Goal: Complete application form

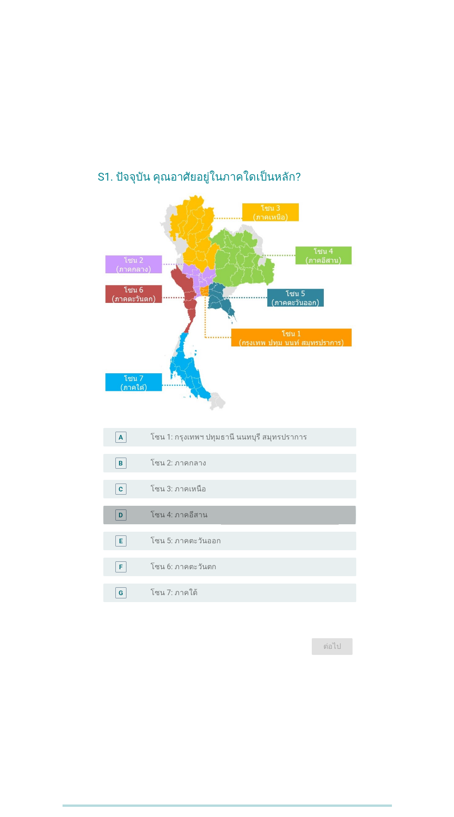
click at [271, 519] on div "radio_button_unchecked โซน 4: ภาคอีสาน" at bounding box center [245, 514] width 191 height 9
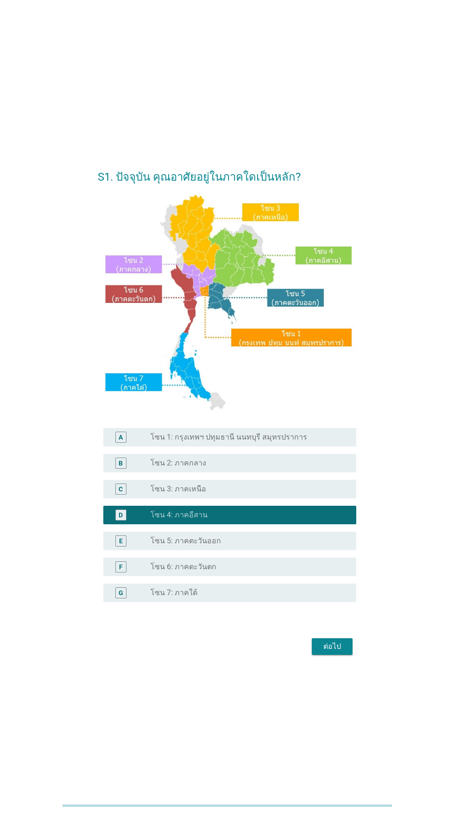
click at [296, 494] on div "radio_button_unchecked โซน 3: ภาคเหนือ" at bounding box center [249, 488] width 198 height 11
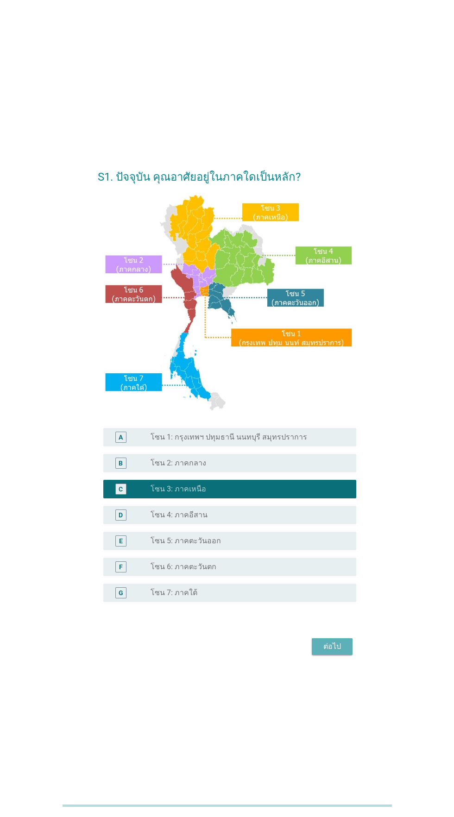
click at [344, 652] on div "ต่อไป" at bounding box center [332, 646] width 26 height 11
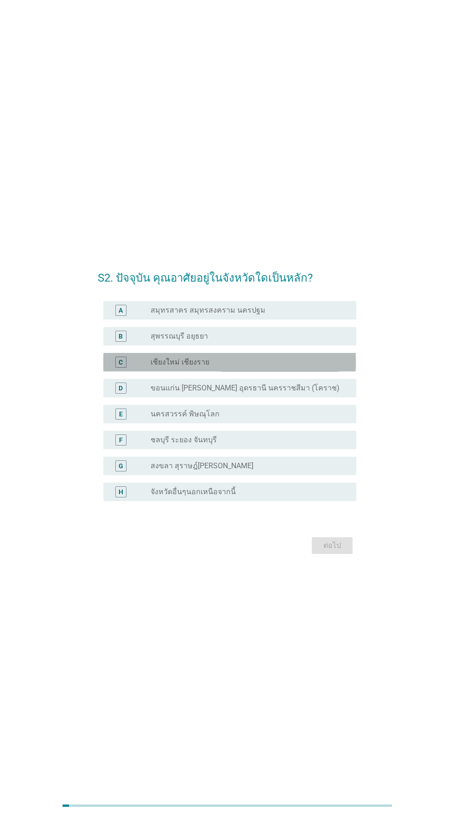
click at [316, 368] on div "radio_button_unchecked เชียงใหม่ เชียงราย" at bounding box center [249, 361] width 198 height 11
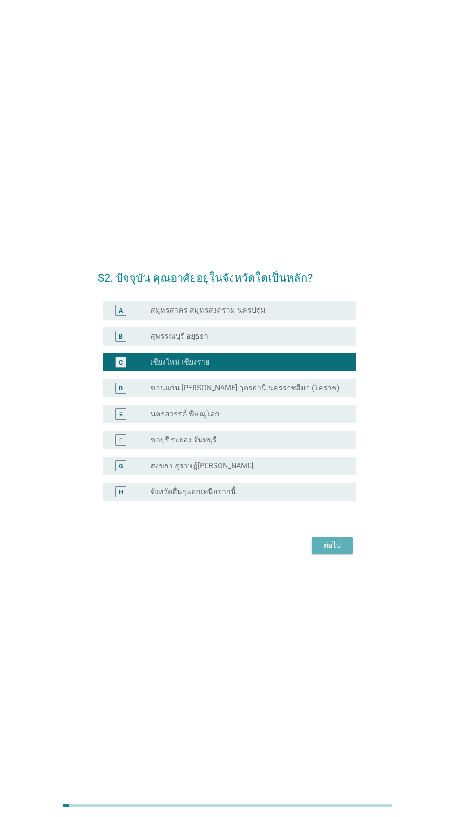
click at [337, 551] on div "ต่อไป" at bounding box center [332, 545] width 26 height 11
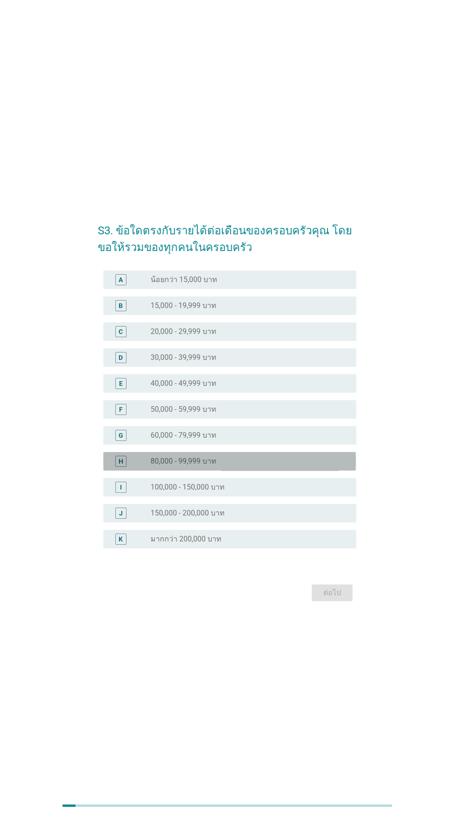
click at [302, 466] on div "radio_button_unchecked 80,000 - 99,999 บาท" at bounding box center [245, 460] width 191 height 9
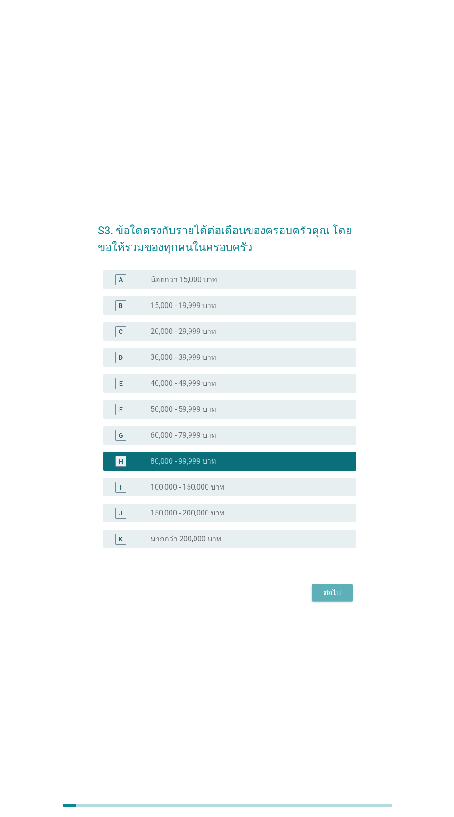
click at [344, 598] on div "ต่อไป" at bounding box center [332, 592] width 26 height 11
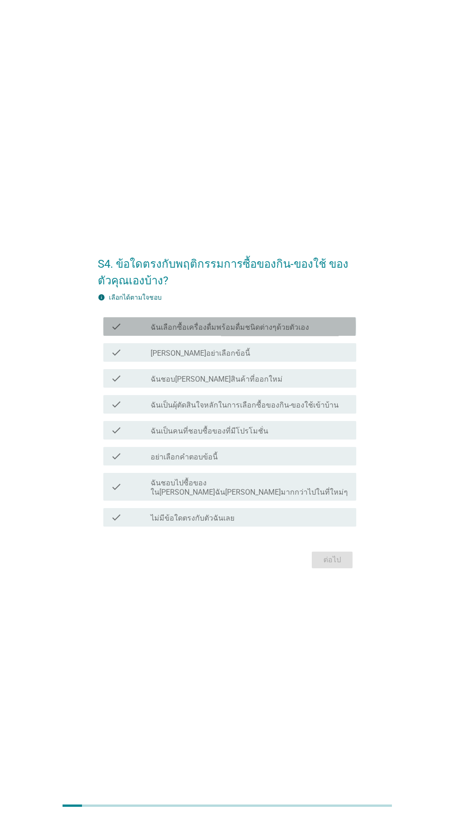
click at [341, 332] on div "check_box_outline_blank ฉันเลือกซื้อเครื่องดื่มพร้อมดื่มชนิดต่างๆด้วยตัวเอง" at bounding box center [249, 326] width 198 height 11
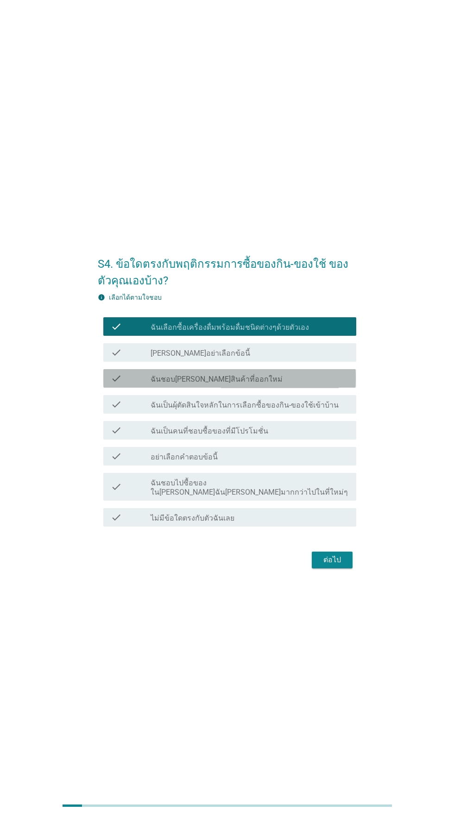
click at [331, 384] on div "check_box_outline_blank ฉันชอบ[PERSON_NAME]สินค้าที่ออกใหม่" at bounding box center [249, 378] width 198 height 11
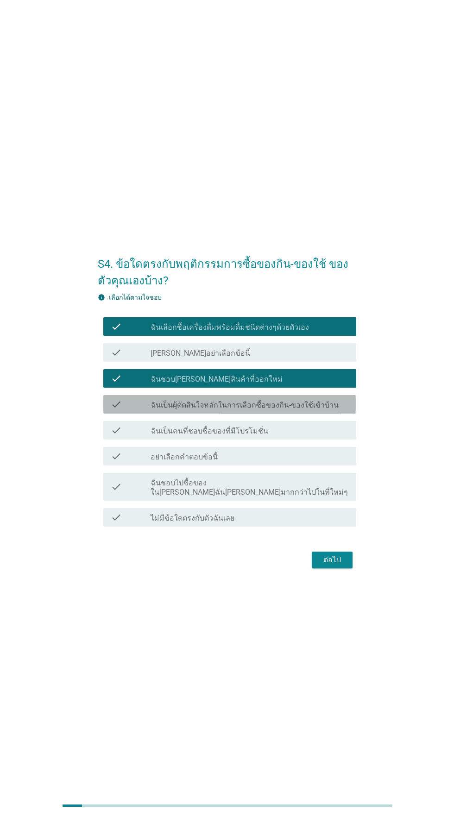
click at [351, 413] on div "check check_box_outline_blank ฉันเป็นผุ้ตัดสินใจหลักในการเลือกซื้อของกิน-ของใช้…" at bounding box center [229, 404] width 252 height 19
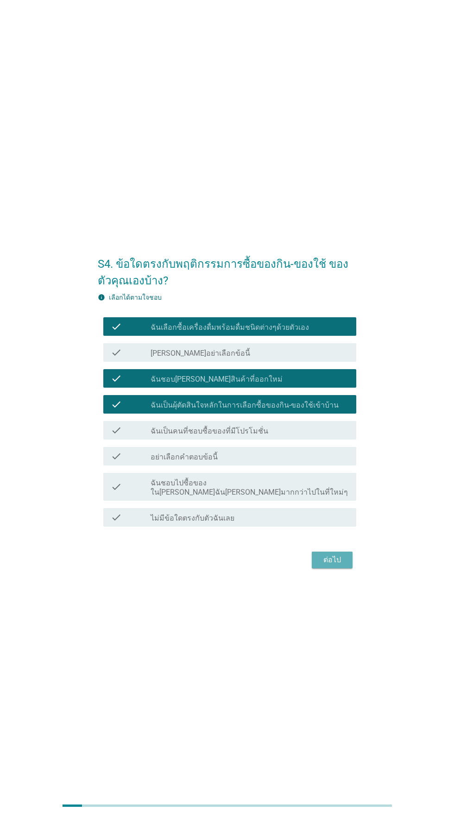
click at [342, 565] on div "ต่อไป" at bounding box center [332, 559] width 26 height 11
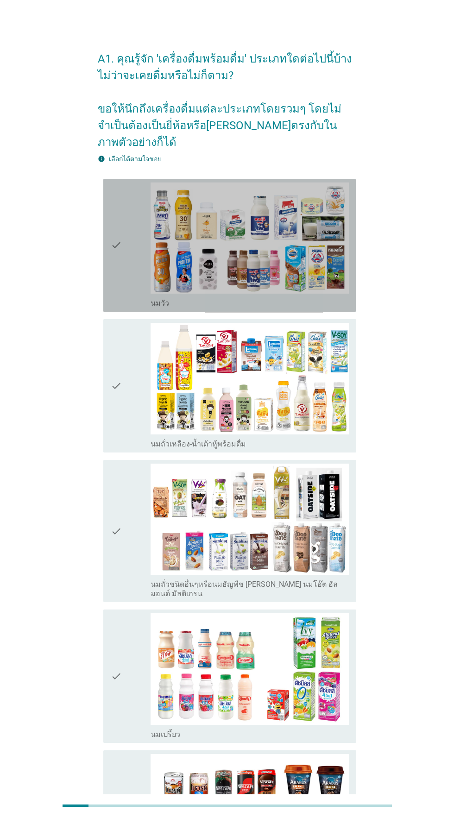
click at [118, 231] on icon "check" at bounding box center [116, 245] width 11 height 126
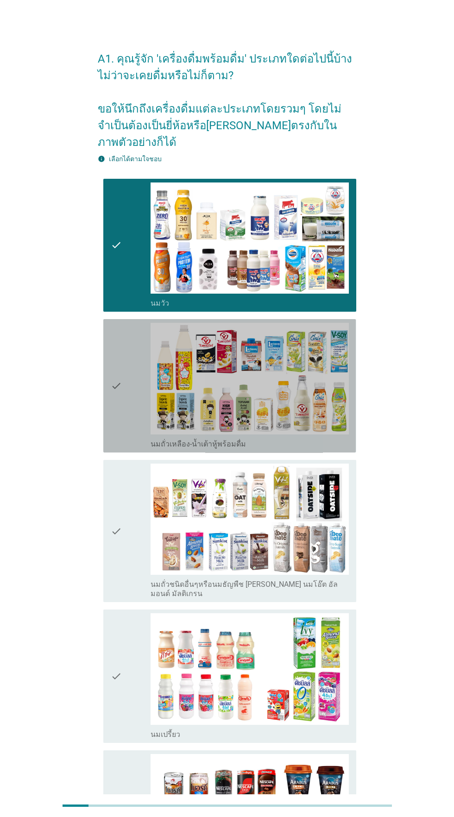
click at [105, 374] on div "check check_box_outline_blank นมถั่วเหลือง-น้ำเต้าหู้พร้อมดื่ม" at bounding box center [229, 385] width 252 height 133
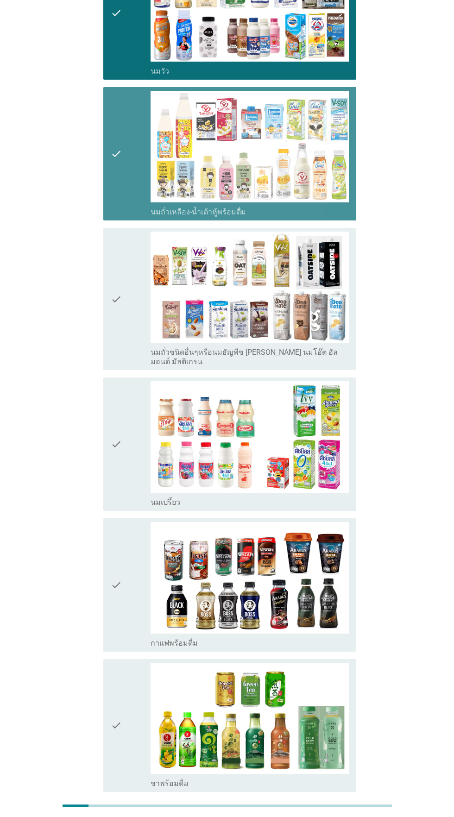
scroll to position [229, 0]
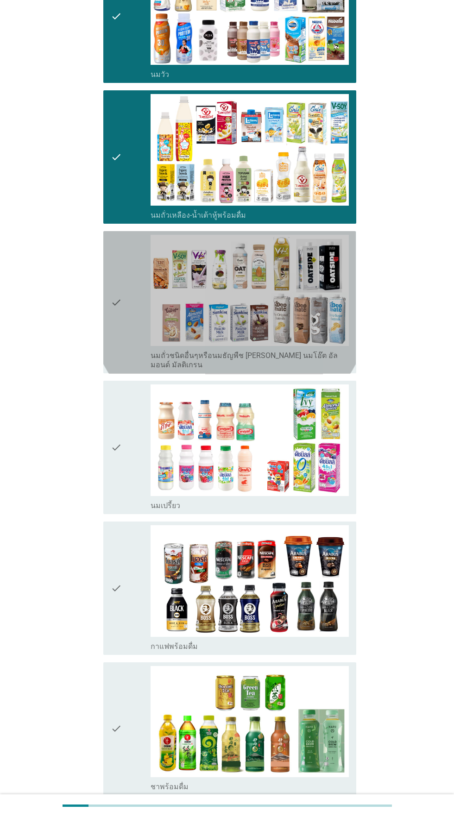
click at [115, 288] on icon "check" at bounding box center [116, 302] width 11 height 135
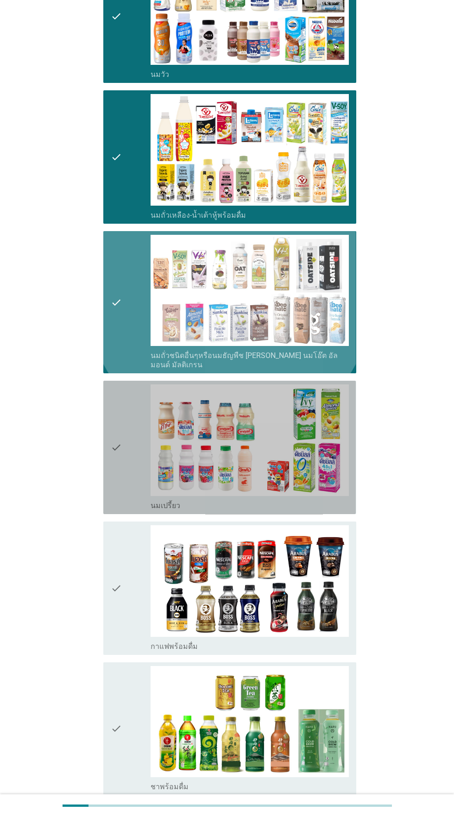
click at [109, 433] on div "check check_box_outline_blank นมเปรี้ยว" at bounding box center [229, 447] width 252 height 133
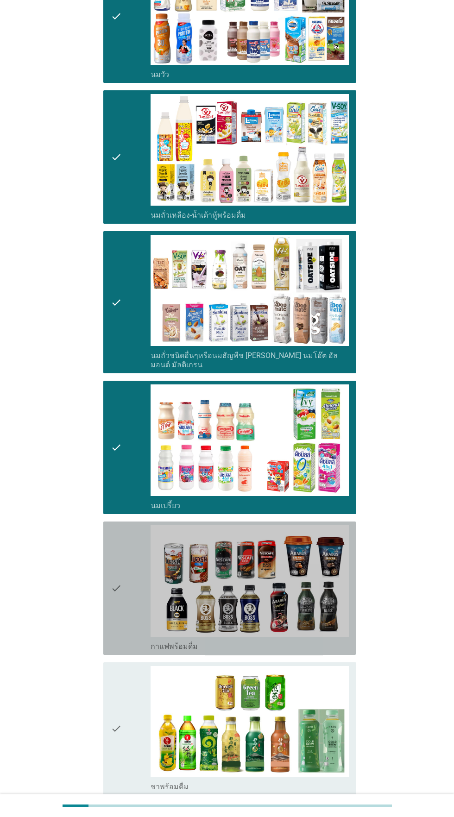
click at [103, 575] on div "check check_box_outline_blank กาแฟพร้อมดื่ม" at bounding box center [229, 587] width 252 height 133
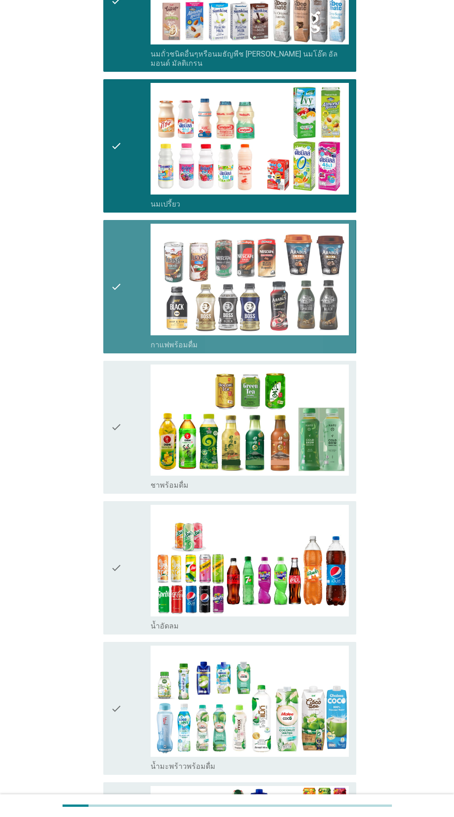
scroll to position [543, 0]
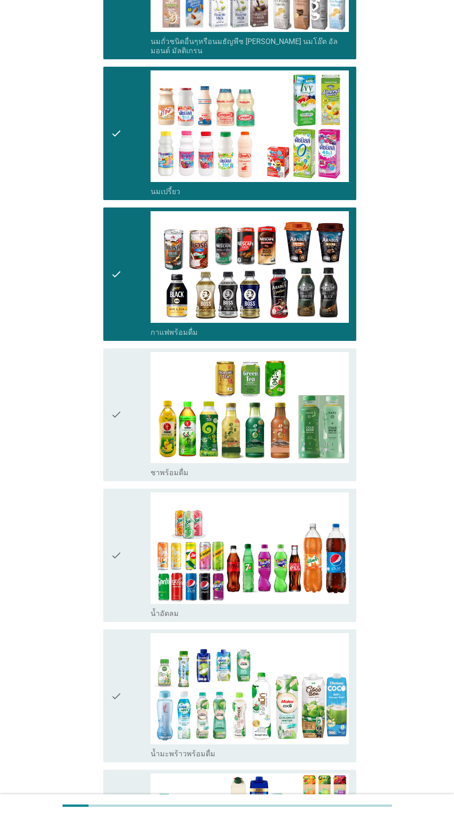
click at [115, 421] on icon "check" at bounding box center [116, 415] width 11 height 126
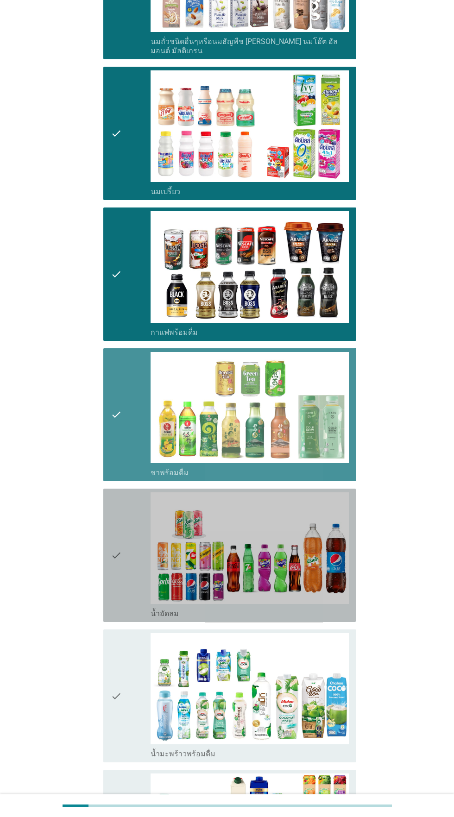
click at [107, 559] on div "check check_box_outline_blank น้ำอัดลม" at bounding box center [229, 554] width 252 height 133
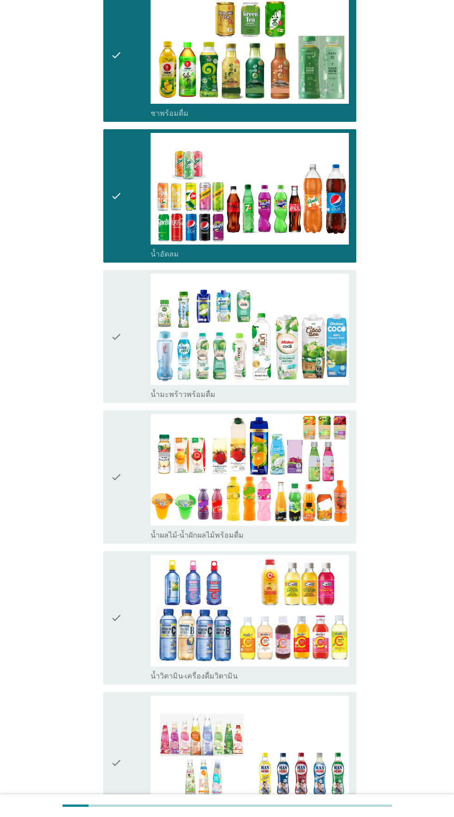
scroll to position [915, 0]
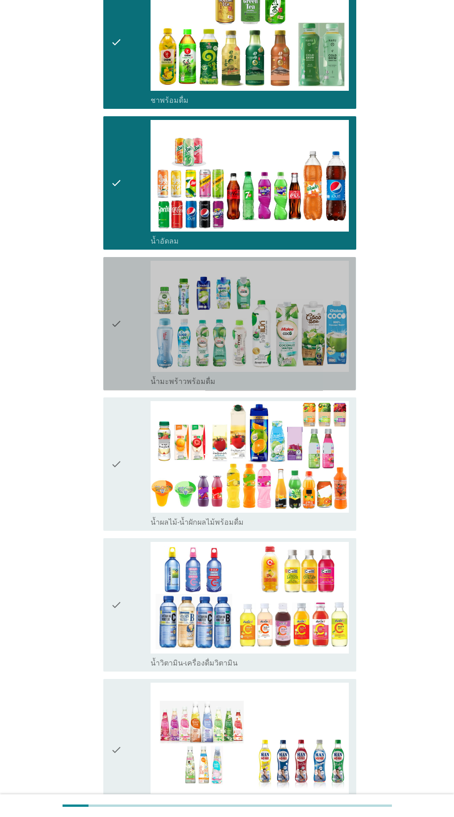
click at [119, 334] on icon "check" at bounding box center [116, 324] width 11 height 126
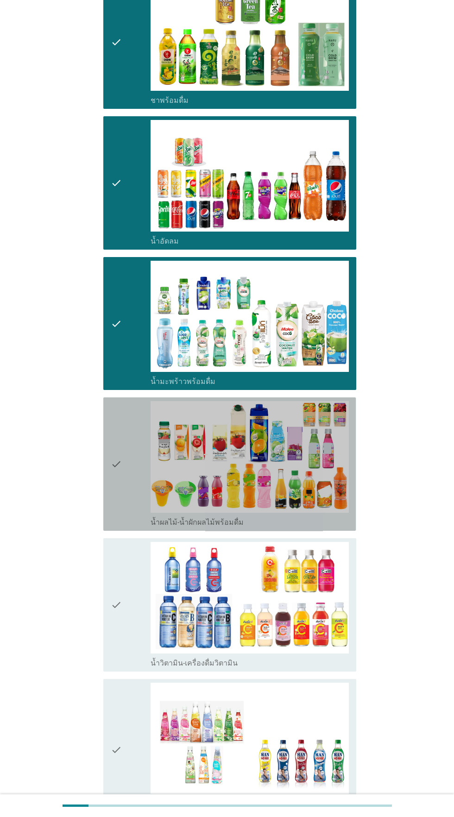
click at [114, 493] on icon "check" at bounding box center [116, 464] width 11 height 126
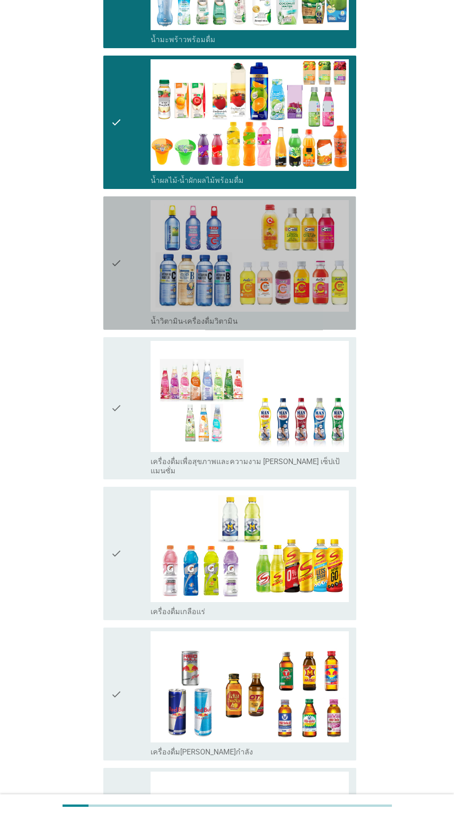
click at [122, 282] on div "check" at bounding box center [131, 263] width 40 height 126
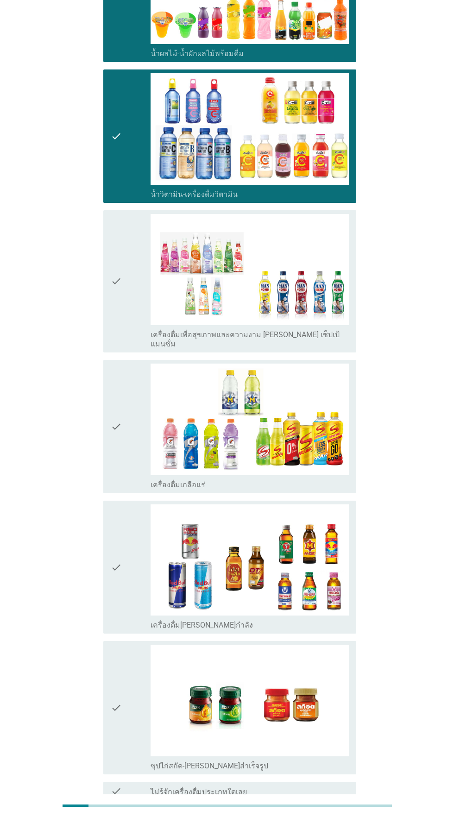
scroll to position [1382, 0]
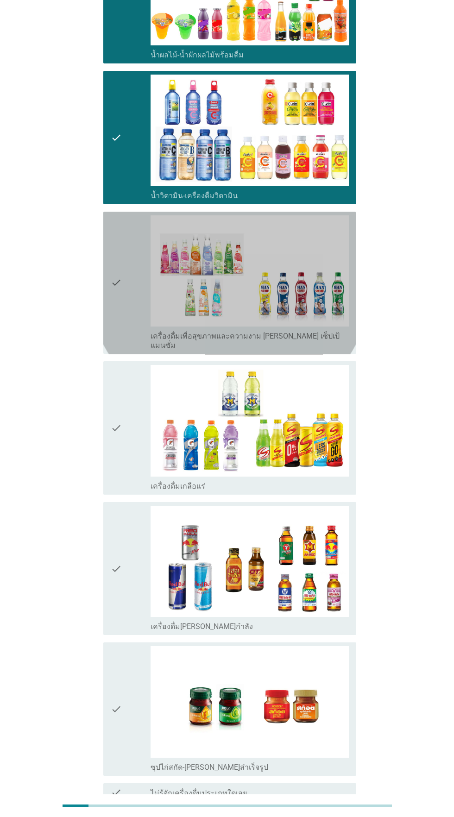
click at [123, 277] on div "check" at bounding box center [131, 282] width 40 height 135
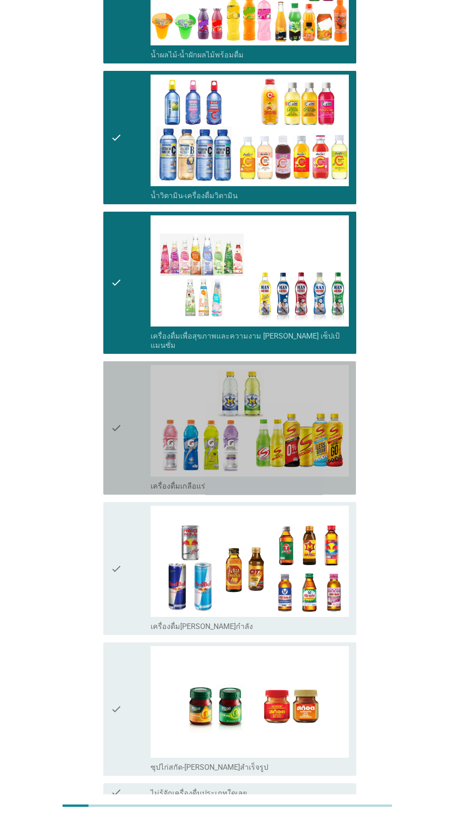
click at [150, 382] on div "check_box_outline_blank เครื่องดื่มเกลือแร่" at bounding box center [249, 428] width 198 height 126
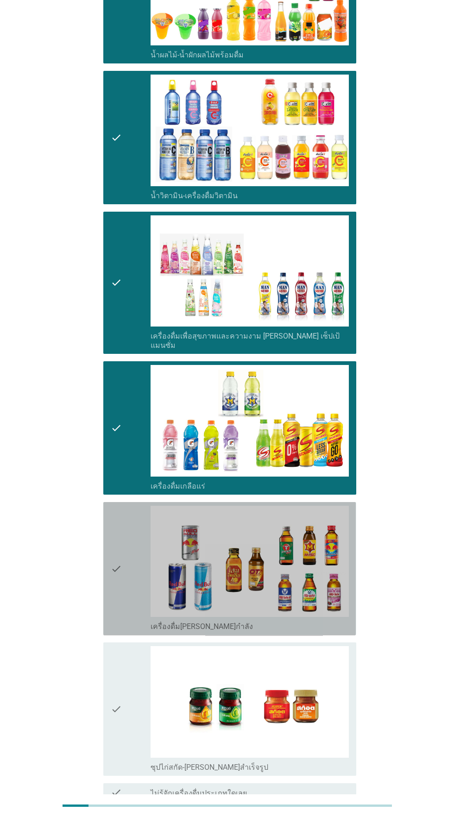
click at [125, 537] on div "check" at bounding box center [131, 569] width 40 height 126
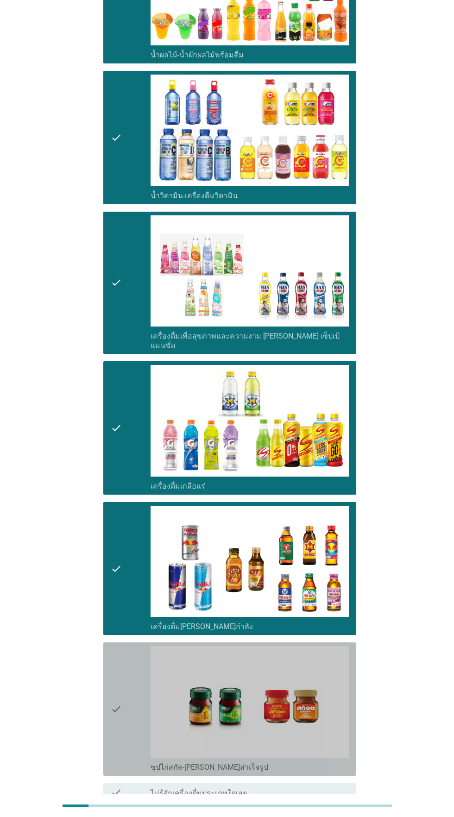
click at [278, 704] on img at bounding box center [249, 702] width 198 height 112
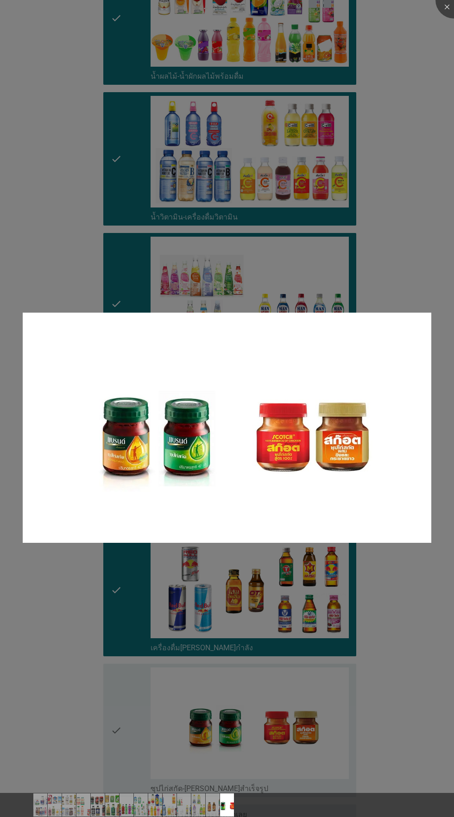
click at [411, 243] on div at bounding box center [227, 408] width 454 height 817
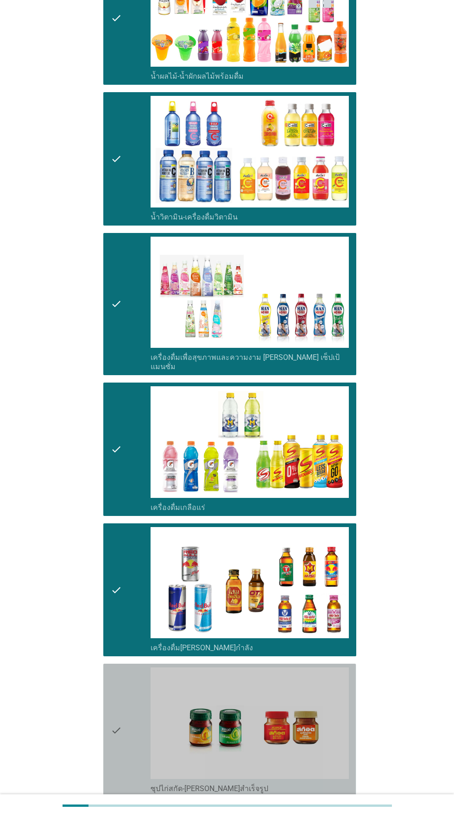
click at [122, 697] on div "check" at bounding box center [131, 730] width 40 height 126
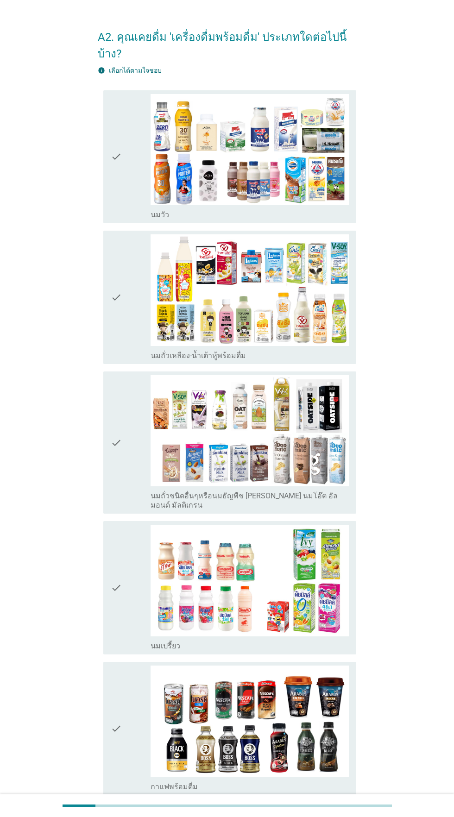
scroll to position [20, 0]
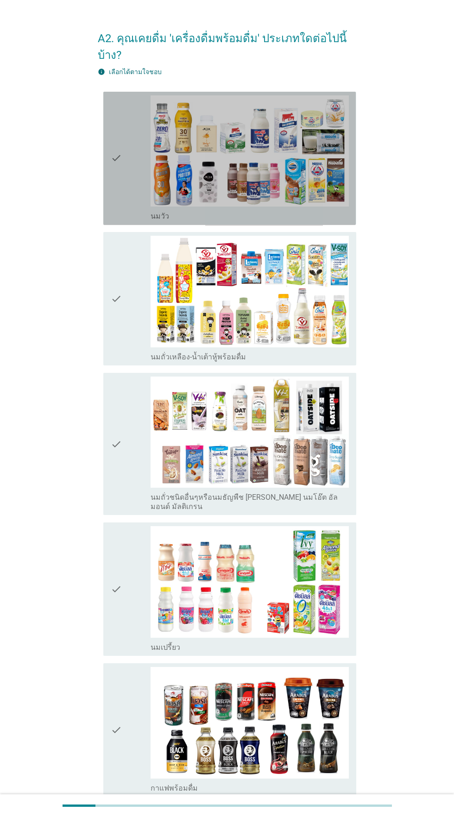
click at [122, 160] on div "check" at bounding box center [131, 158] width 40 height 126
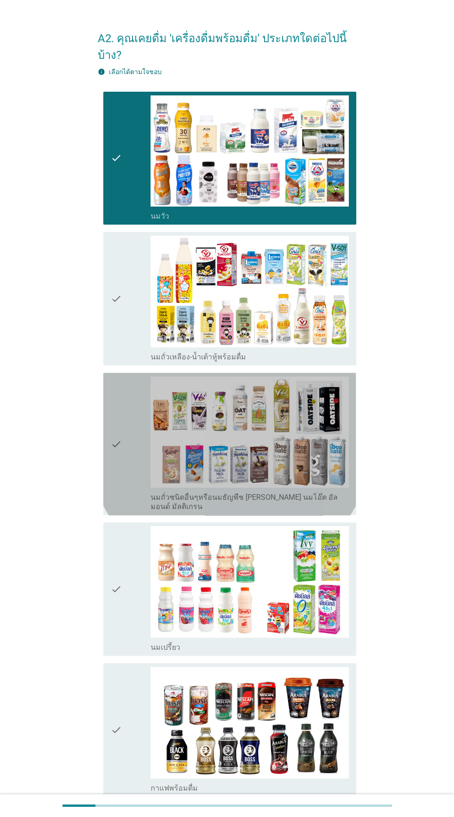
click at [108, 444] on div "check check_box_outline_blank นมถั่วชนิดอื่นๆหรือนมธัญพืช [PERSON_NAME] นมโอ๊ต …" at bounding box center [229, 444] width 252 height 143
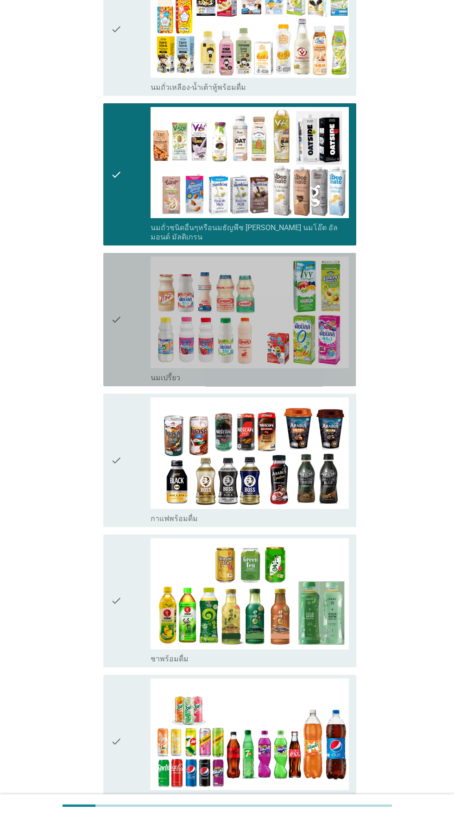
click at [116, 323] on icon "check" at bounding box center [116, 319] width 11 height 126
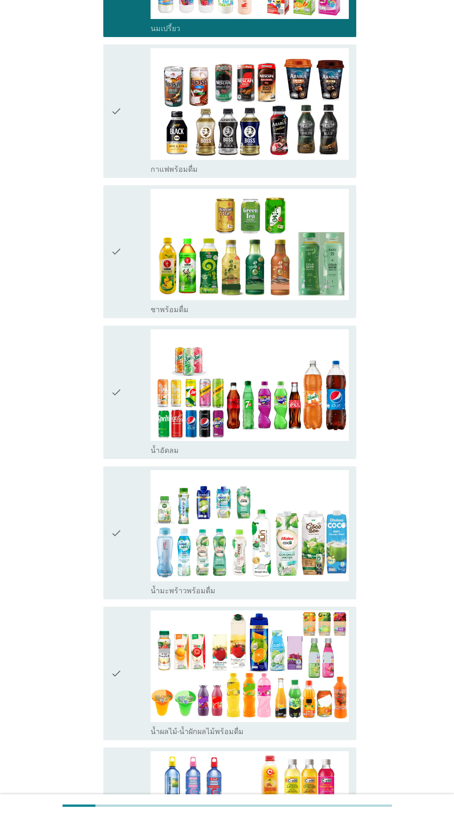
scroll to position [641, 0]
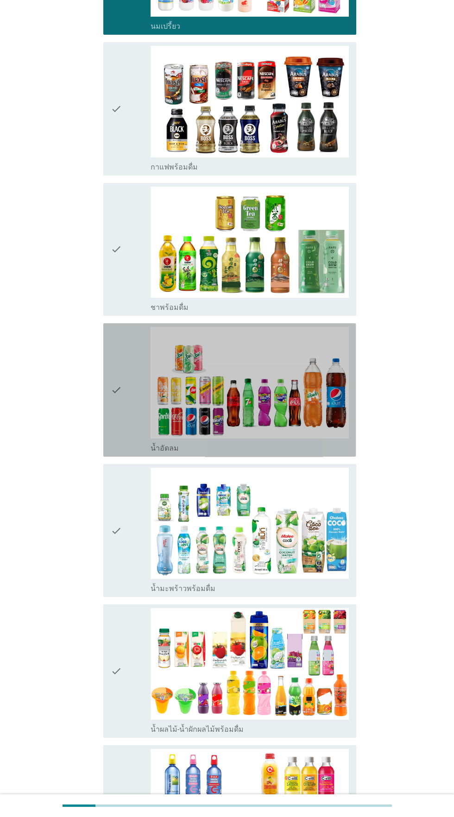
click at [113, 383] on icon "check" at bounding box center [116, 390] width 11 height 126
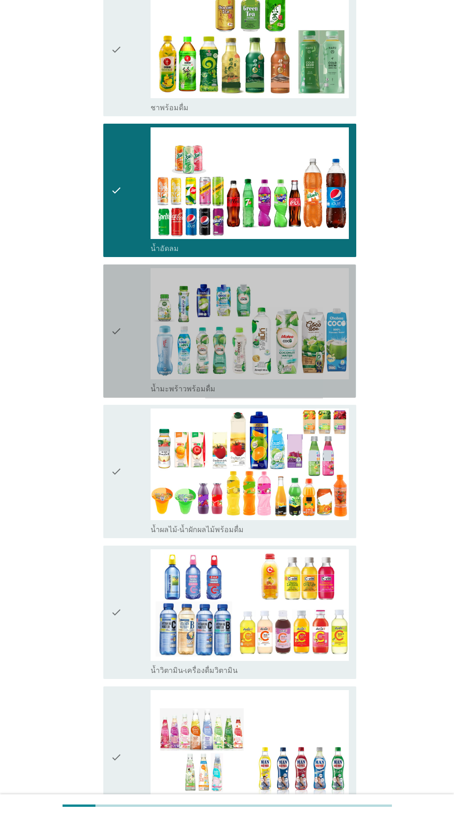
click at [123, 339] on div "check" at bounding box center [131, 331] width 40 height 126
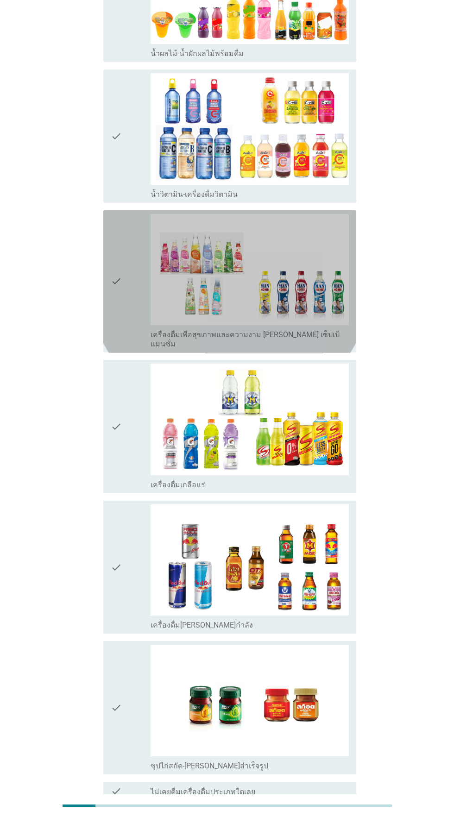
scroll to position [1308, 0]
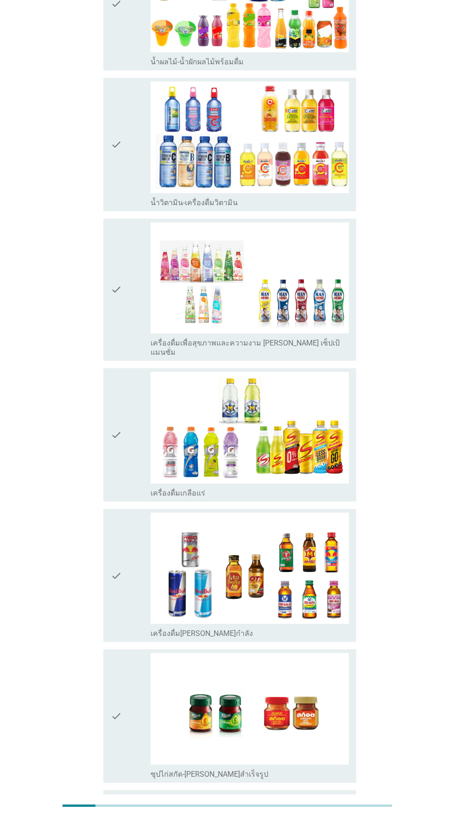
click at [130, 547] on div "check" at bounding box center [131, 576] width 40 height 126
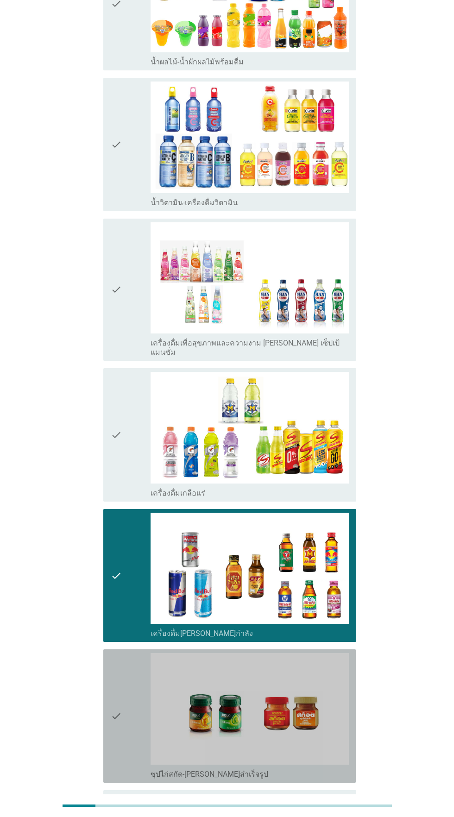
click at [112, 686] on icon "check" at bounding box center [116, 716] width 11 height 126
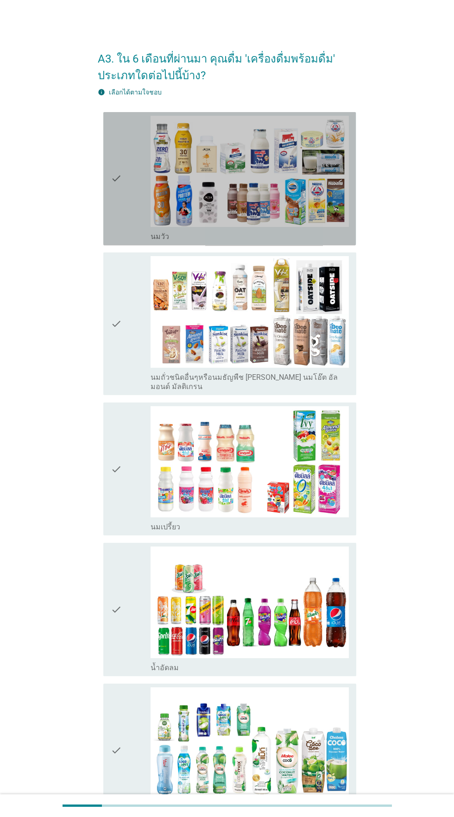
click at [115, 193] on icon "check" at bounding box center [116, 179] width 11 height 126
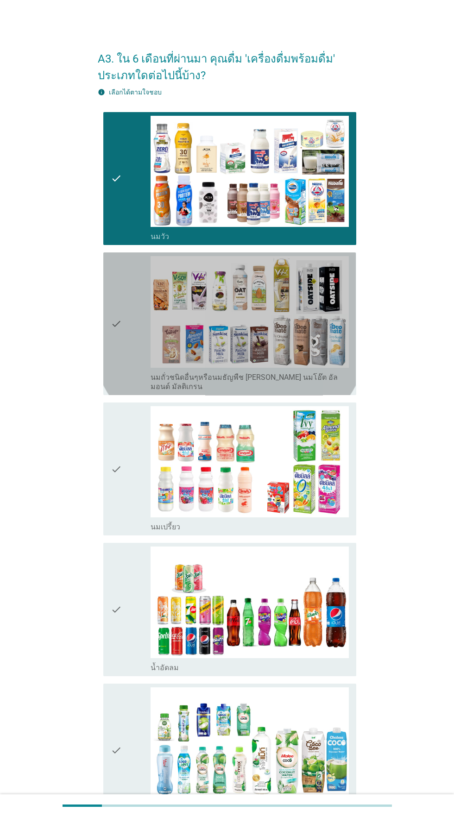
click at [116, 302] on icon "check" at bounding box center [116, 323] width 11 height 135
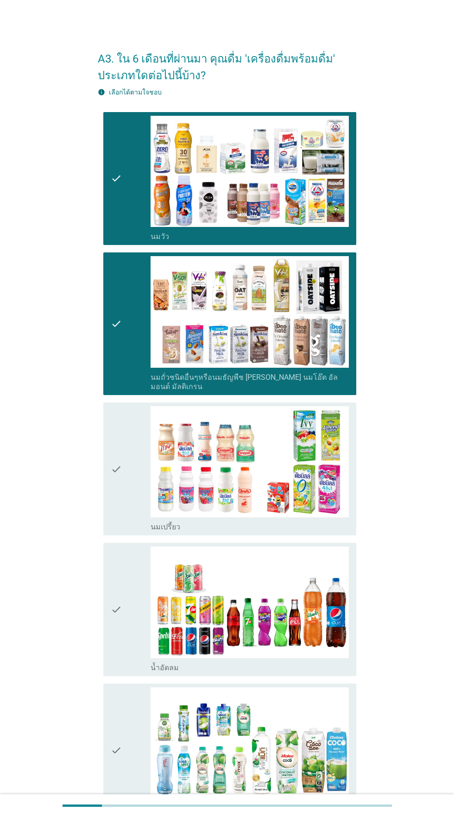
click at [114, 441] on icon "check" at bounding box center [116, 469] width 11 height 126
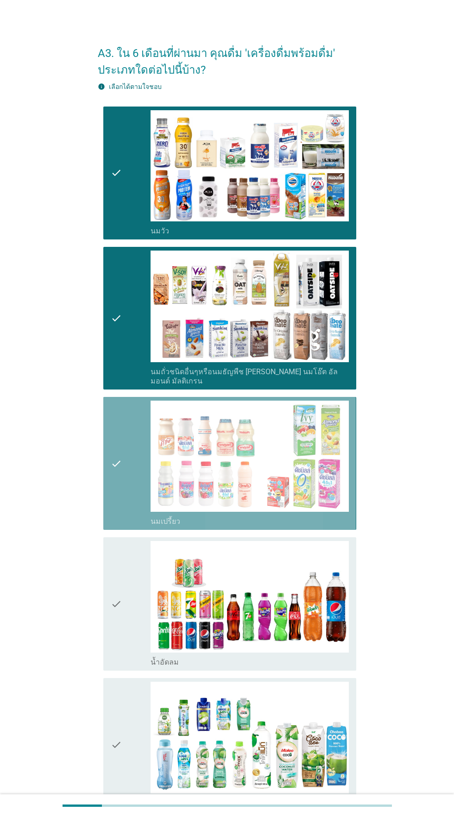
scroll to position [334, 0]
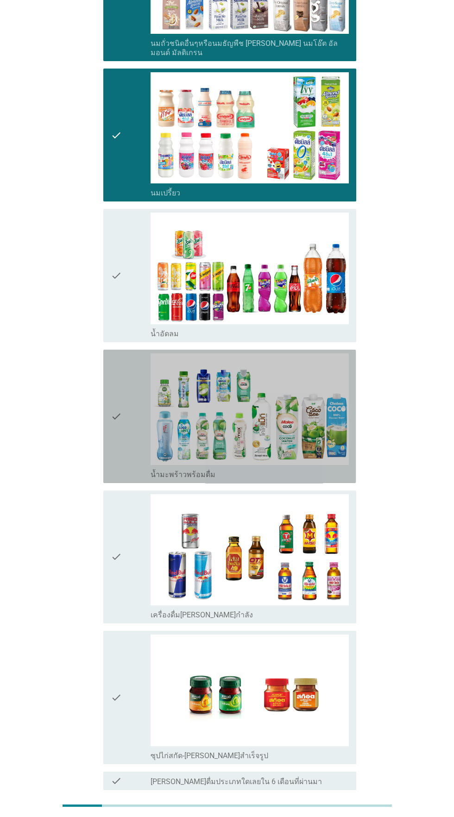
click at [105, 413] on div "check check_box น้ำมะพร้าวพร้อมดื่ม" at bounding box center [229, 416] width 252 height 133
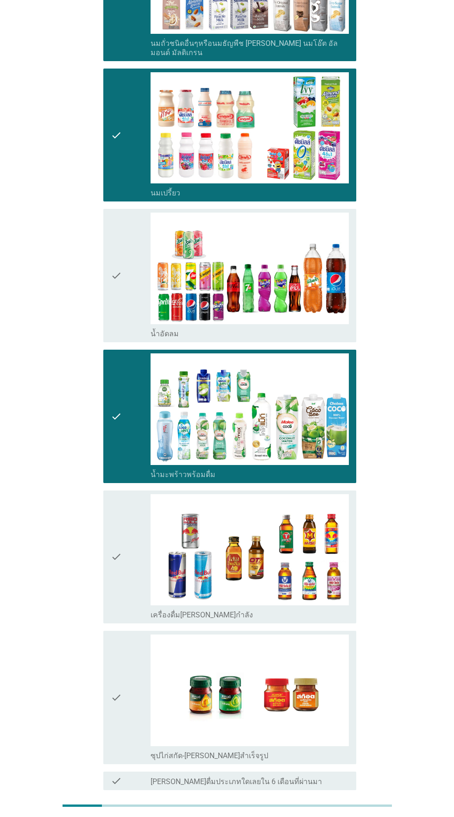
click at [327, 806] on div at bounding box center [227, 805] width 329 height 2
click at [332, 816] on div "A3. ใน 6 เดือนที่ผ่านมา คุณดื่ม 'เครื่องดื่มพร้อมดื่ม' ประเภทใดต่อไปนี้บ้าง? in…" at bounding box center [226, 271] width 273 height 1142
click at [332, 816] on div "ต่อไป" at bounding box center [332, 823] width 26 height 11
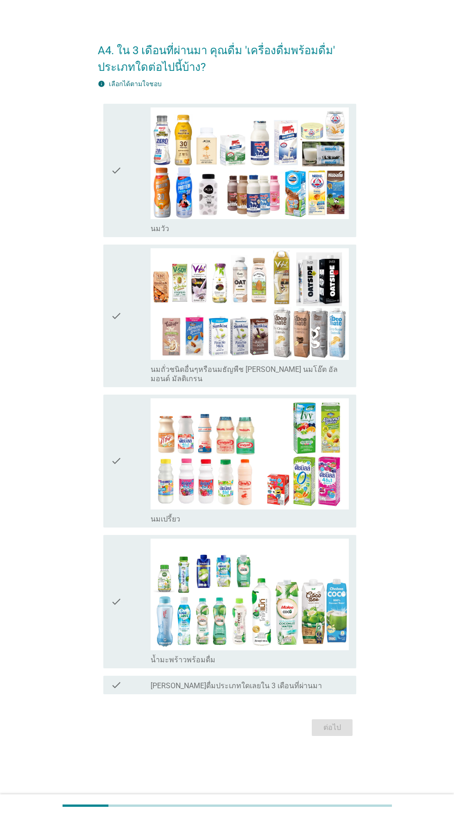
scroll to position [0, 0]
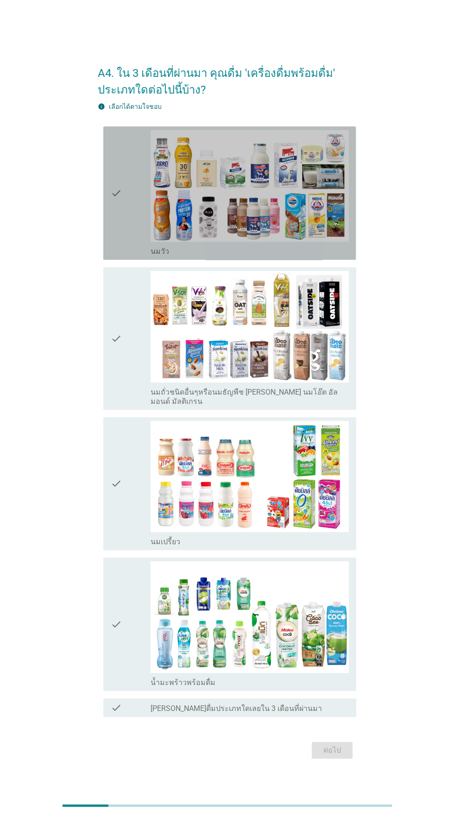
click at [119, 251] on icon "check" at bounding box center [116, 193] width 11 height 126
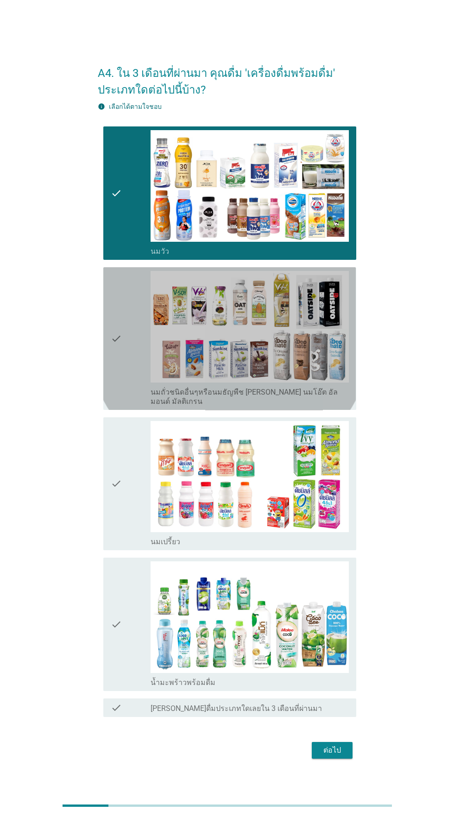
click at [116, 374] on icon "check" at bounding box center [116, 338] width 11 height 135
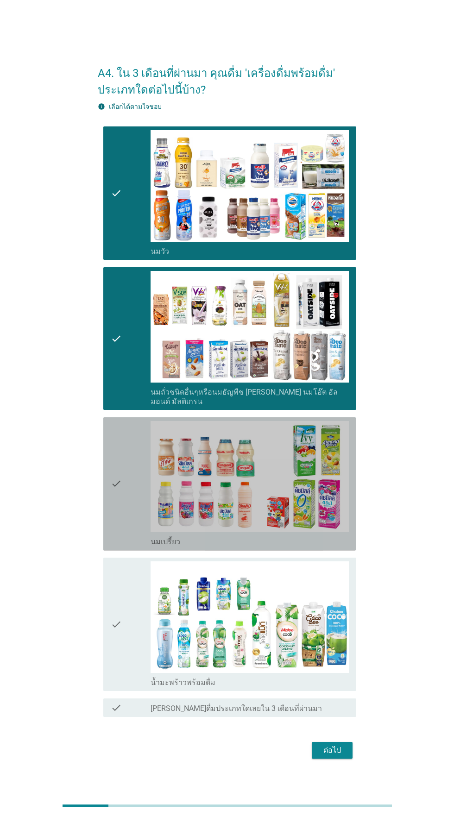
click at [107, 523] on div "check check_box นมเปรี้ยว" at bounding box center [229, 483] width 252 height 133
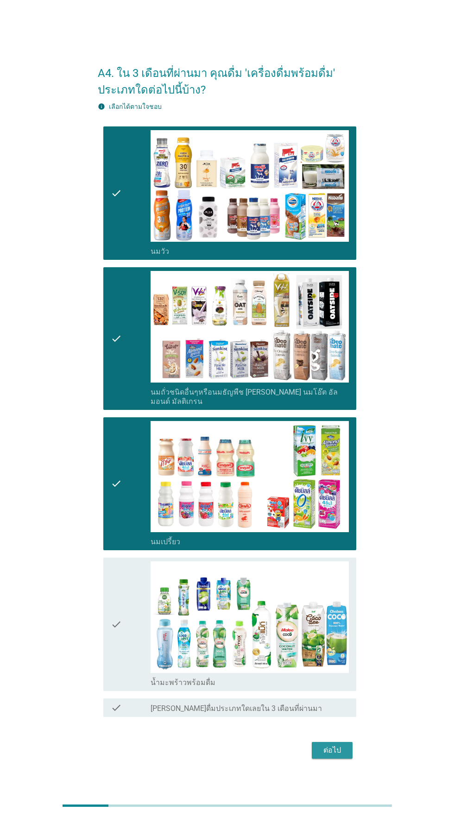
click at [336, 758] on button "ต่อไป" at bounding box center [332, 750] width 41 height 17
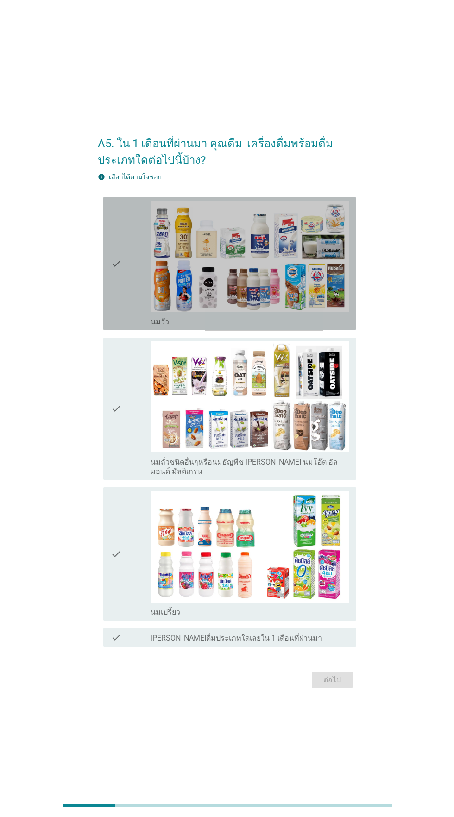
click at [116, 324] on icon "check" at bounding box center [116, 263] width 11 height 126
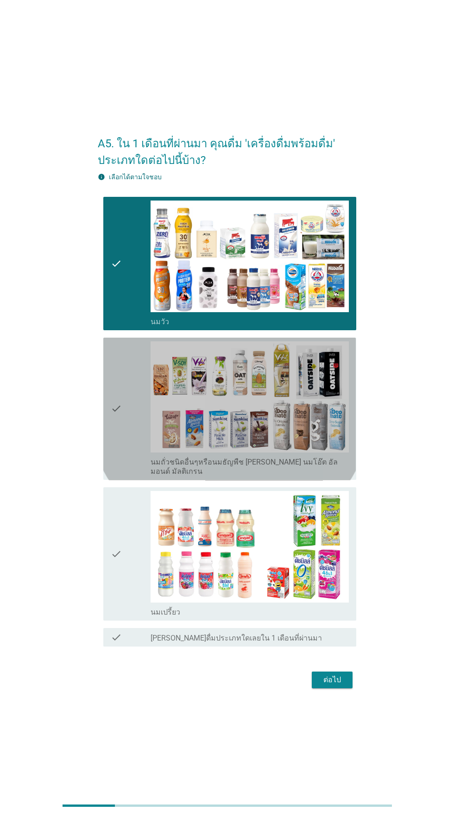
click at [115, 435] on icon "check" at bounding box center [116, 408] width 11 height 135
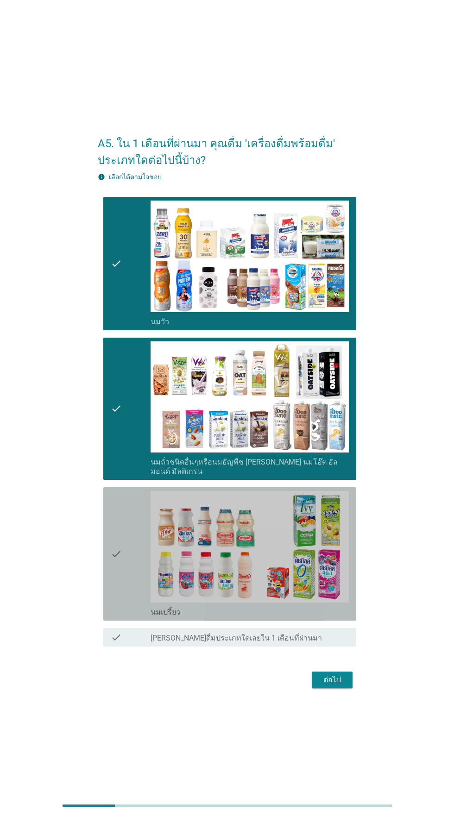
click at [125, 599] on div "check" at bounding box center [131, 554] width 40 height 126
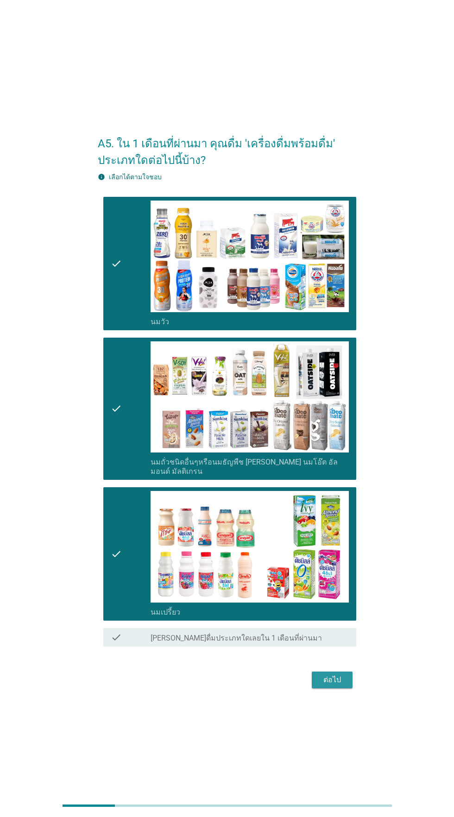
click at [346, 688] on button "ต่อไป" at bounding box center [332, 679] width 41 height 17
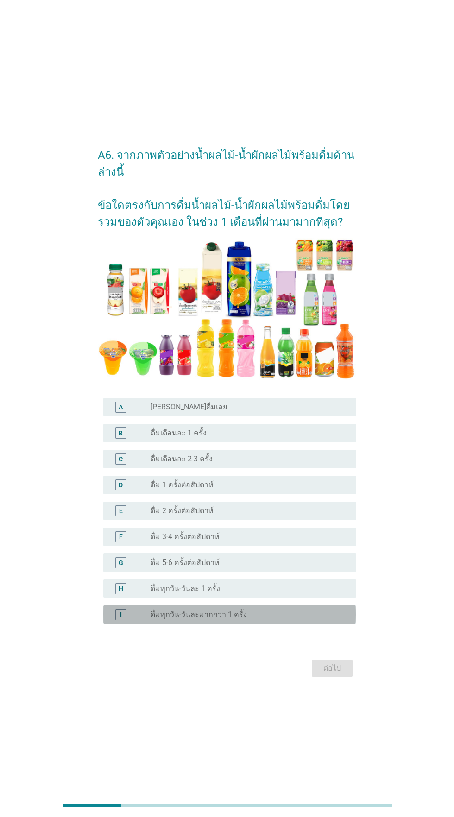
click at [257, 619] on div "radio_button_unchecked ดื่มทุกวัน-วันละมากกว่า 1 ครั้ง" at bounding box center [245, 614] width 191 height 9
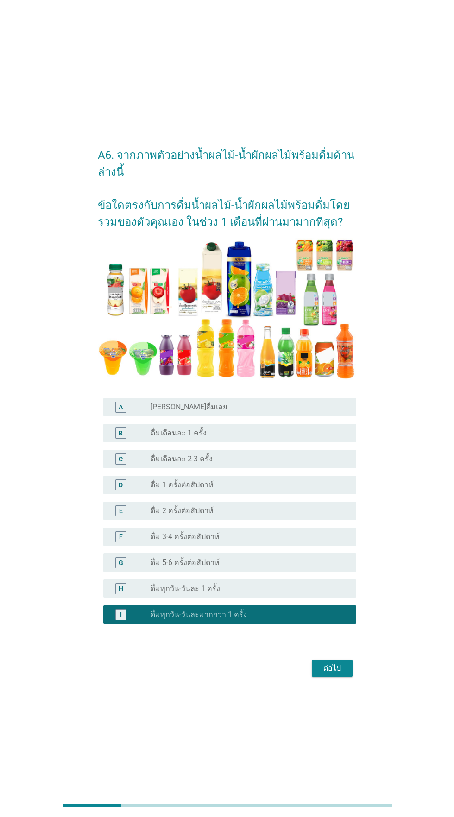
click at [351, 686] on div "A6. จากภาพตัวอย่างน้ำผลไม้-น้ำผักผลไม้พร้อมดื่มด้านล่างนี้ ข้อใดตรงกับการดื่มน้…" at bounding box center [226, 408] width 273 height 556
click at [334, 674] on div "ต่อไป" at bounding box center [332, 668] width 26 height 11
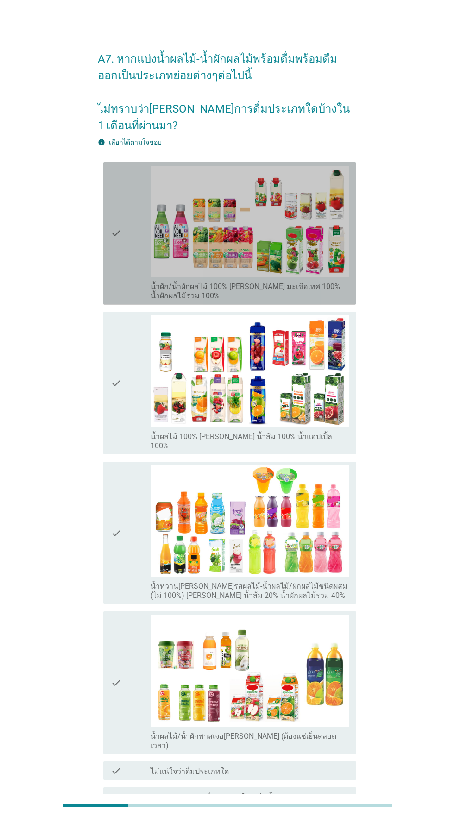
click at [119, 247] on icon "check" at bounding box center [116, 233] width 11 height 135
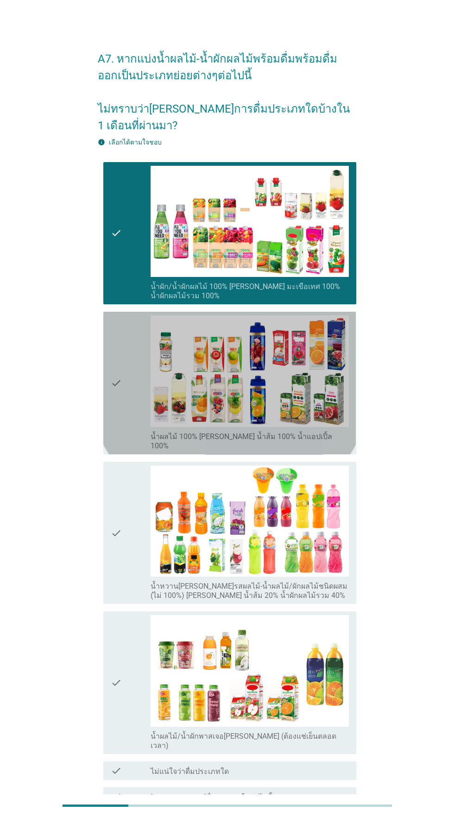
click at [105, 380] on div "check check_box_outline_blank น้ำผลไม้ 100% [PERSON_NAME] น้ำส้ม 100% น้ำแอปเปิ…" at bounding box center [229, 383] width 252 height 143
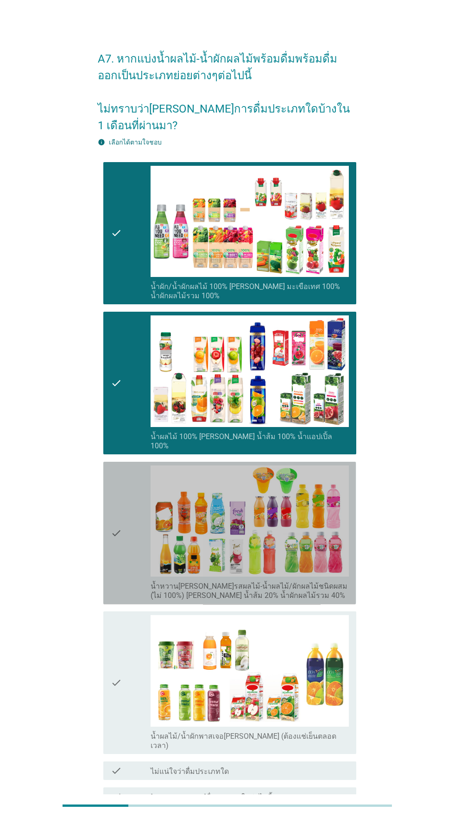
click at [113, 530] on icon "check" at bounding box center [116, 532] width 11 height 135
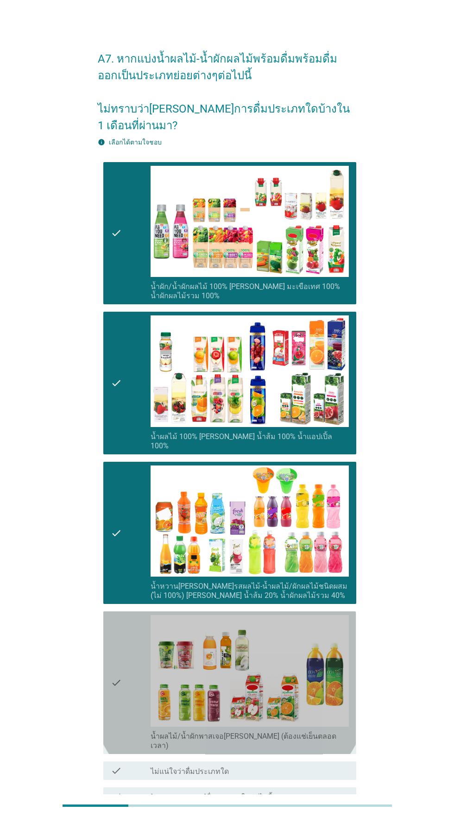
click at [123, 664] on div "check" at bounding box center [131, 682] width 40 height 135
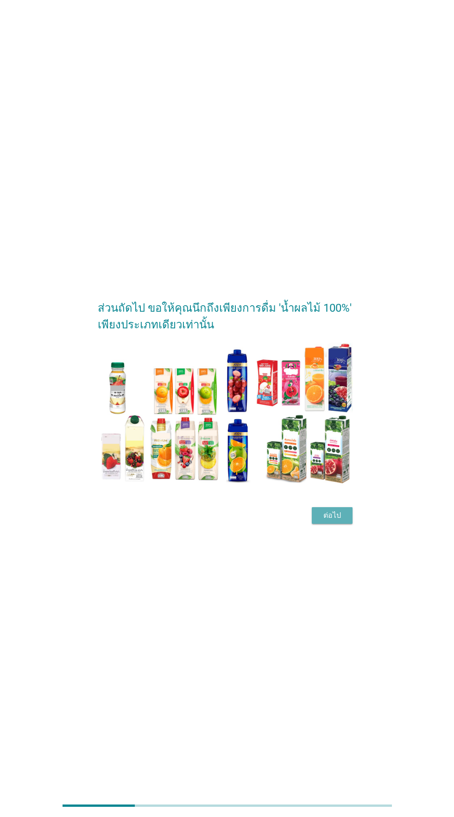
click at [348, 524] on button "ต่อไป" at bounding box center [332, 515] width 41 height 17
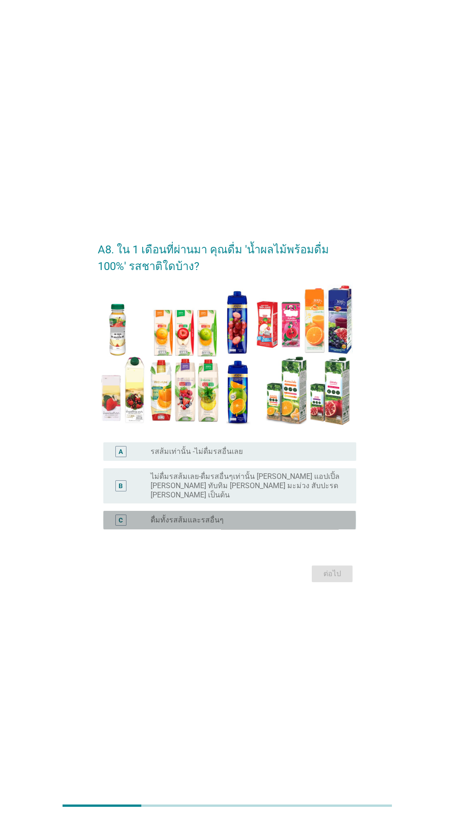
click at [303, 525] on div "radio_button_unchecked ดื่มทั้งรสส้มและรสอื่นๆ" at bounding box center [245, 519] width 191 height 9
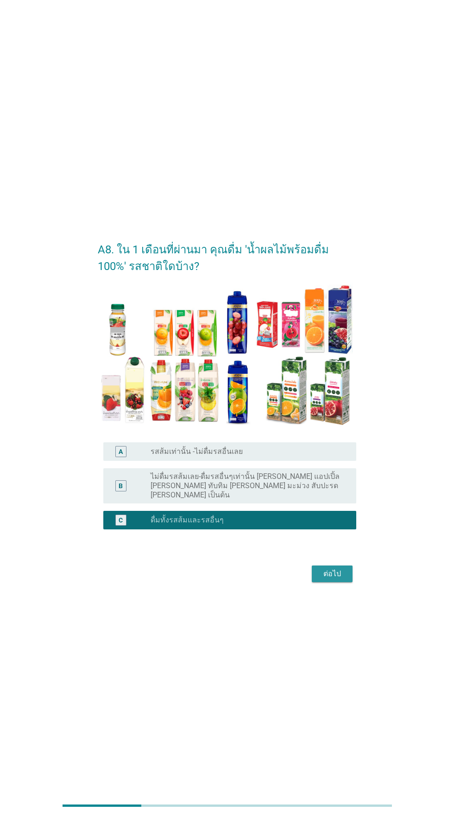
click at [347, 582] on button "ต่อไป" at bounding box center [332, 573] width 41 height 17
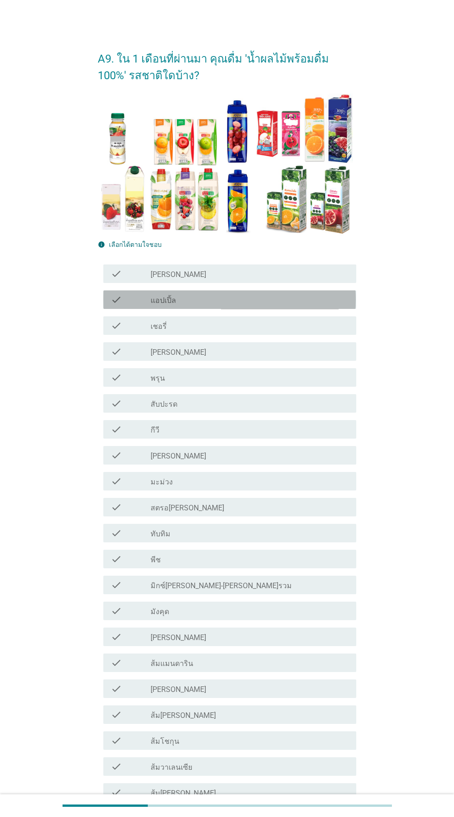
click at [314, 300] on div "check_box_outline_blank แอปเปิ้ล" at bounding box center [249, 299] width 198 height 11
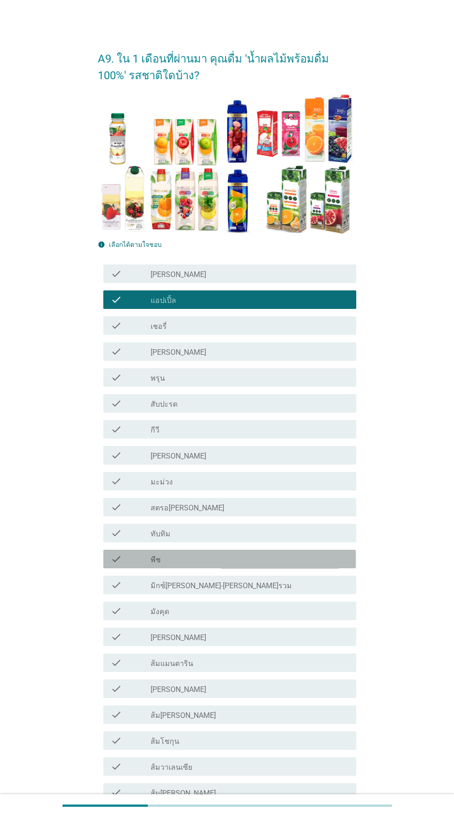
click at [271, 557] on div "check_box_outline_blank พีช" at bounding box center [249, 558] width 198 height 11
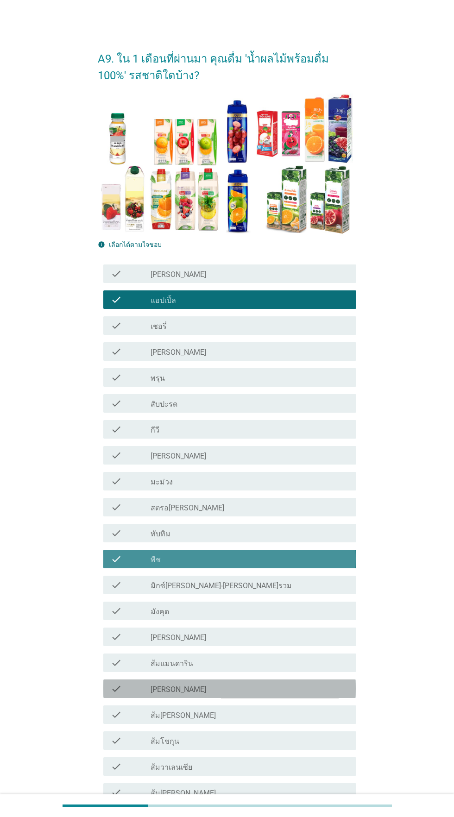
click at [271, 688] on div "check_box_outline_blank [PERSON_NAME]" at bounding box center [249, 688] width 198 height 11
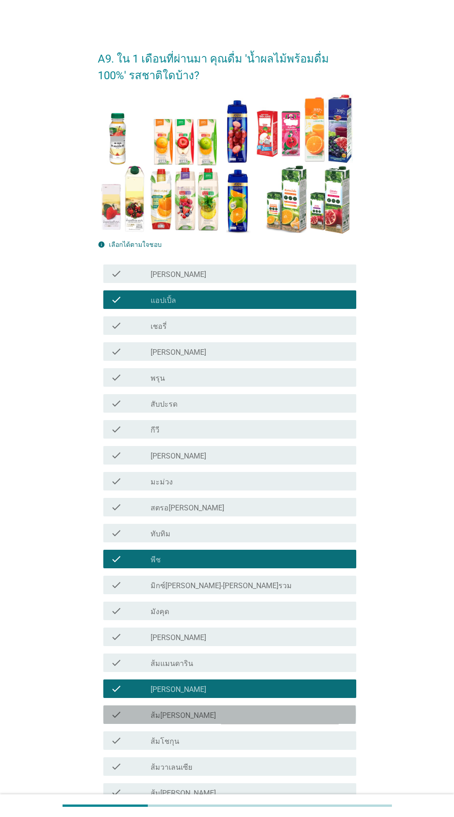
scroll to position [100, 0]
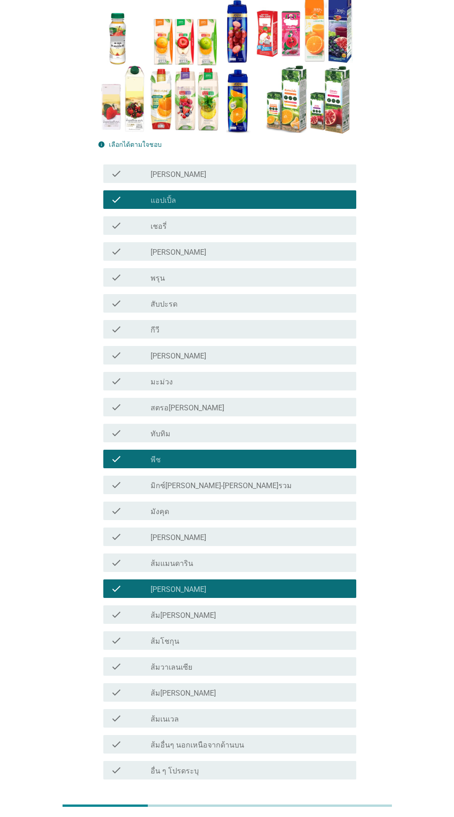
click at [333, 804] on button "ต่อไป" at bounding box center [332, 812] width 41 height 17
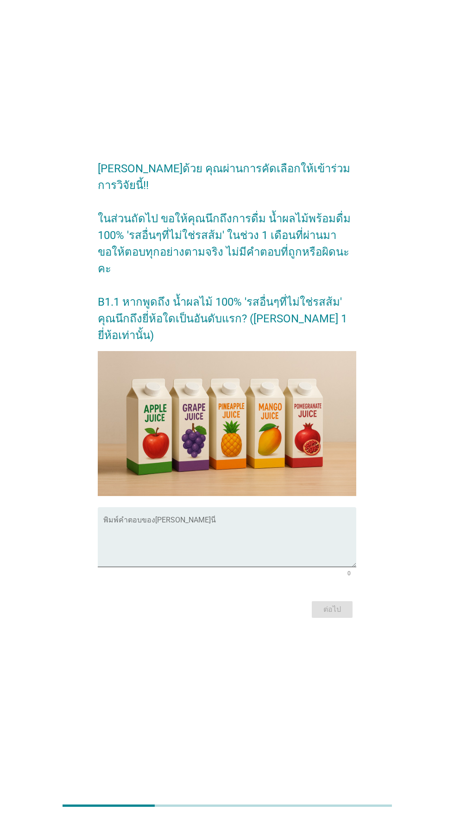
scroll to position [0, 0]
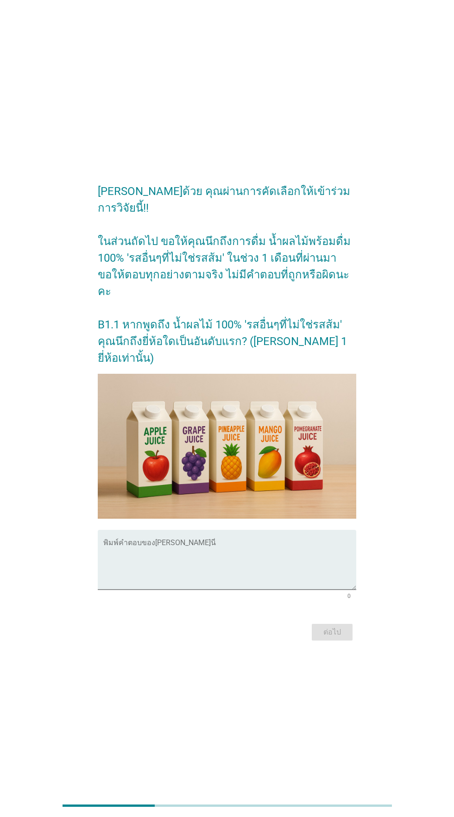
click at [295, 567] on textarea "พิมพ์คำตอบของคุณ ที่นี่" at bounding box center [229, 565] width 252 height 49
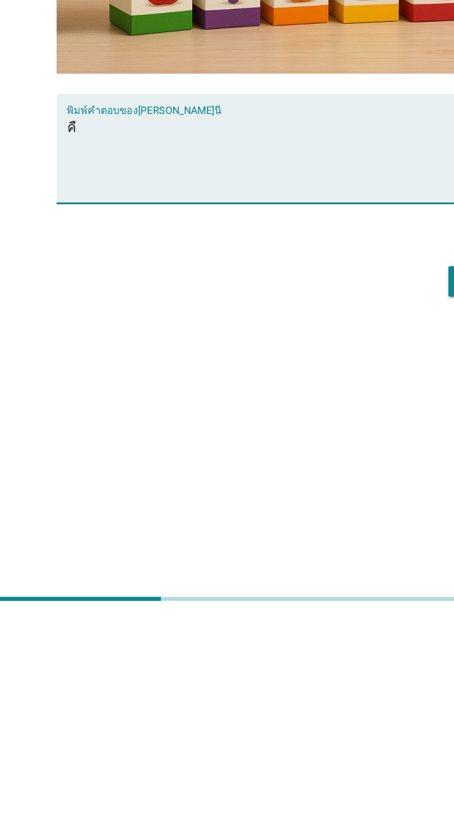
type textarea "ค"
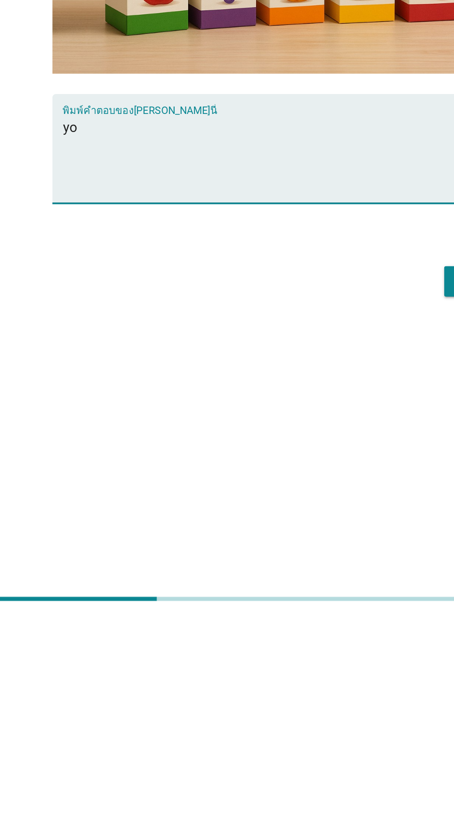
type textarea "y"
type textarea "unif"
click at [312, 640] on button "ต่อไป" at bounding box center [332, 632] width 41 height 17
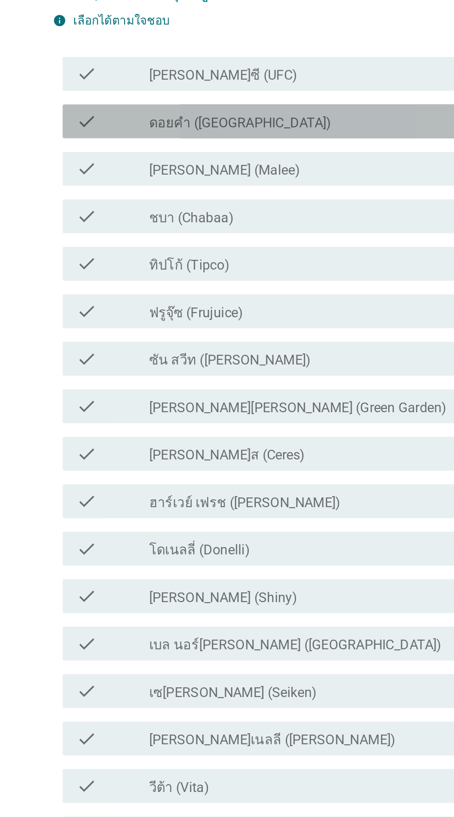
click at [266, 246] on div "check_box_outline_blank ดอยคำ (Doi-Khham)" at bounding box center [249, 240] width 198 height 11
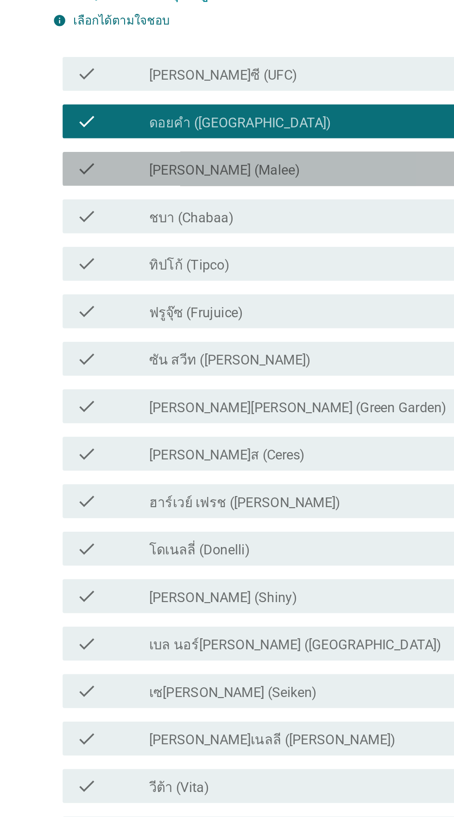
click at [255, 272] on div "check_box_outline_blank [PERSON_NAME] (Malee)" at bounding box center [249, 266] width 198 height 11
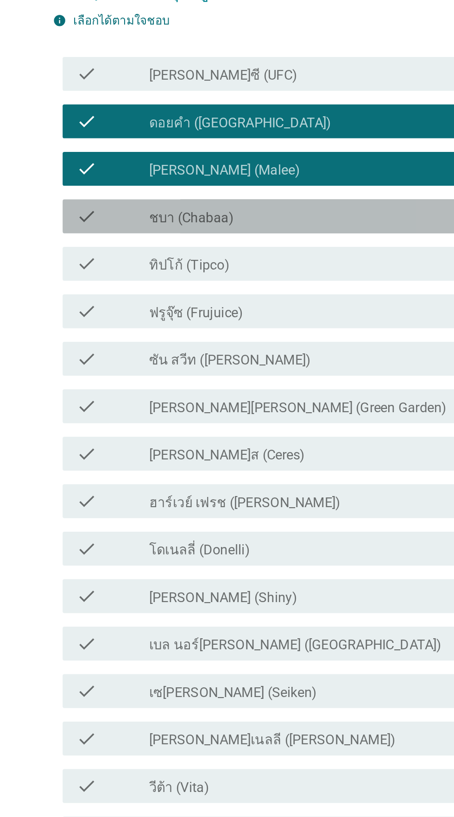
click at [250, 301] on div "check check_box_outline_blank ชบา (Chabaa)" at bounding box center [229, 292] width 252 height 19
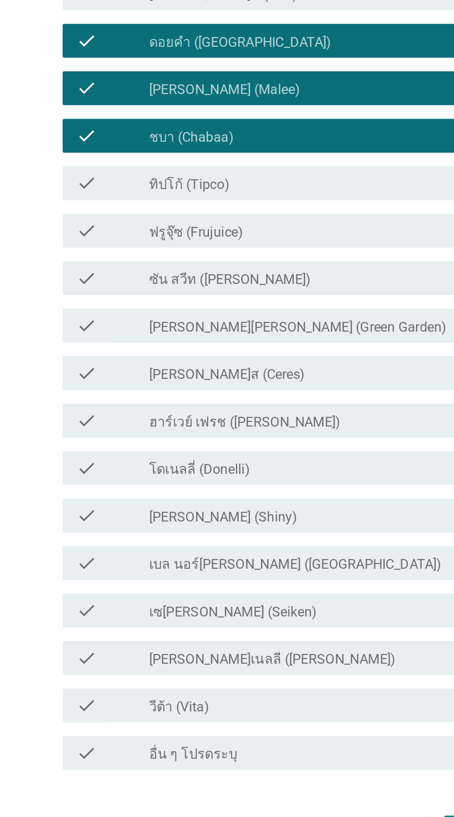
click at [258, 324] on div "check_box_outline_blank ทิปโก้ (Tipco)" at bounding box center [249, 318] width 198 height 11
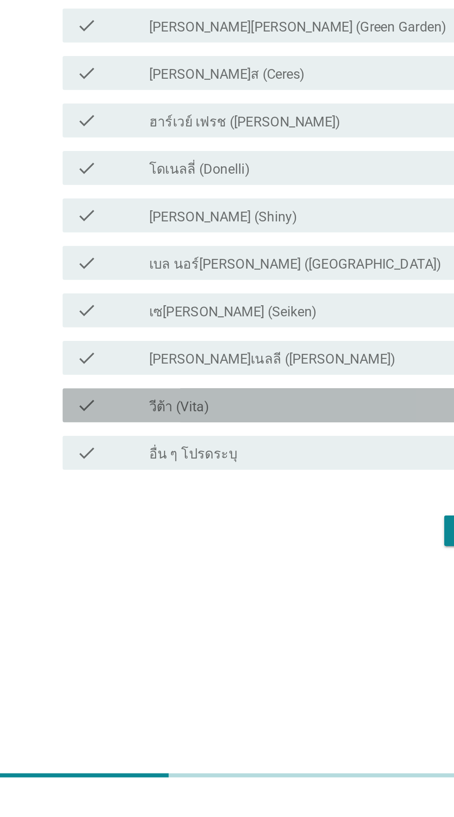
click at [265, 609] on div "check_box_outline_blank วีต้า (Vita)" at bounding box center [249, 603] width 198 height 11
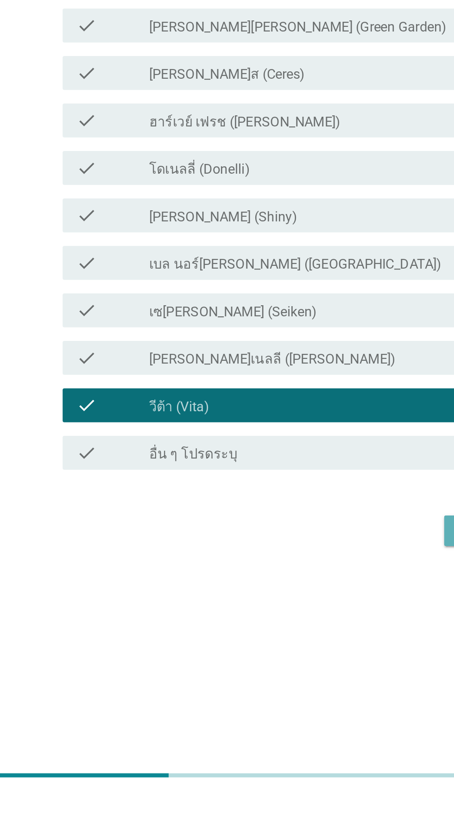
click at [314, 680] on button "ต่อไป" at bounding box center [332, 671] width 41 height 17
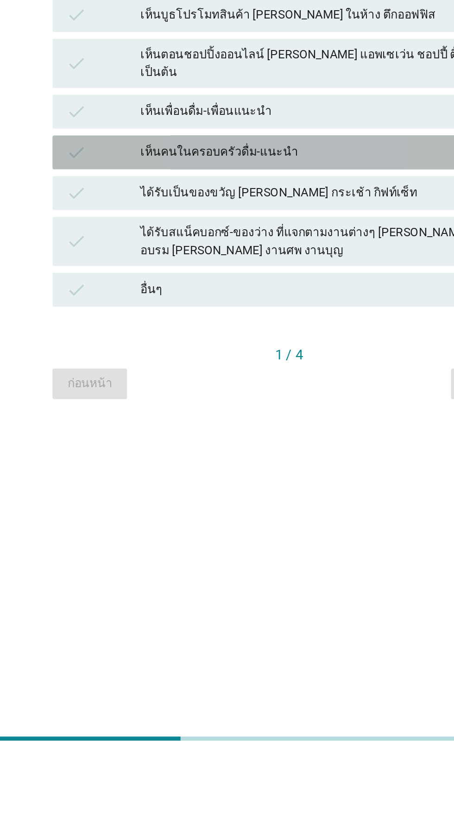
scroll to position [74, 0]
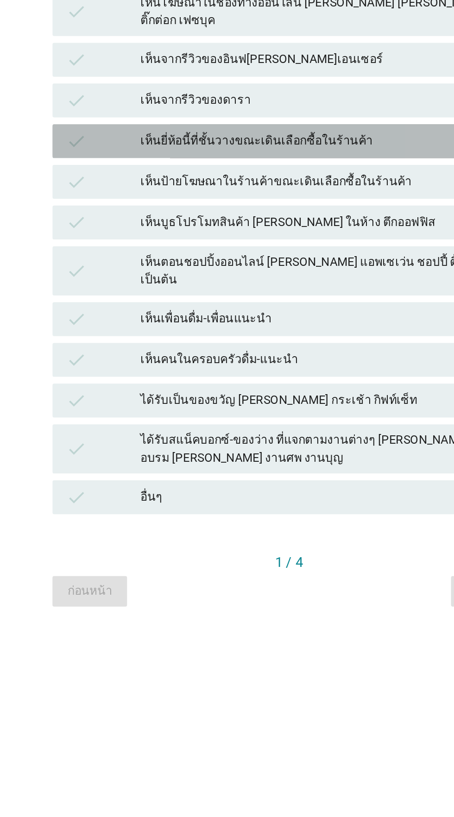
click at [260, 360] on div "เห็นยี่ห้อนี้ที่ชั้นวางขณะเดินเลือกซื้อในร้านค้า" at bounding box center [247, 365] width 203 height 11
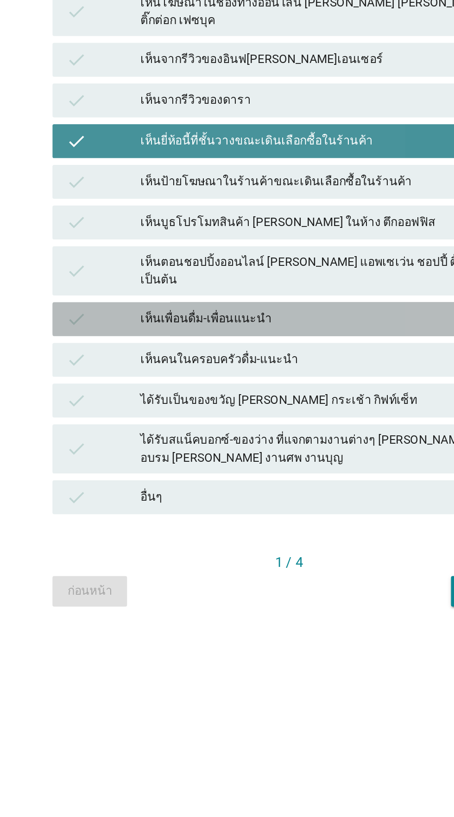
click at [247, 454] on div "check เห็นเพื่อนดื่ม-เพื่อนแนะนำ" at bounding box center [227, 463] width 258 height 19
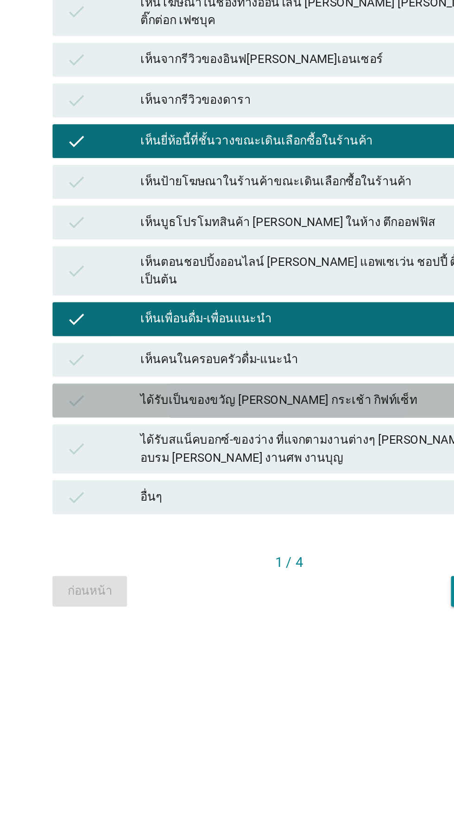
click at [241, 498] on div "check ได้รับเป็นของขวัญ [PERSON_NAME] กระเช้า กิฟท์เซ็ท" at bounding box center [227, 507] width 258 height 19
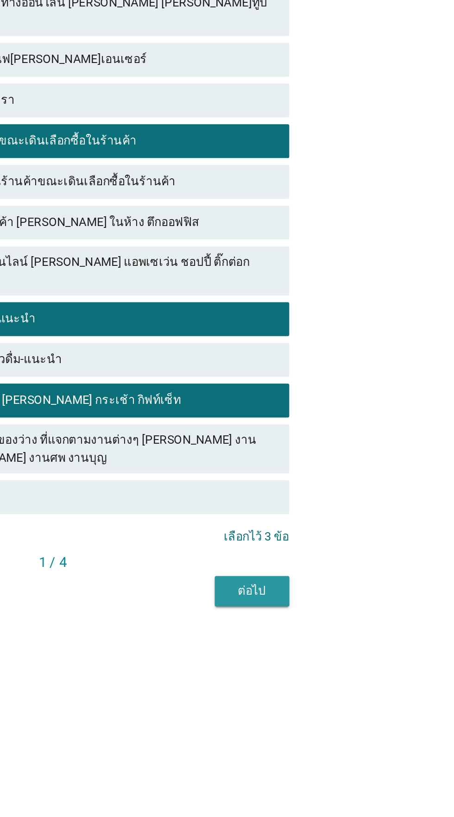
click at [336, 603] on button "ต่อไป" at bounding box center [335, 611] width 41 height 17
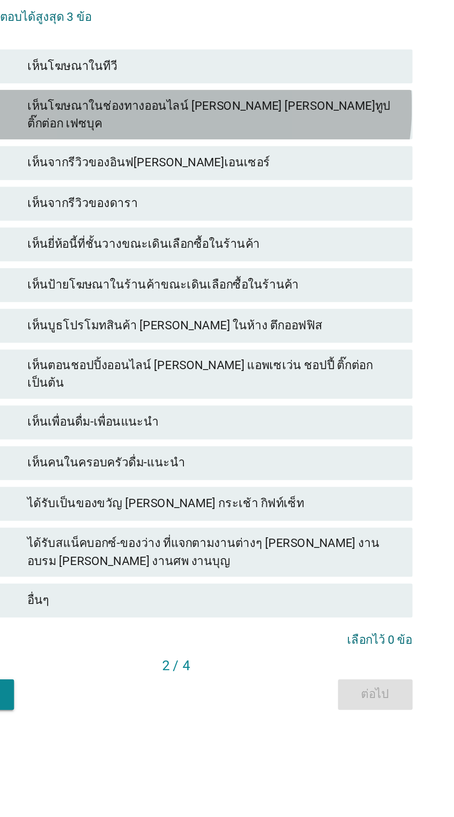
click at [303, 331] on div "check เห็นโฆษณาในช่องทางออนไลน์ [PERSON_NAME] [PERSON_NAME]ทูป ติ๊กต่อก เฟซบุค" at bounding box center [227, 317] width 258 height 27
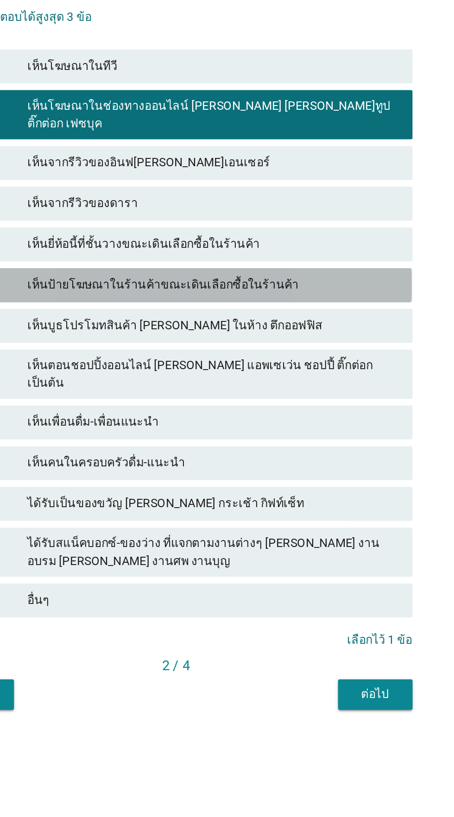
click at [294, 420] on div "check เห็นป้ายโฆษณาในร้านค้าขณะเดินเลือกซื้อในร้านค้า" at bounding box center [227, 410] width 258 height 19
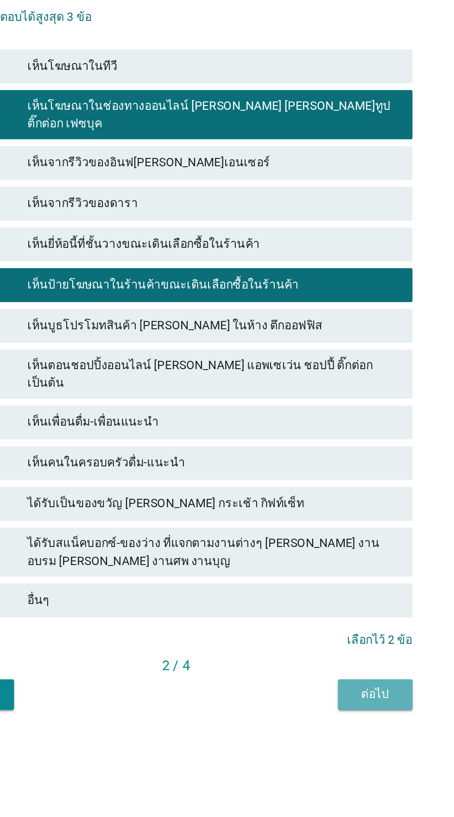
click at [332, 639] on div "ต่อไป" at bounding box center [336, 634] width 26 height 10
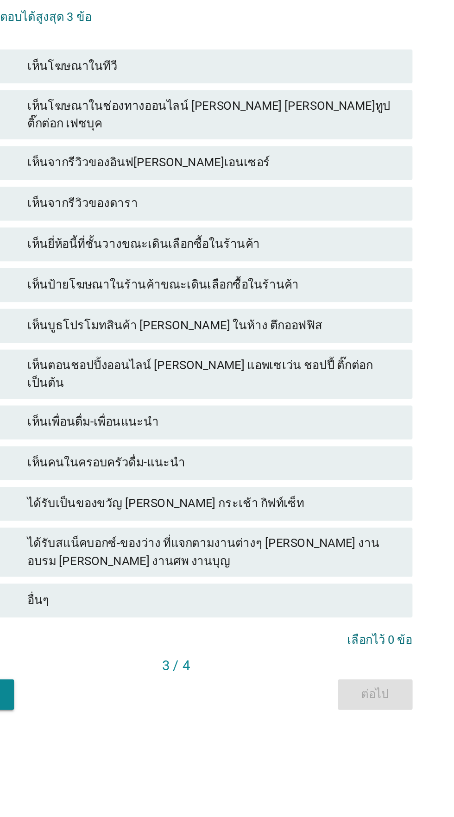
click at [294, 375] on div "check เห็นจากรีวิวของดารา" at bounding box center [227, 366] width 258 height 19
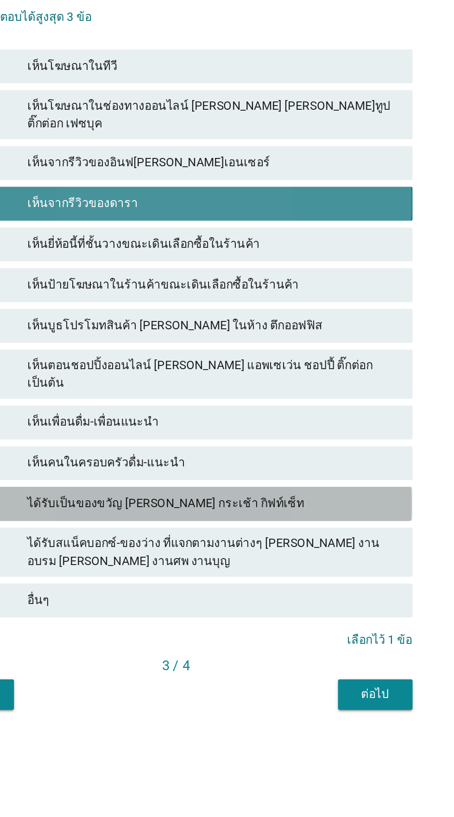
click at [289, 536] on div "ได้รับเป็นของขวัญ [PERSON_NAME] กระเช้า กิฟท์เซ็ท" at bounding box center [247, 530] width 203 height 11
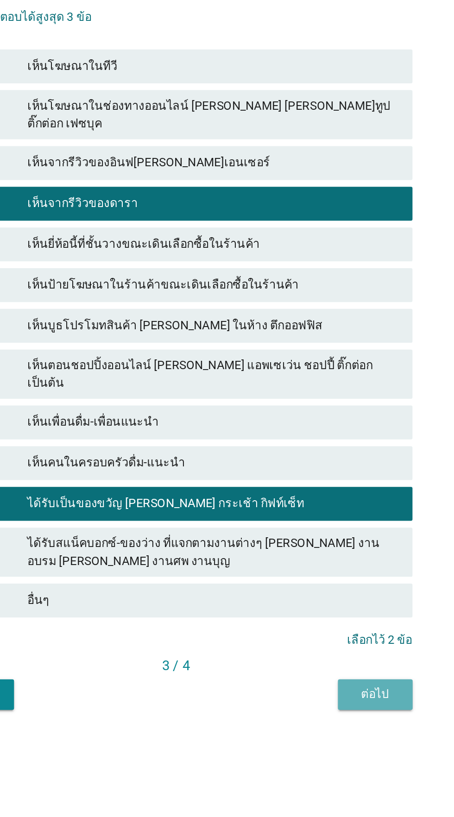
click at [337, 643] on button "ต่อไป" at bounding box center [335, 634] width 41 height 17
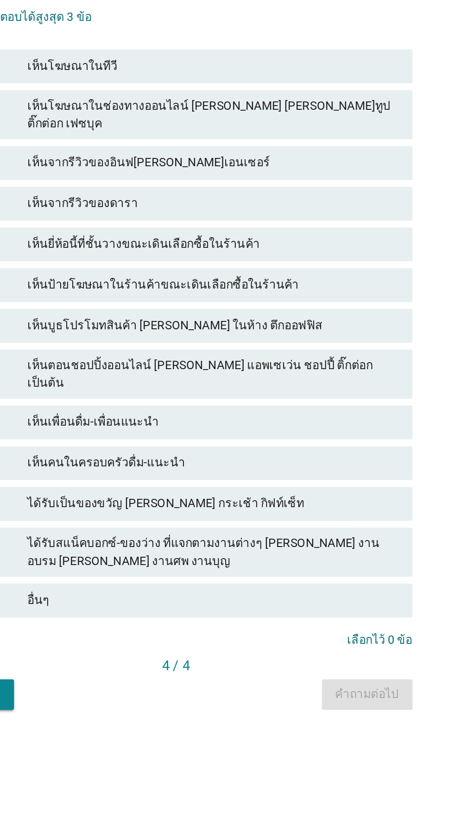
click at [294, 438] on div "เห็นบูธโปรโมทสินค้า [PERSON_NAME] ในห้าง ตึกออฟฟิส" at bounding box center [247, 432] width 203 height 11
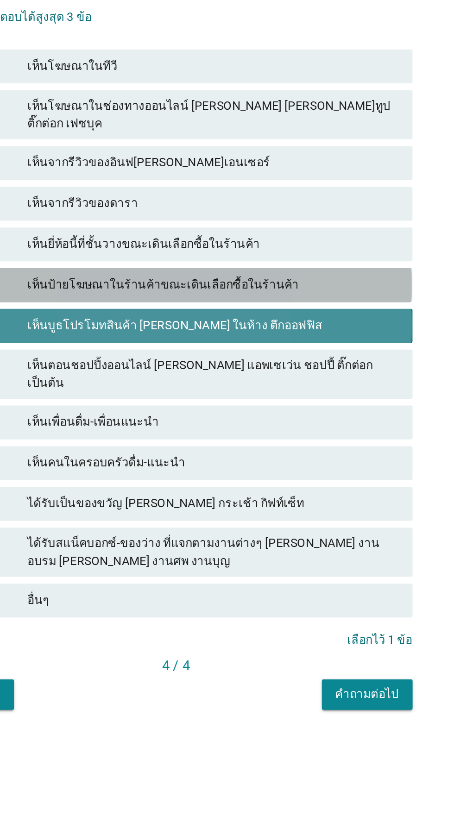
click at [303, 420] on div "check เห็นป้ายโฆษณาในร้านค้าขณะเดินเลือกซื้อในร้านค้า" at bounding box center [227, 410] width 258 height 19
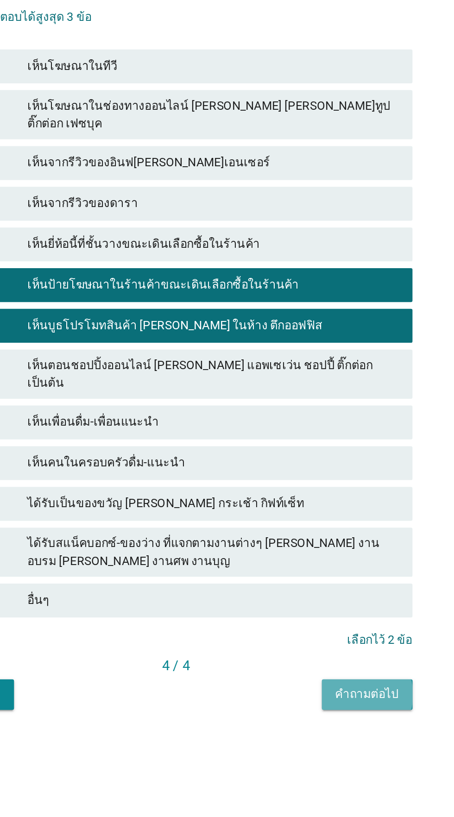
click at [334, 639] on div "คำถามต่อไป" at bounding box center [331, 634] width 35 height 10
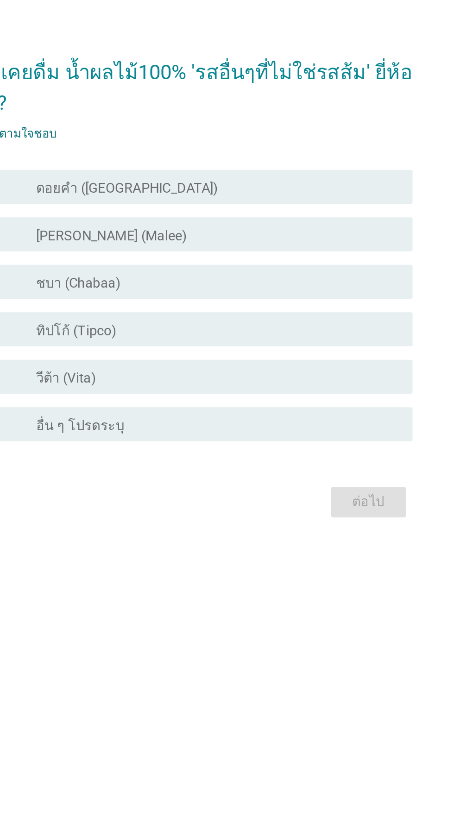
scroll to position [93, 0]
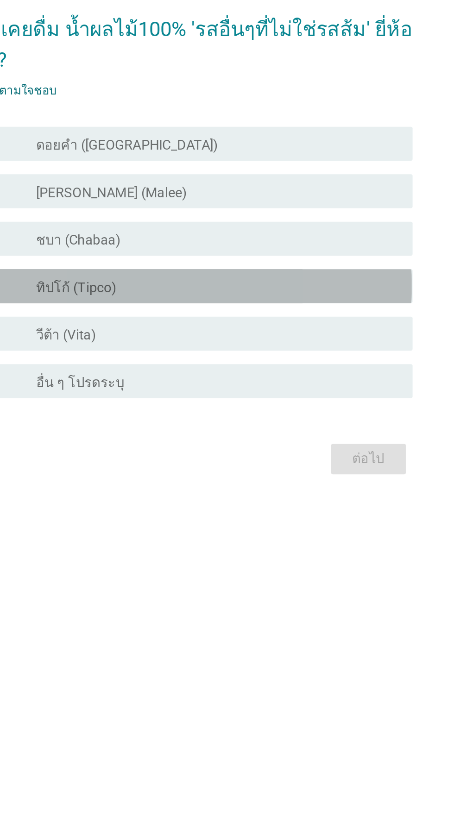
click at [257, 403] on div "check check_box_outline_blank ทิปโก้ (Tipco)" at bounding box center [229, 412] width 252 height 19
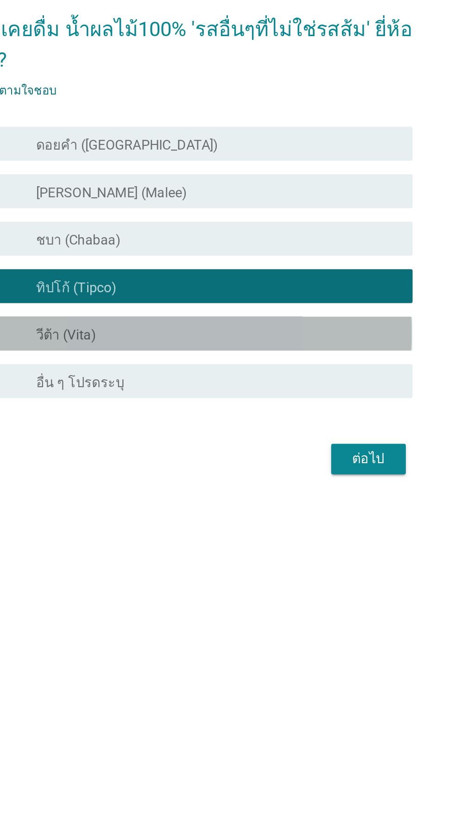
click at [257, 429] on div "check check_box_outline_blank วีต้า (Vita)" at bounding box center [229, 438] width 252 height 19
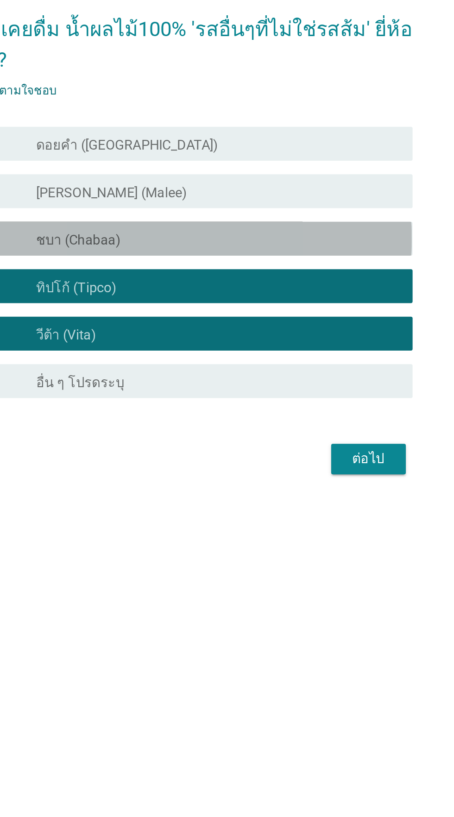
click at [292, 377] on div "check check_box_outline_blank ชบา (Chabaa)" at bounding box center [229, 386] width 252 height 19
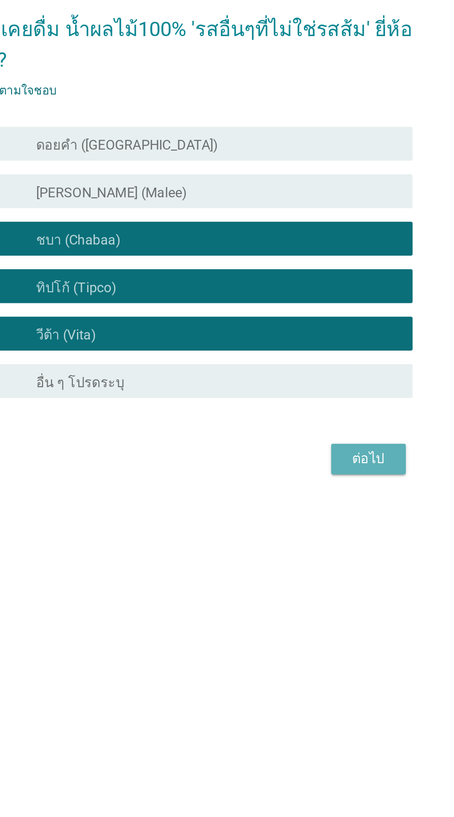
click at [342, 498] on button "ต่อไป" at bounding box center [332, 506] width 41 height 17
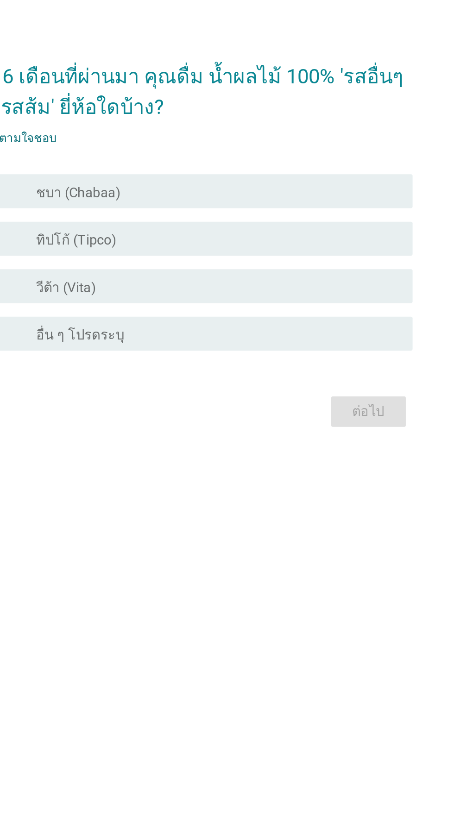
scroll to position [26, 0]
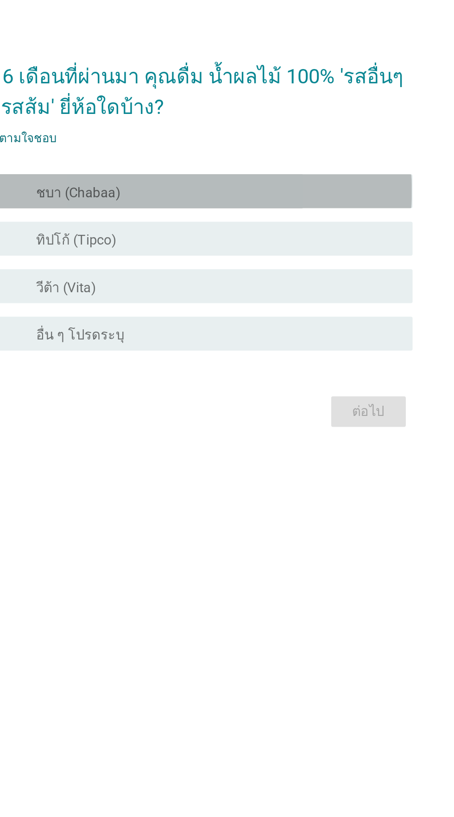
click at [290, 366] on div "check_box ชบา (Chabaa)" at bounding box center [249, 360] width 198 height 11
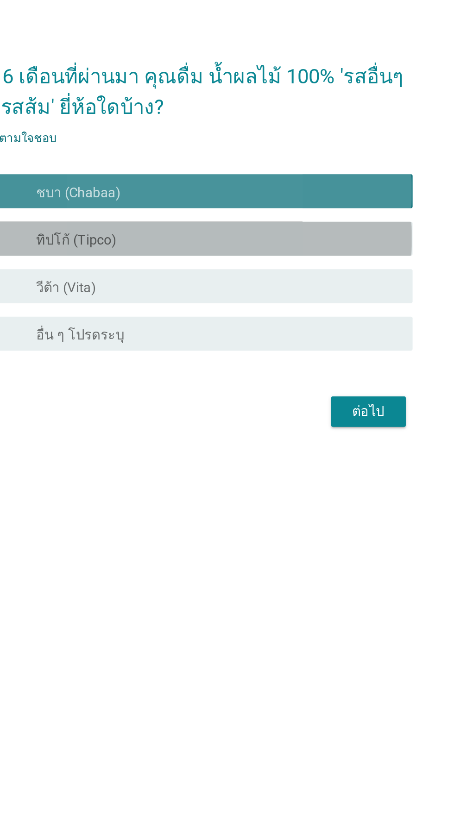
click at [284, 392] on div "check_box ทิปโก้ (Tipco)" at bounding box center [249, 386] width 198 height 11
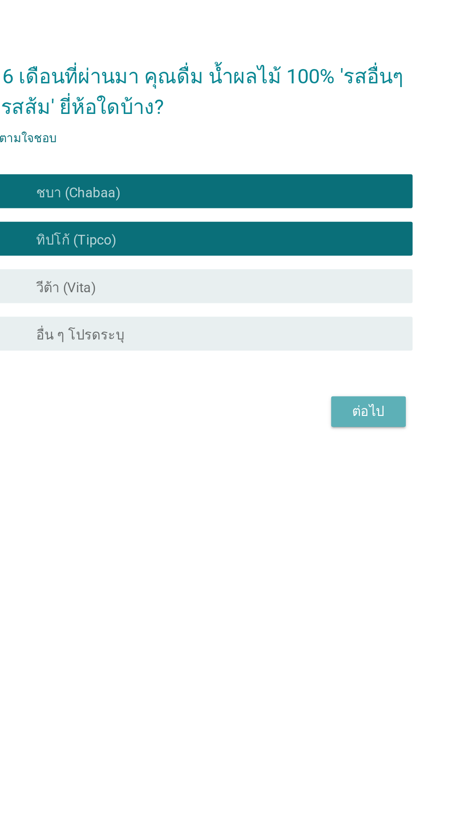
click at [324, 486] on div "ต่อไป" at bounding box center [332, 480] width 26 height 11
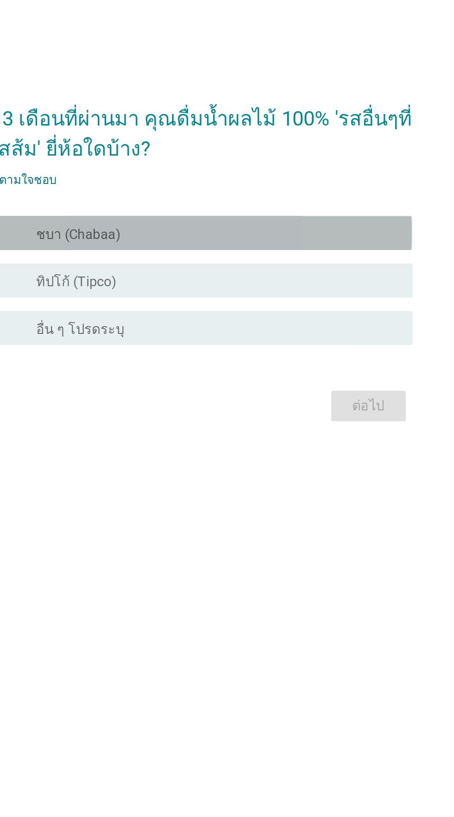
click at [296, 392] on div "check check_box ชบา (Chabaa)" at bounding box center [229, 383] width 252 height 19
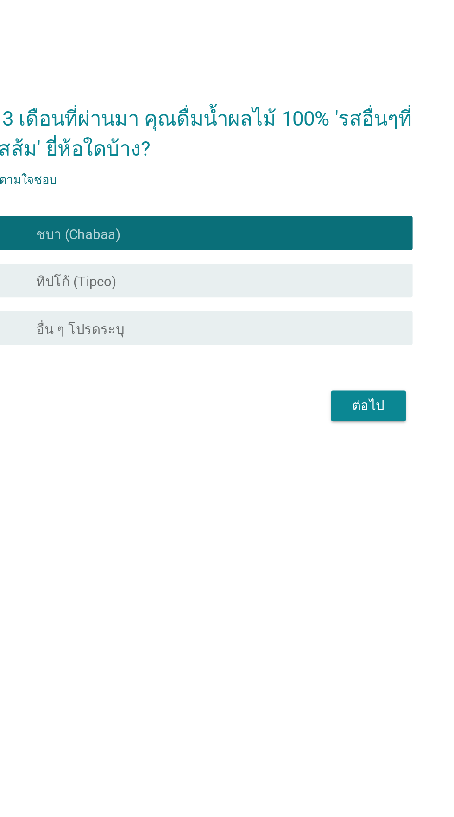
click at [296, 414] on div "check_box ทิปโก้ (Tipco)" at bounding box center [249, 408] width 198 height 11
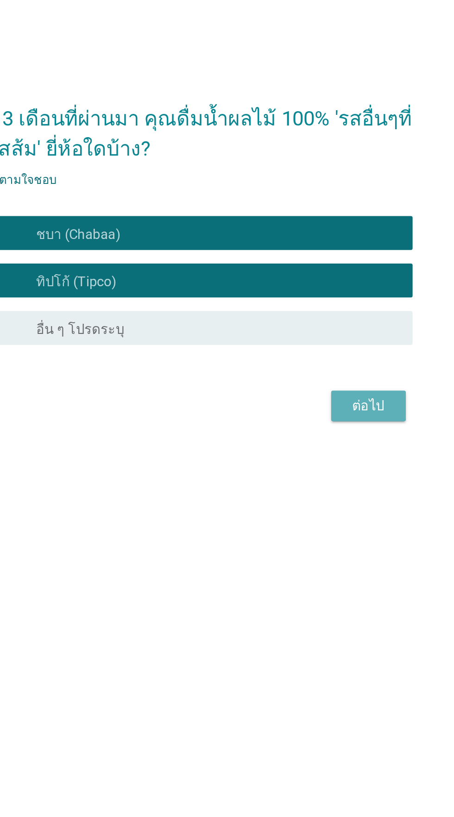
click at [330, 483] on div "ต่อไป" at bounding box center [332, 477] width 26 height 11
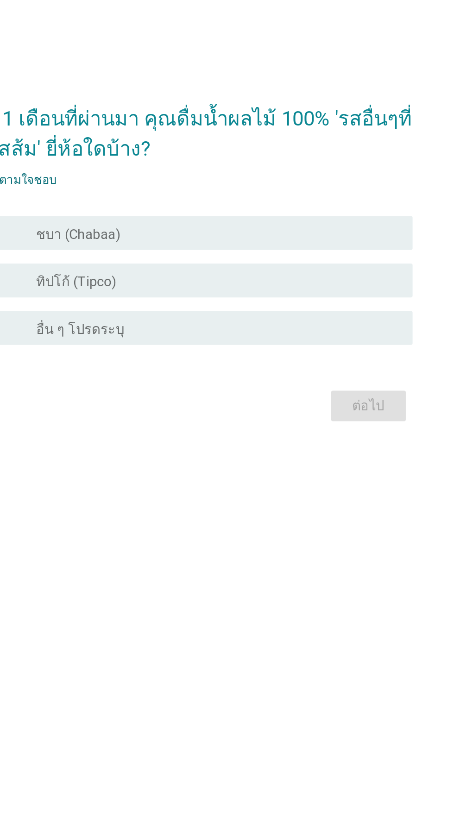
scroll to position [0, 0]
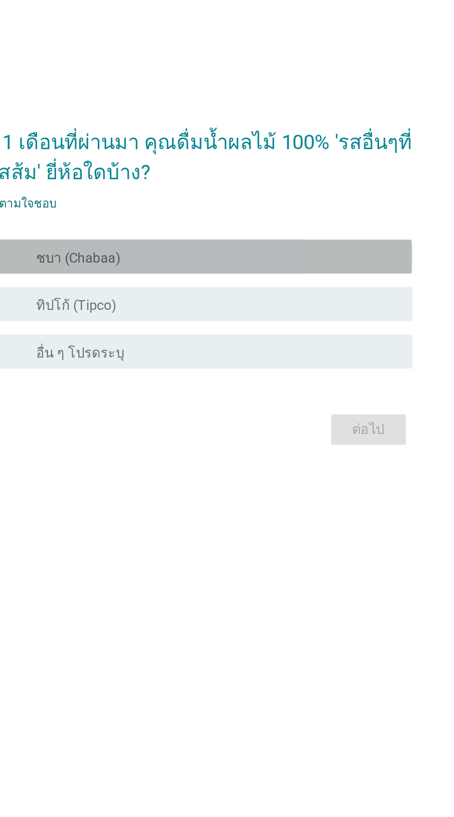
click at [311, 405] on div "check check_box ชบา (Chabaa)" at bounding box center [229, 396] width 252 height 19
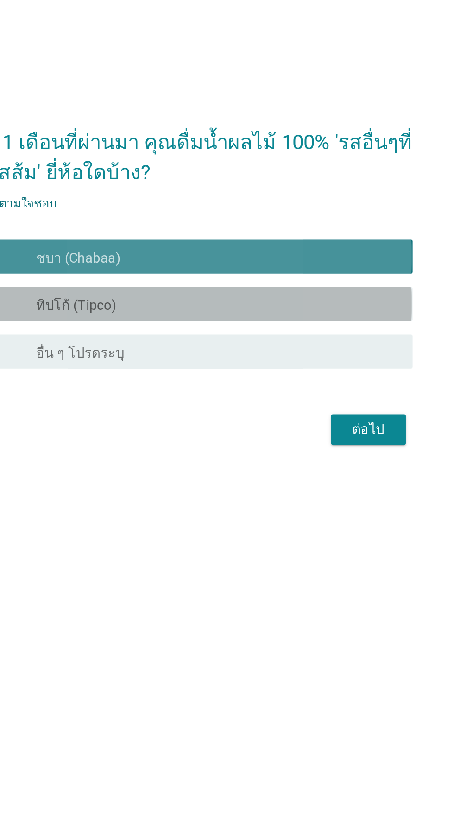
click at [307, 427] on div "check_box ทิปโก้ (Tipco)" at bounding box center [249, 421] width 198 height 11
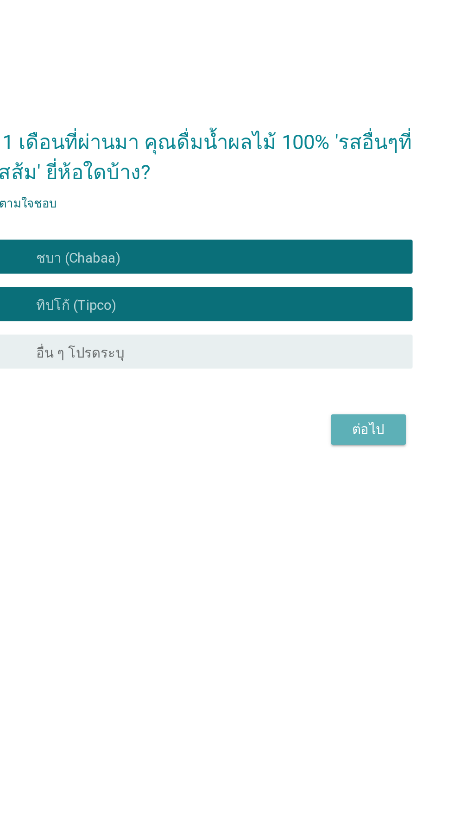
click at [331, 496] on div "ต่อไป" at bounding box center [332, 490] width 26 height 11
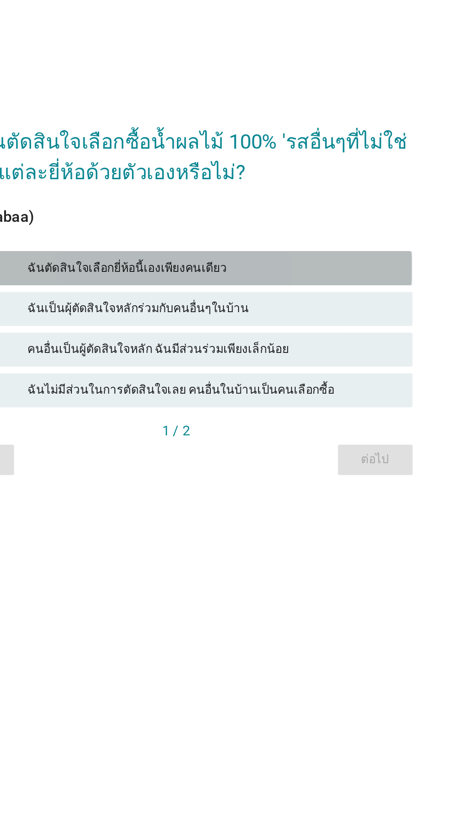
click at [309, 401] on div "ฉันตัดสินใจเลือกยี่ห้อนี้เองเพียงคนเดียว" at bounding box center [247, 395] width 203 height 11
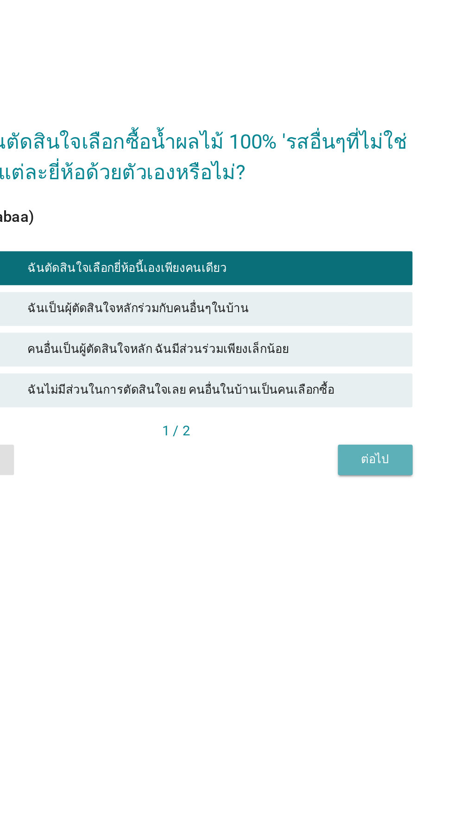
click at [338, 505] on div "ต่อไป" at bounding box center [336, 500] width 26 height 10
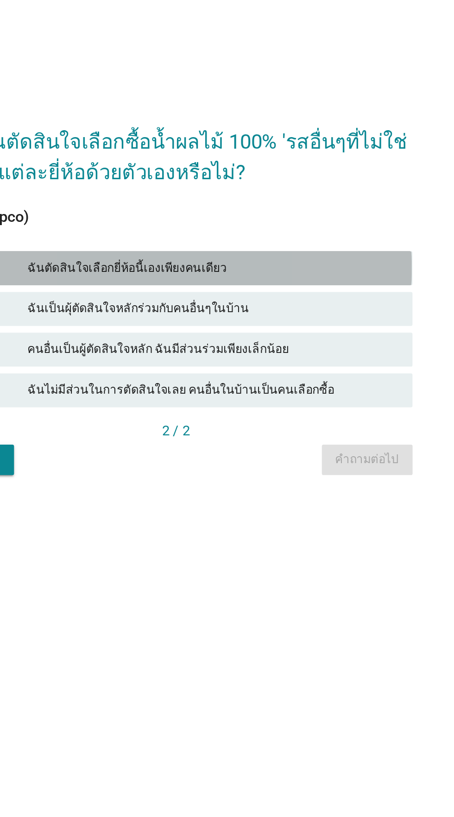
click at [310, 401] on div "ฉันตัดสินใจเลือกยี่ห้อนี้เองเพียงคนเดียว" at bounding box center [247, 395] width 203 height 11
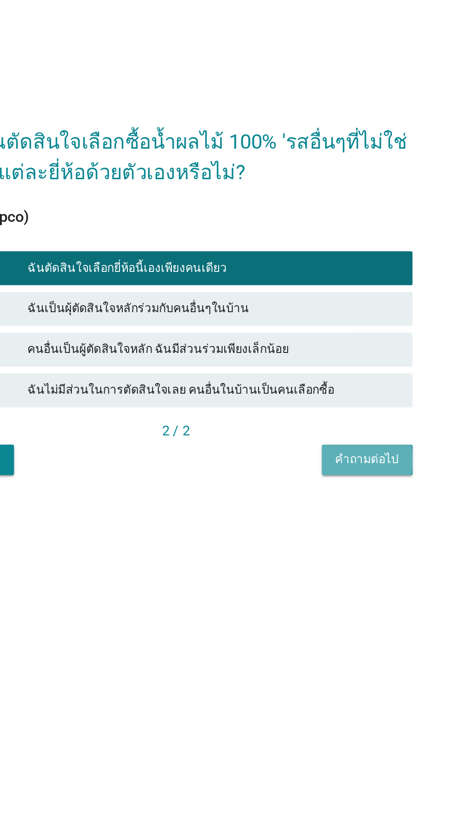
click at [330, 505] on div "คำถามต่อไป" at bounding box center [331, 500] width 35 height 10
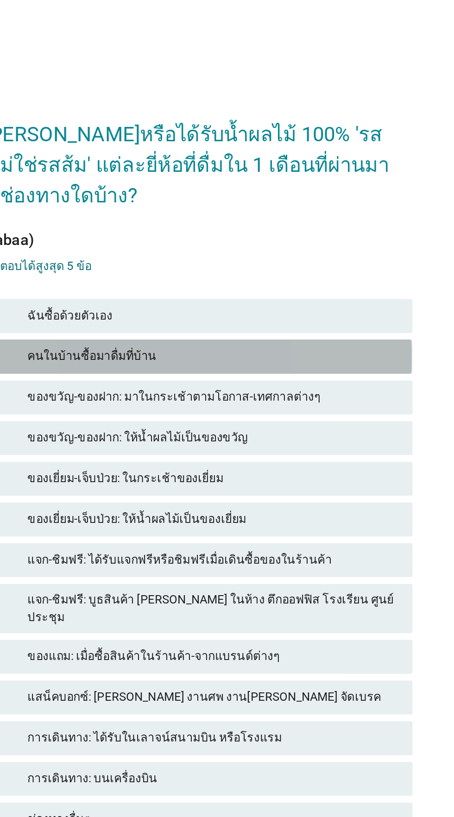
click at [297, 331] on div "check คนในบ้านซื้อมาดื่มที่บ้าน" at bounding box center [227, 322] width 258 height 19
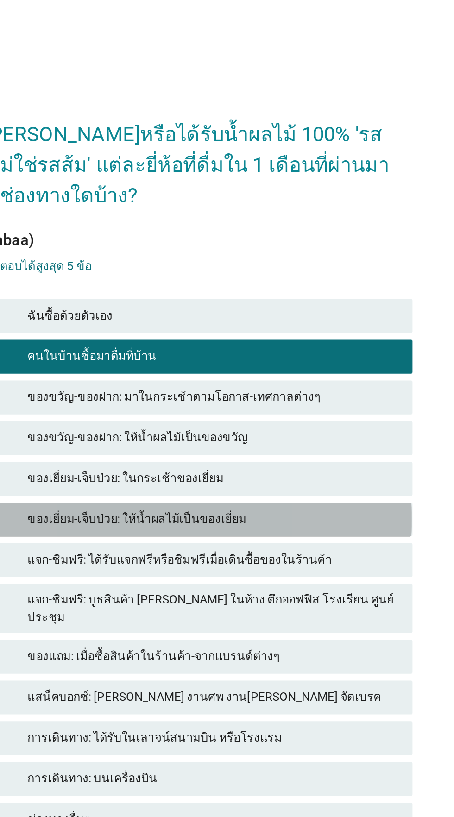
click at [292, 416] on div "ของเยี่ยม-เจ็บป่วย: ให้น้ำผลไม้เป็นของเยี่ยม" at bounding box center [247, 410] width 203 height 11
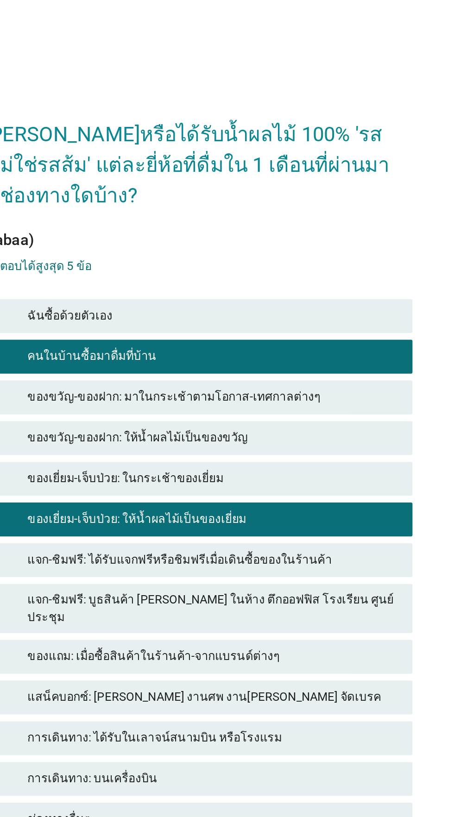
click at [296, 491] on div "ของแถม: เมื่อซื้อสินค้าในร้านค้า-จากแบรนด์ต่างๆ" at bounding box center [247, 485] width 203 height 11
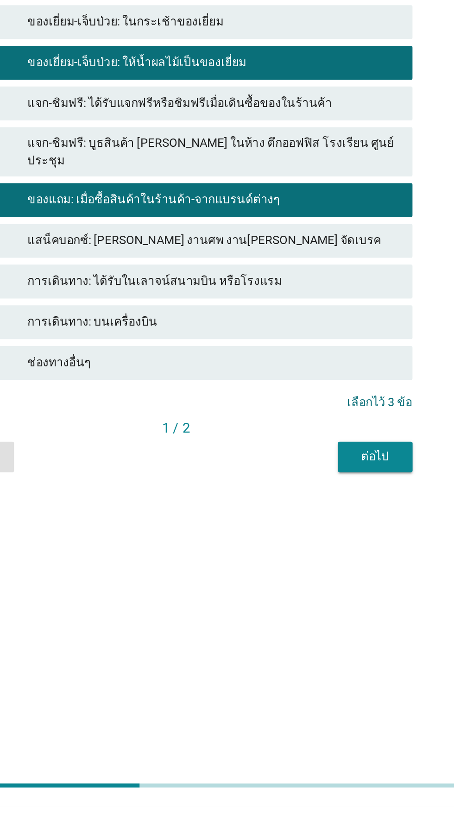
scroll to position [22, 0]
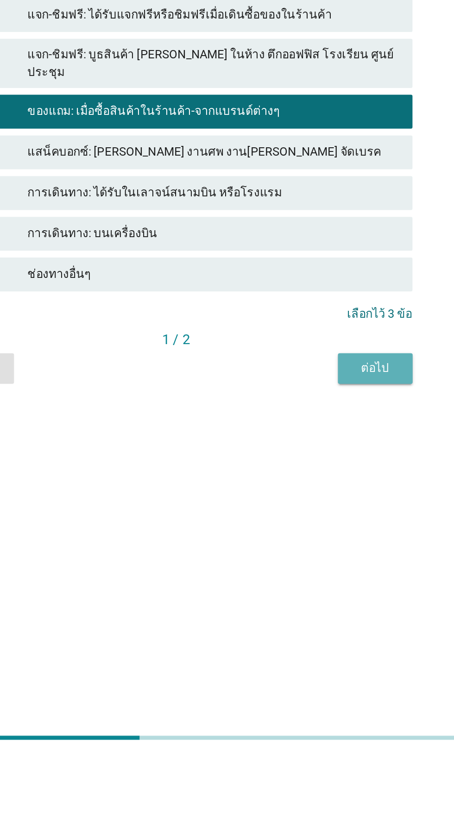
click at [337, 608] on div "ต่อไป" at bounding box center [336, 604] width 26 height 10
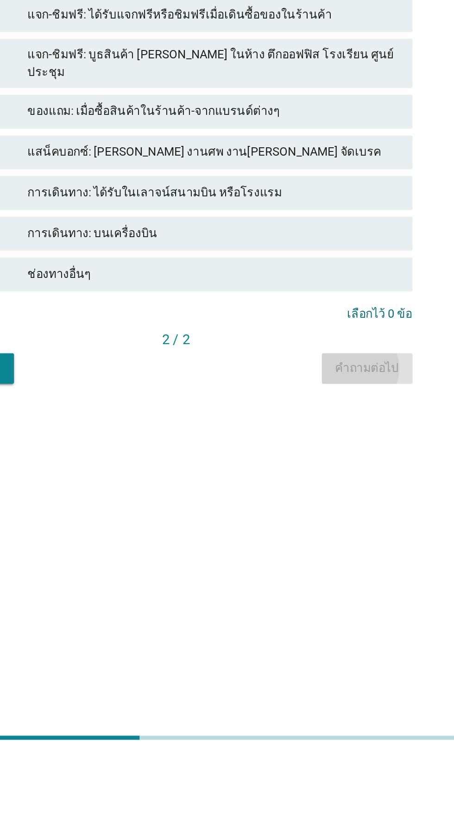
scroll to position [0, 0]
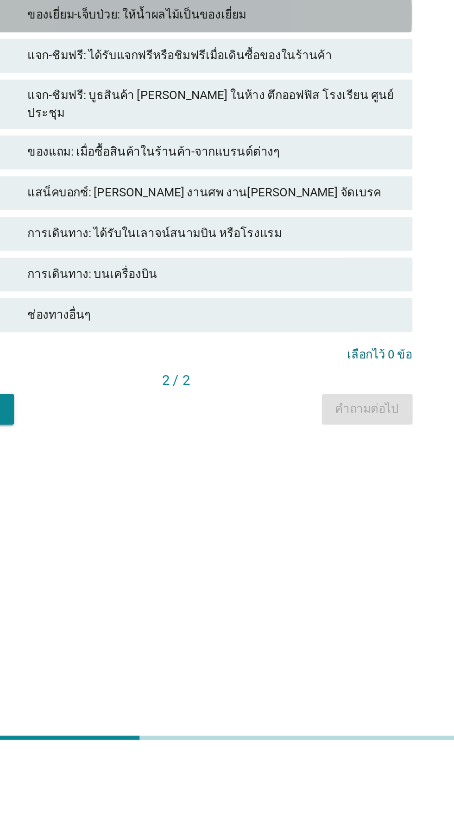
click at [323, 420] on div "check ของเยี่ยม-เจ็บป่วย: ให้น้ำผลไม้เป็นของเยี่ยม" at bounding box center [227, 410] width 258 height 19
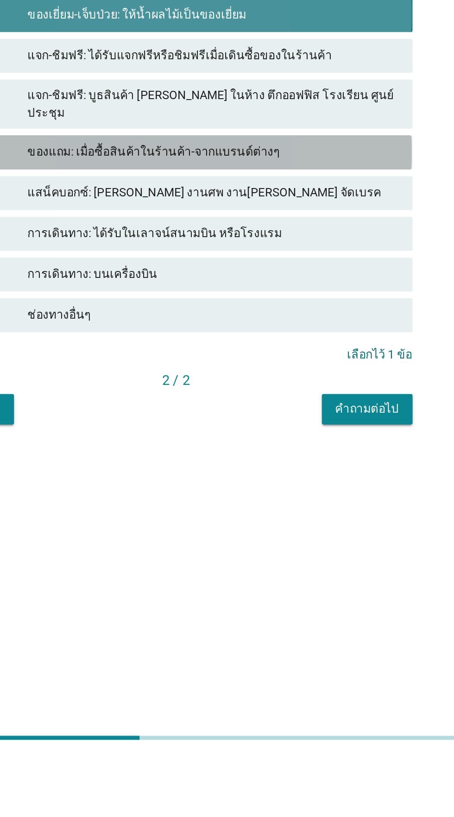
click at [307, 495] on div "check ของแถม: เมื่อซื้อสินค้าในร้านค้า-จากแบรนด์ต่างๆ" at bounding box center [227, 485] width 258 height 19
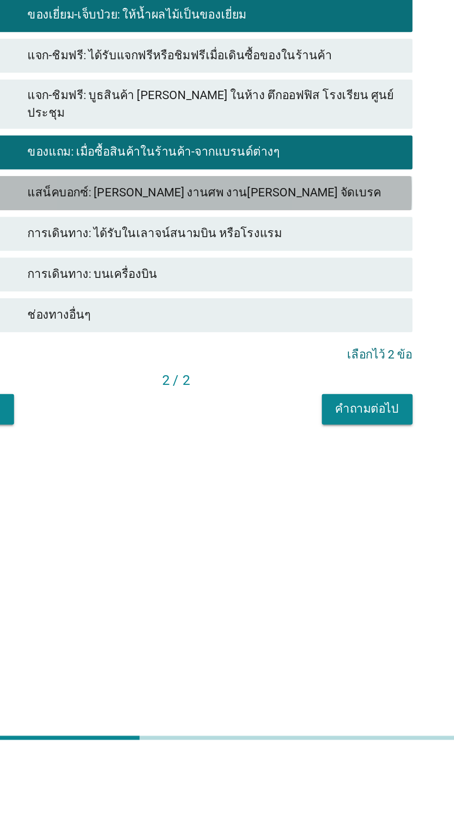
click at [302, 517] on div "check แสน็คบอกซ์: [PERSON_NAME] งานศพ งาน[PERSON_NAME] จัดเบรค" at bounding box center [227, 508] width 258 height 19
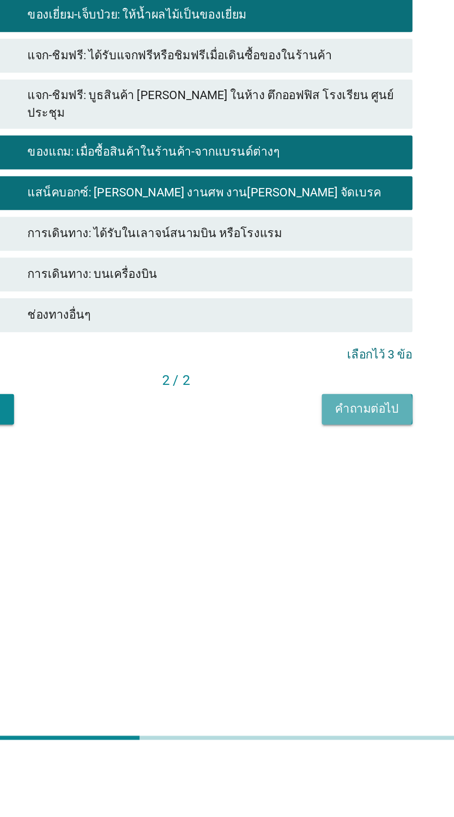
click at [325, 631] on div "คำถามต่อไป" at bounding box center [331, 626] width 35 height 10
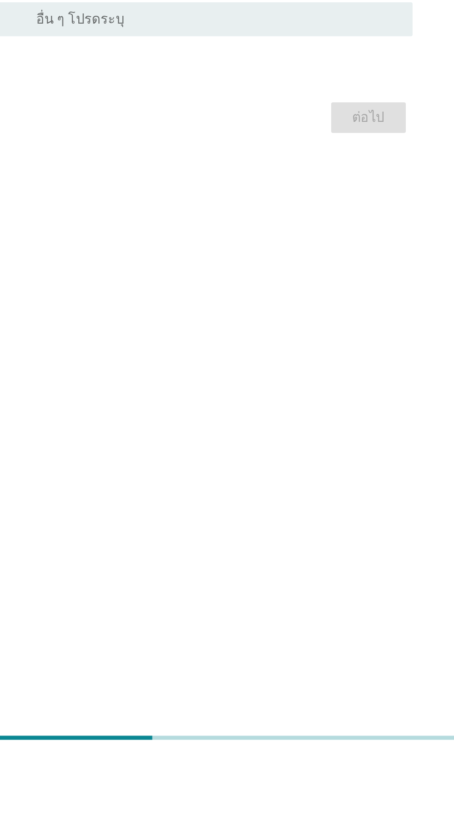
scroll to position [79, 0]
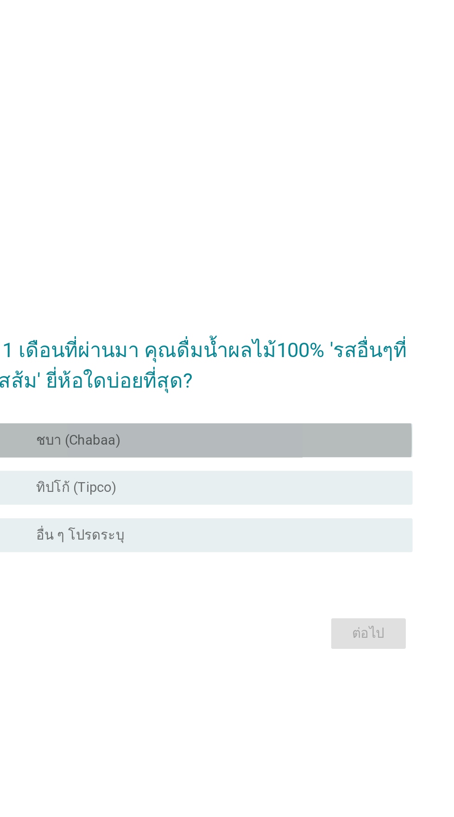
click at [303, 356] on div "radio_button_unchecked ชบา (Chabaa)" at bounding box center [245, 360] width 191 height 9
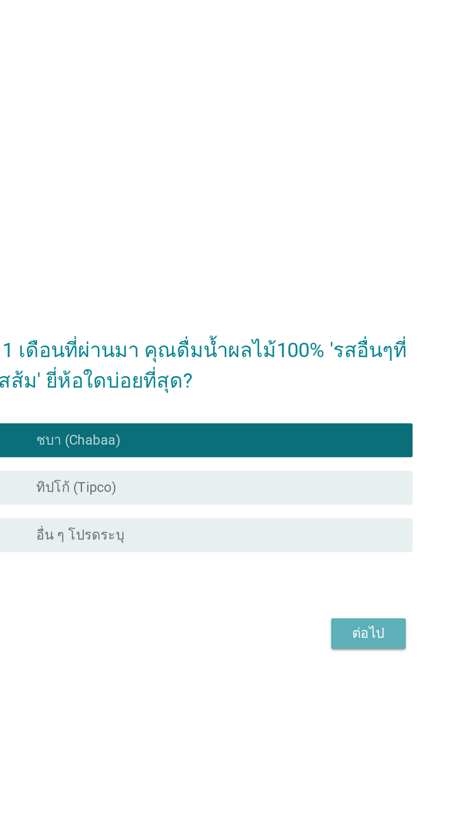
click at [327, 461] on div "ต่อไป" at bounding box center [332, 466] width 26 height 11
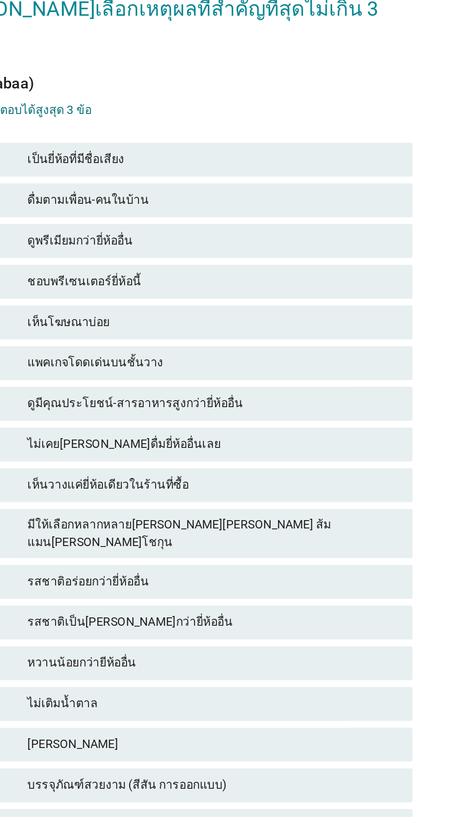
scroll to position [0, 0]
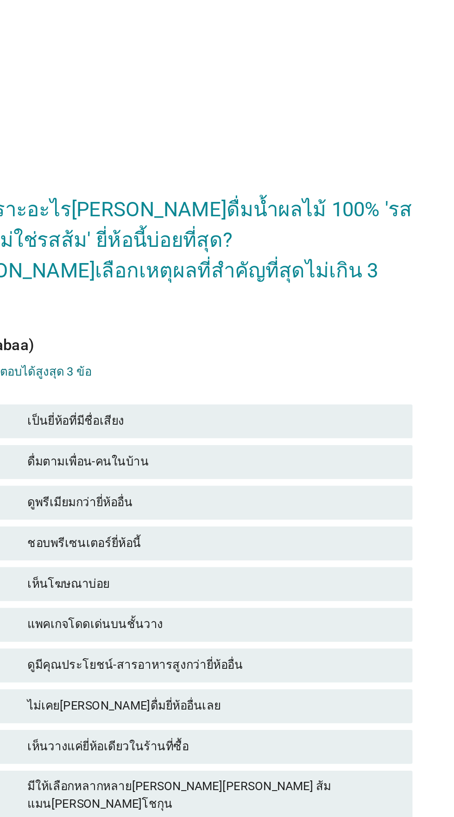
click at [285, 236] on div "เป็นยี่ห้อที่มีชื่อเสียง" at bounding box center [247, 230] width 203 height 11
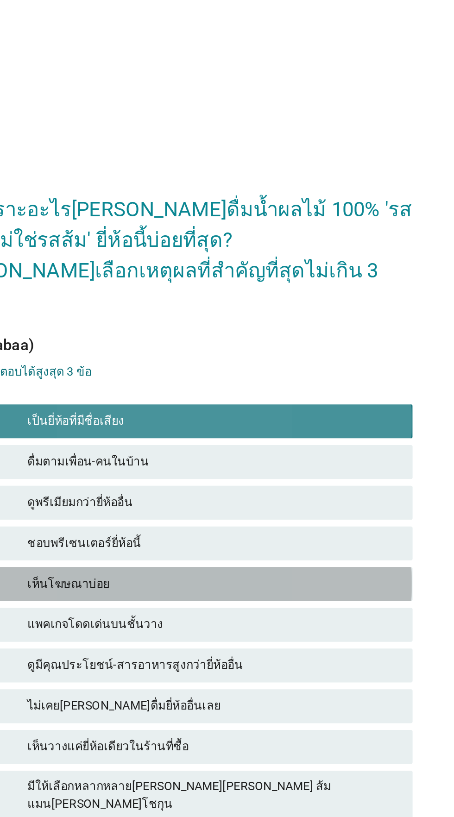
click at [291, 328] on div "check เห็นโฆษณาบ่อย" at bounding box center [227, 319] width 258 height 19
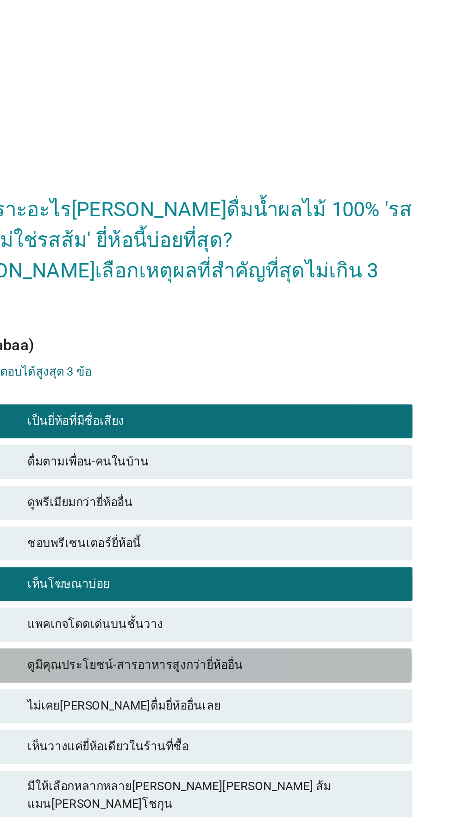
click at [299, 373] on div "check ดูมีคุณประโยชน์-สารอาหารสูงกว่ายี่ห้ออื่น" at bounding box center [227, 363] width 258 height 19
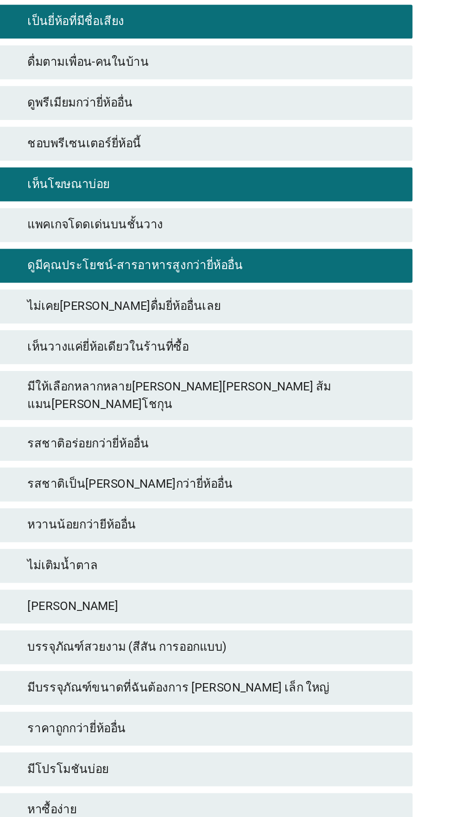
scroll to position [22, 0]
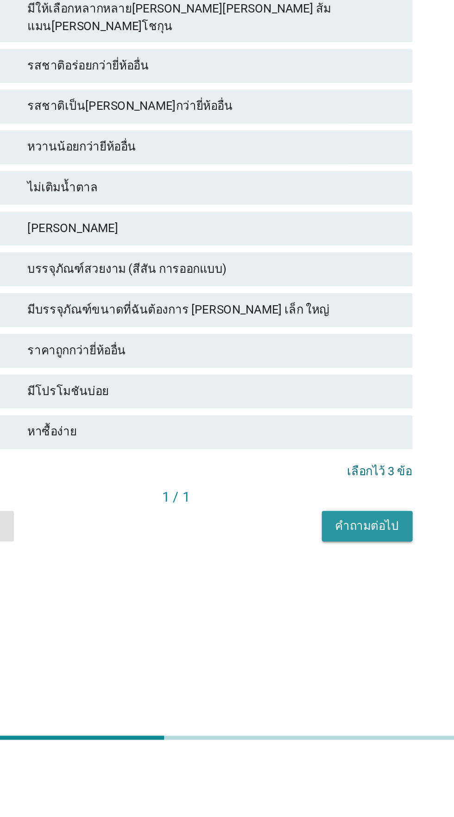
click at [337, 694] on div "คำถามต่อไป" at bounding box center [331, 690] width 35 height 10
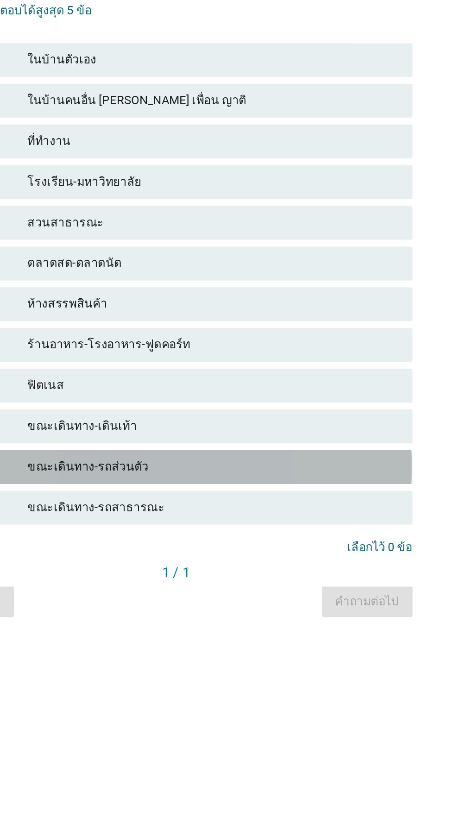
scroll to position [77, 0]
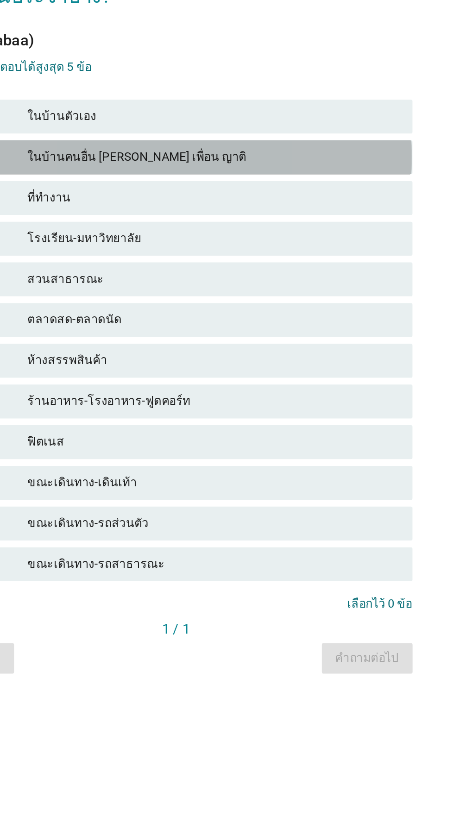
click at [330, 297] on div "check ในบ้านคนอื่น [PERSON_NAME] เพื่อน ญาติ" at bounding box center [227, 306] width 258 height 19
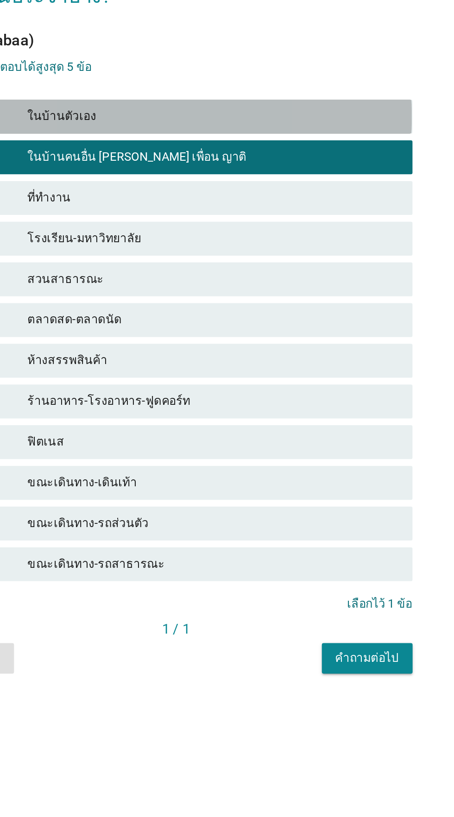
click at [339, 275] on div "check ในบ้านตัวเอง" at bounding box center [227, 284] width 258 height 19
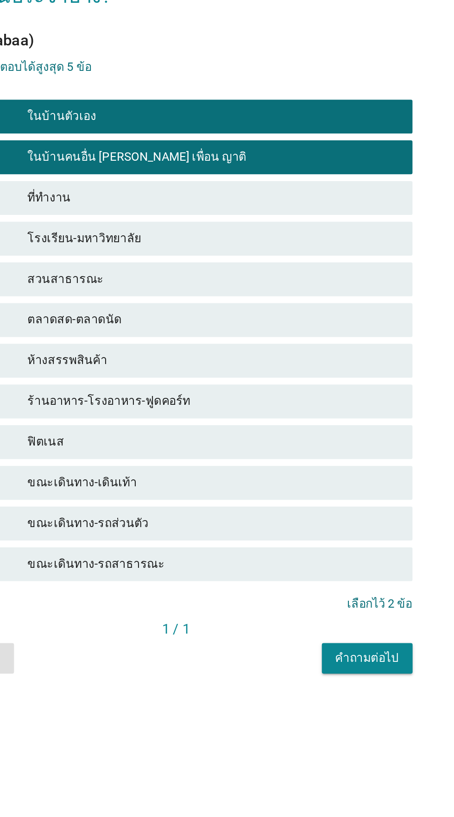
click at [313, 408] on div "check ห้างสรรพสินค้า" at bounding box center [227, 417] width 258 height 19
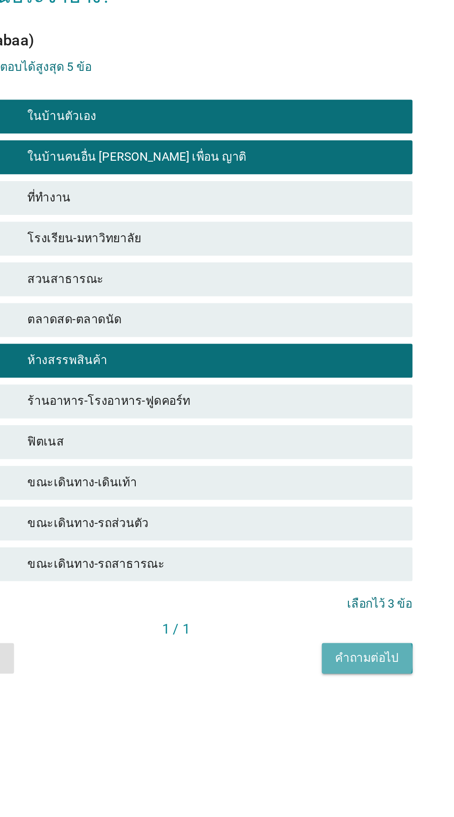
click at [335, 575] on div "คำถามต่อไป" at bounding box center [331, 580] width 35 height 10
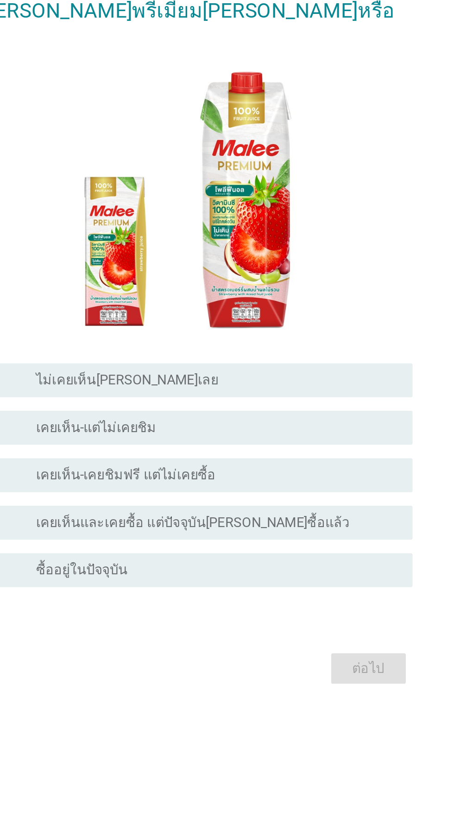
scroll to position [8, 0]
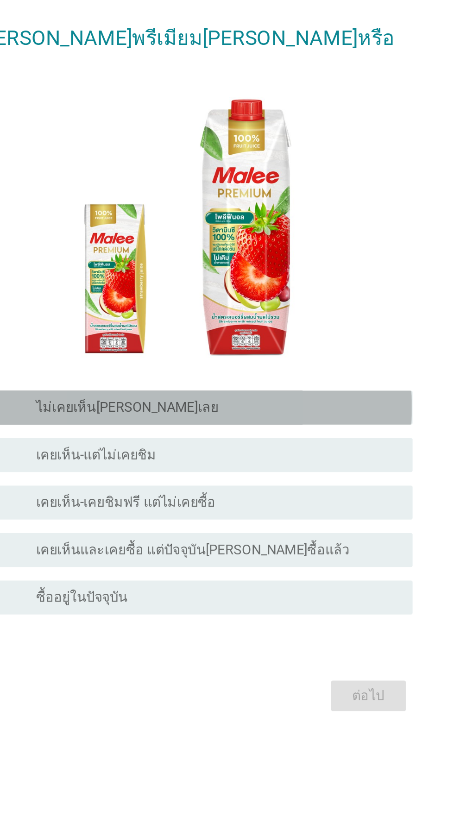
click at [294, 447] on div "radio_button_unchecked ไม่เคยเห็น[PERSON_NAME]เลย" at bounding box center [245, 442] width 191 height 9
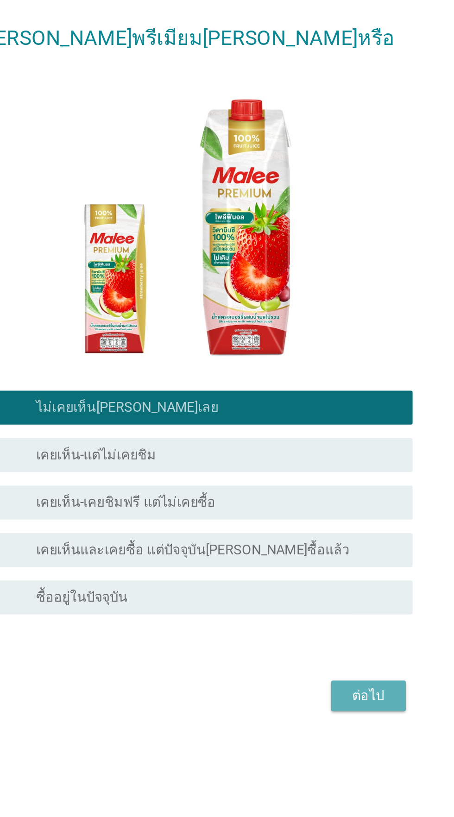
click at [325, 606] on div "ต่อไป" at bounding box center [332, 599] width 26 height 11
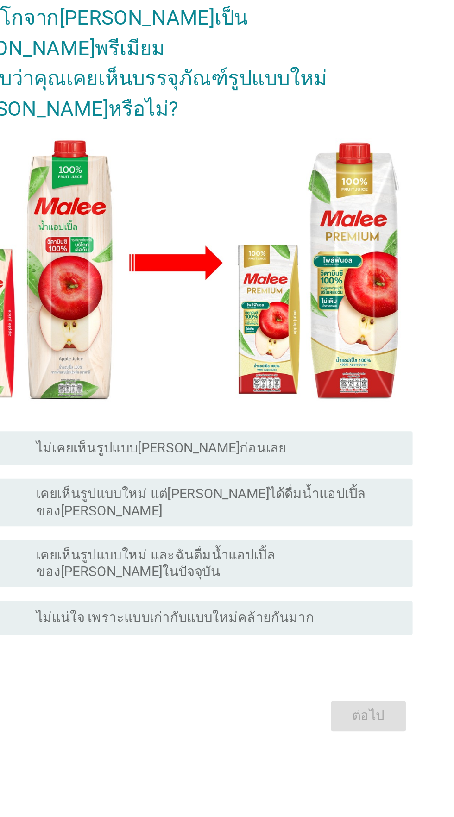
scroll to position [0, 0]
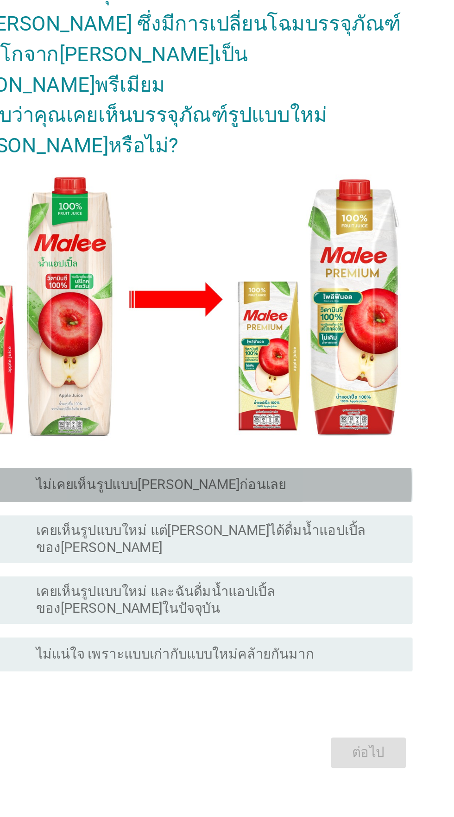
click at [296, 477] on div "radio_button_unchecked ไม่เคยเห็นรูปแบบ[PERSON_NAME]ก่อนเลย" at bounding box center [245, 472] width 191 height 9
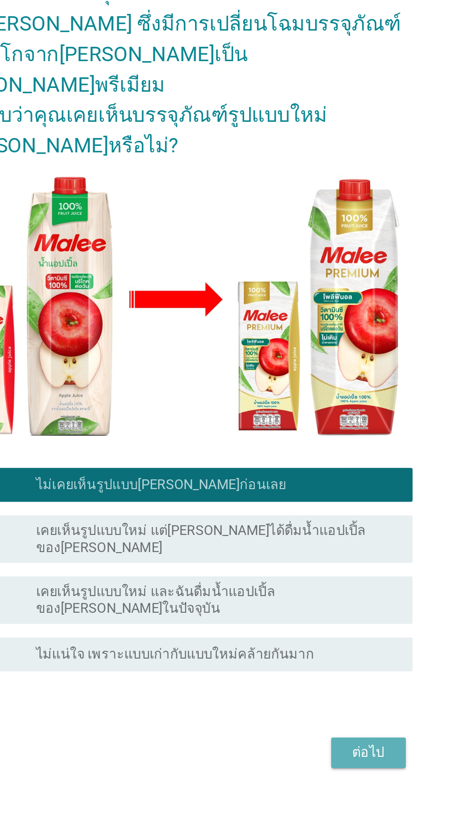
click at [326, 625] on div "ต่อไป" at bounding box center [332, 618] width 26 height 11
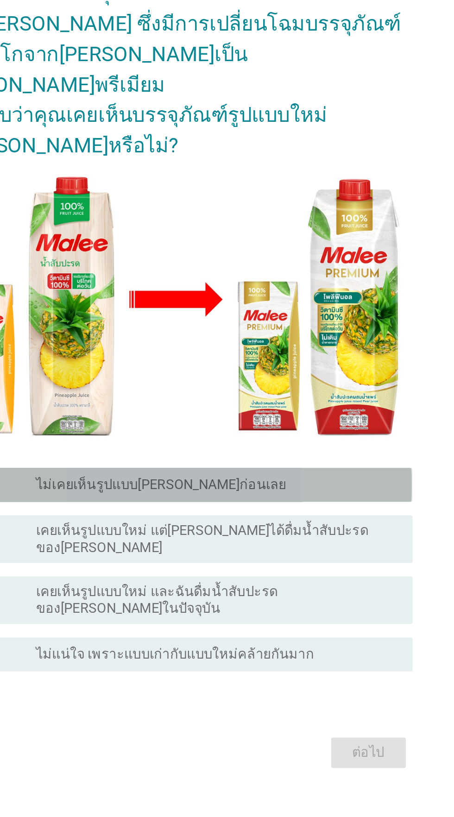
click at [299, 477] on div "radio_button_unchecked ไม่เคยเห็นรูปแบบ[PERSON_NAME]ก่อนเลย" at bounding box center [245, 472] width 191 height 9
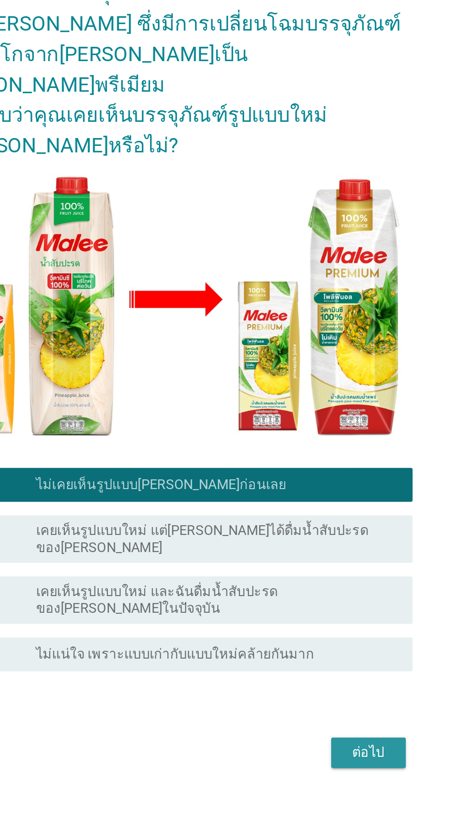
click at [335, 625] on div "ต่อไป" at bounding box center [332, 618] width 26 height 11
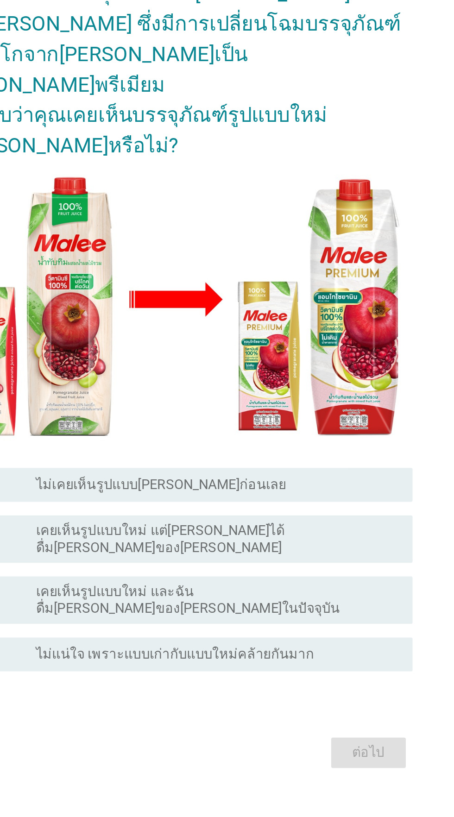
click at [304, 477] on div "radio_button_unchecked ไม่เคยเห็นรูปแบบ[PERSON_NAME]ก่อนเลย" at bounding box center [245, 472] width 191 height 9
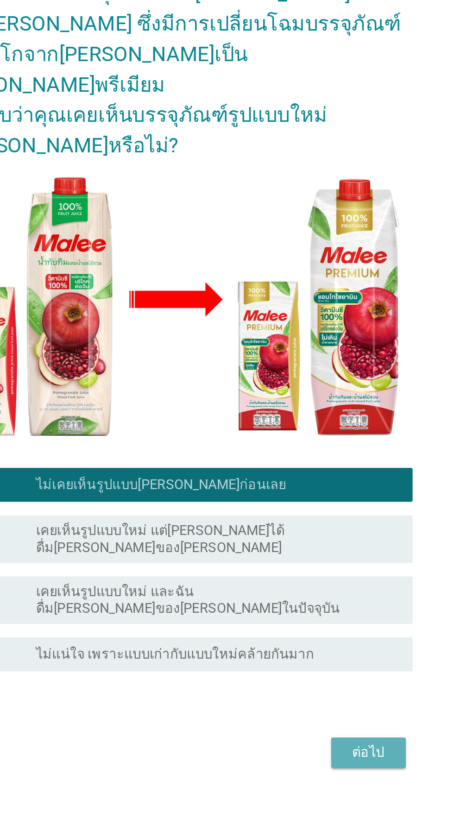
click at [334, 625] on div "ต่อไป" at bounding box center [332, 618] width 26 height 11
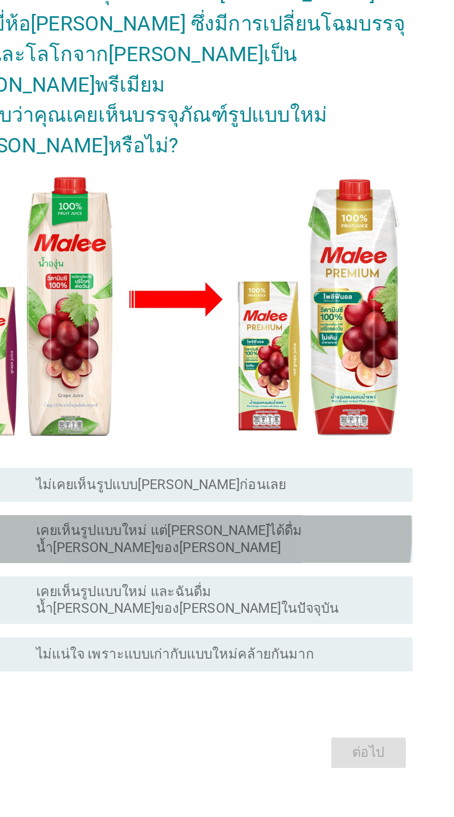
click at [307, 515] on div "B radio_button_unchecked เคยเห็นรูปแบบใหม่ แต่[PERSON_NAME]ได้ดื่มน้ำ[PERSON_NA…" at bounding box center [229, 502] width 252 height 26
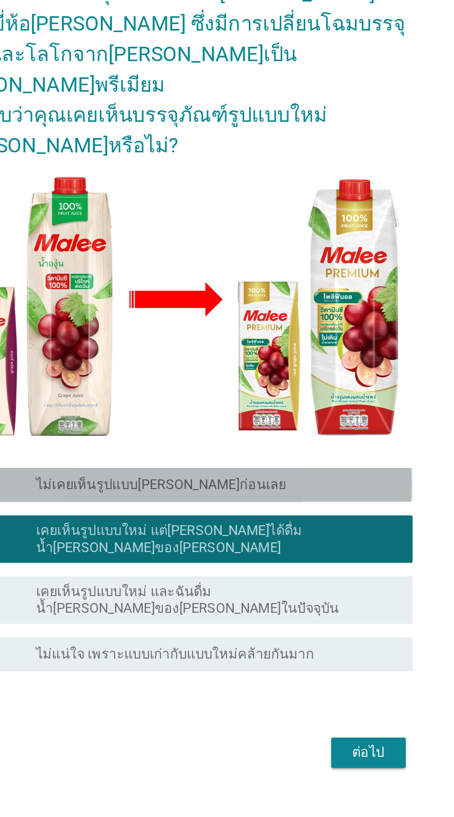
click at [325, 482] on div "A radio_button_unchecked ไม่เคยเห็นรูปแบบ[PERSON_NAME]ก่อนเลย" at bounding box center [229, 472] width 252 height 19
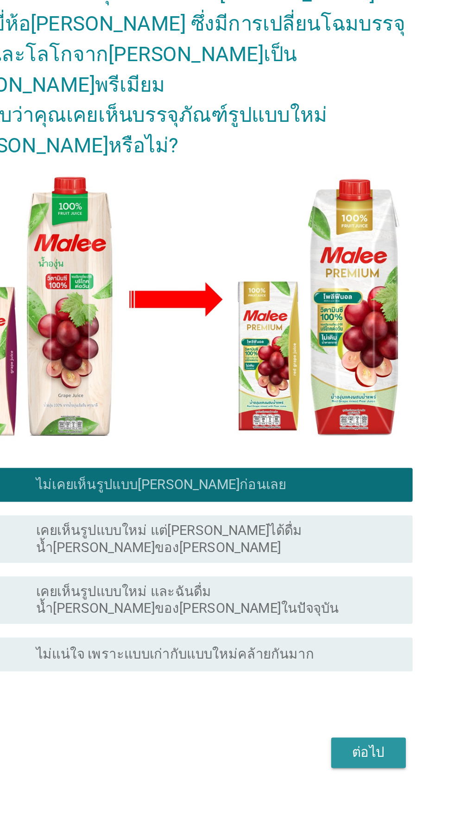
click at [326, 625] on div "ต่อไป" at bounding box center [332, 618] width 26 height 11
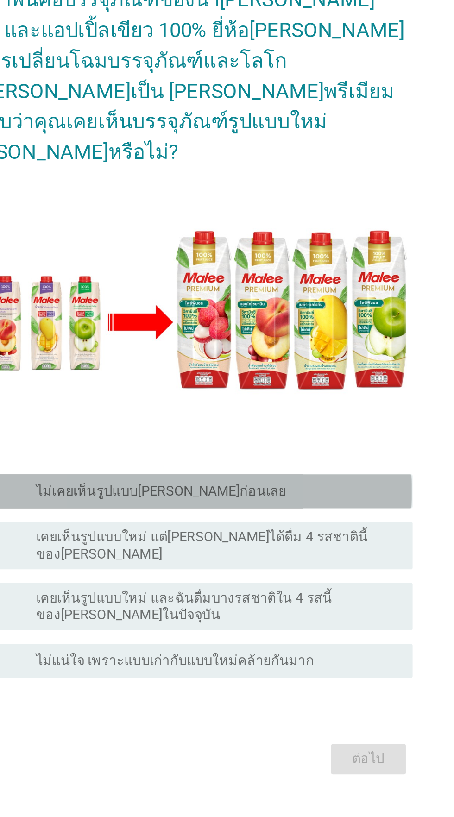
click at [313, 478] on div "radio_button_unchecked ไม่เคยเห็นรูปแบบ[PERSON_NAME]ก่อนเลย" at bounding box center [249, 472] width 198 height 11
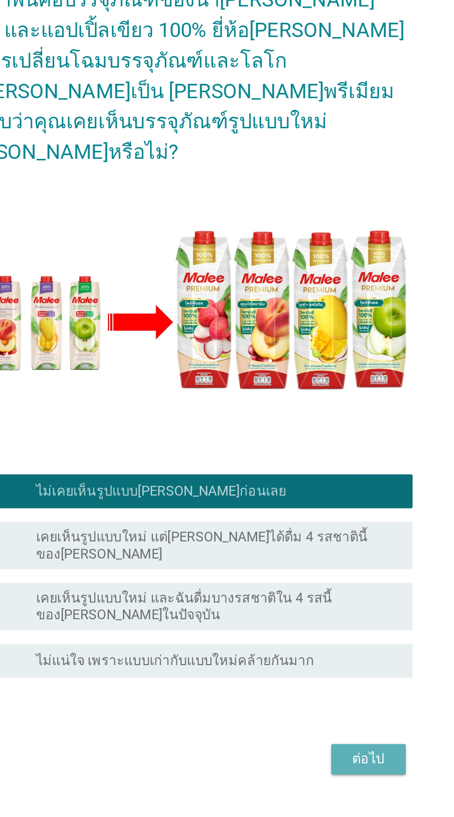
click at [337, 627] on button "ต่อไป" at bounding box center [332, 619] width 41 height 17
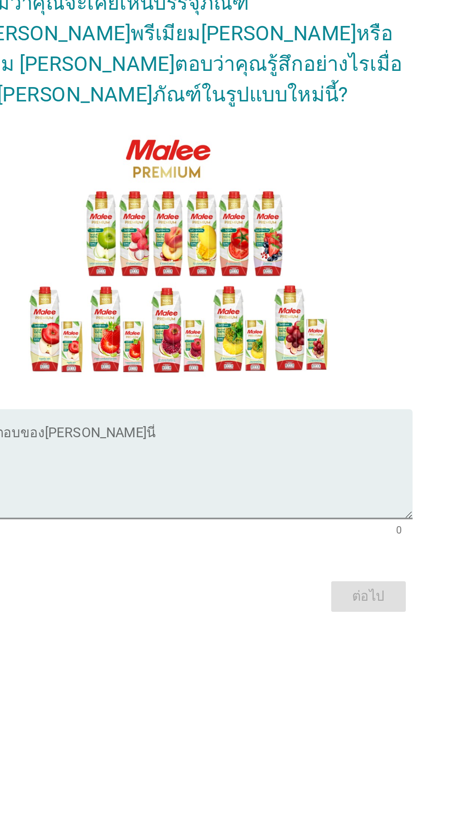
scroll to position [20, 0]
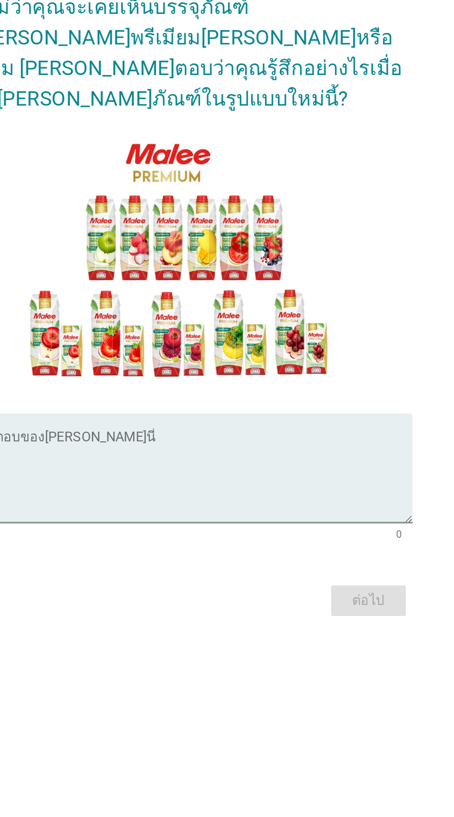
click at [291, 511] on textarea "พิมพ์คำตอบของคุณ ที่นี่" at bounding box center [229, 486] width 252 height 49
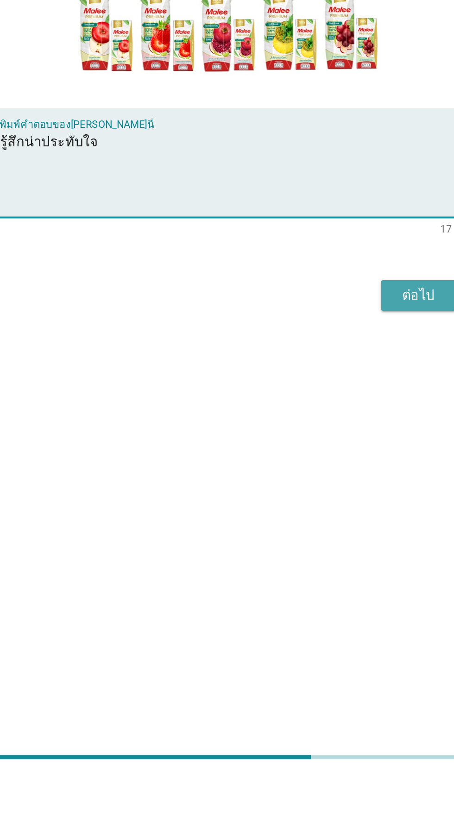
type textarea "รู้สึกน่าประทับใจ"
click at [331, 562] on button "ต่อไป" at bounding box center [332, 553] width 41 height 17
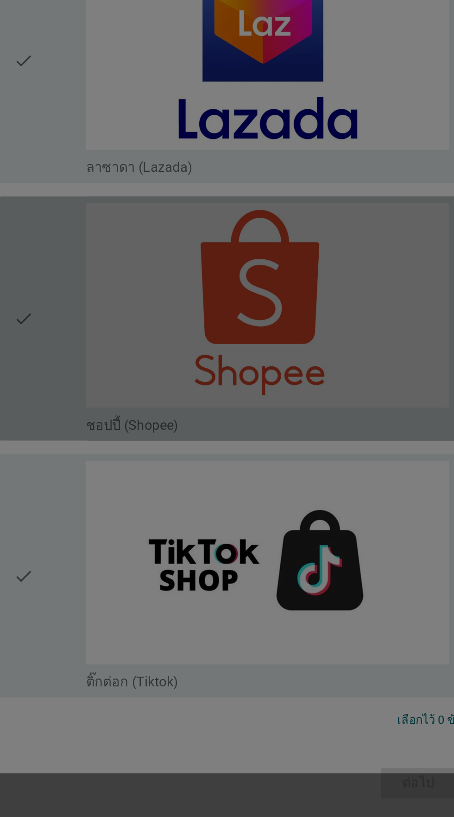
scroll to position [1968, 0]
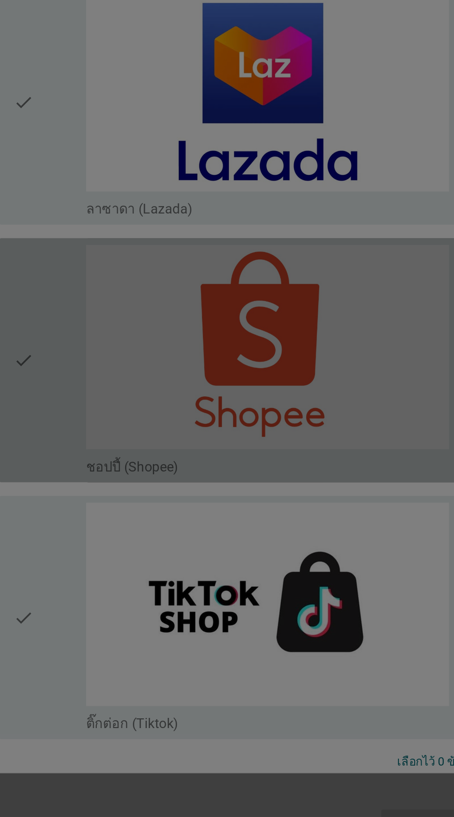
click at [284, 618] on div at bounding box center [227, 408] width 454 height 817
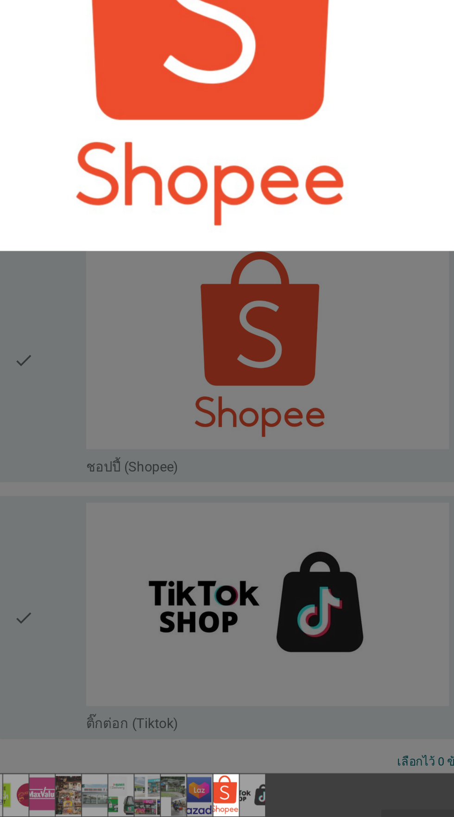
click at [232, 673] on div at bounding box center [227, 408] width 454 height 817
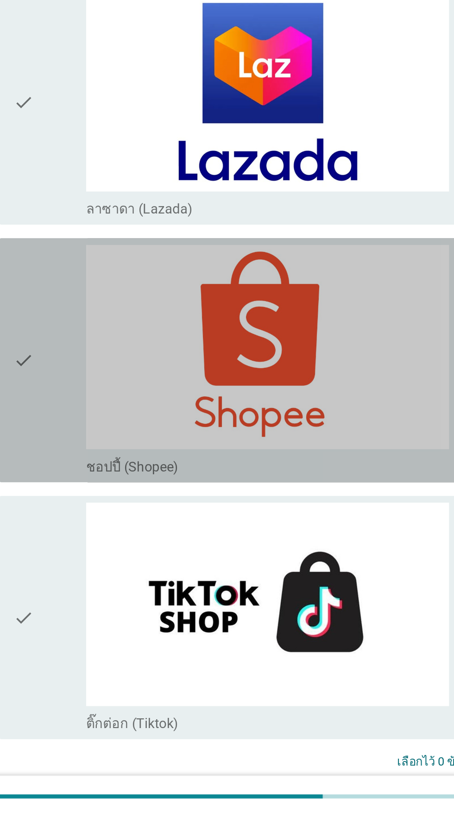
click at [120, 506] on icon "check" at bounding box center [116, 567] width 11 height 126
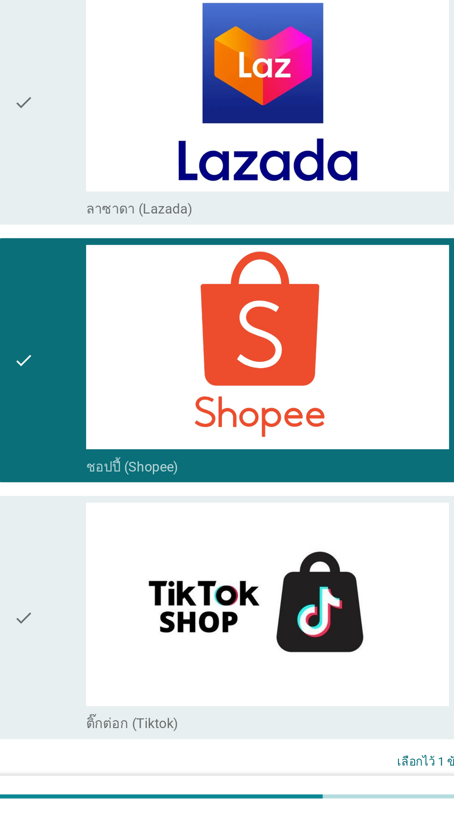
click at [108, 641] on div "check check_box_outline_blank ติ๊กต่อก (Tiktok)" at bounding box center [229, 707] width 252 height 133
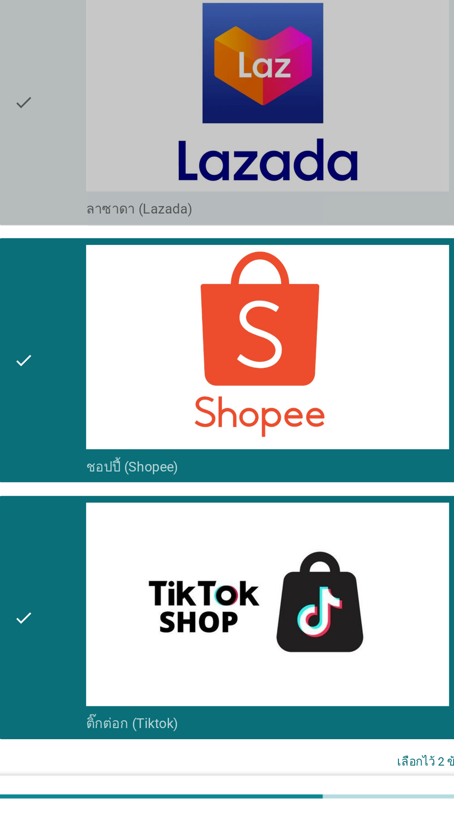
click at [124, 406] on div "check" at bounding box center [131, 427] width 40 height 126
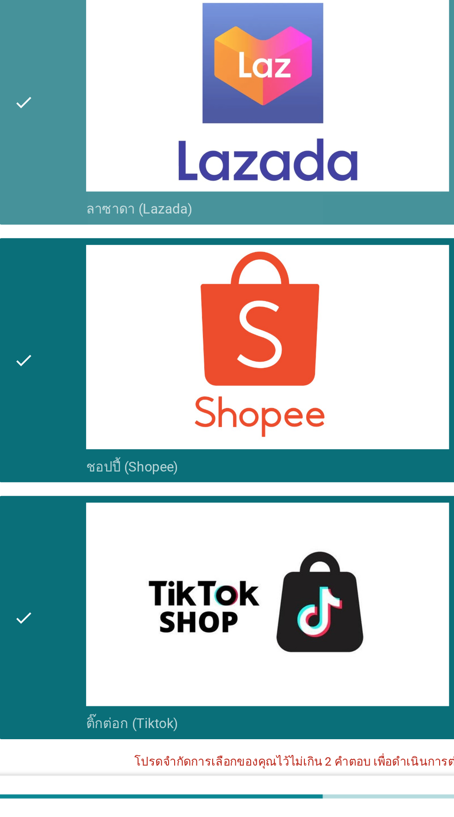
click at [126, 400] on div "check" at bounding box center [131, 427] width 40 height 126
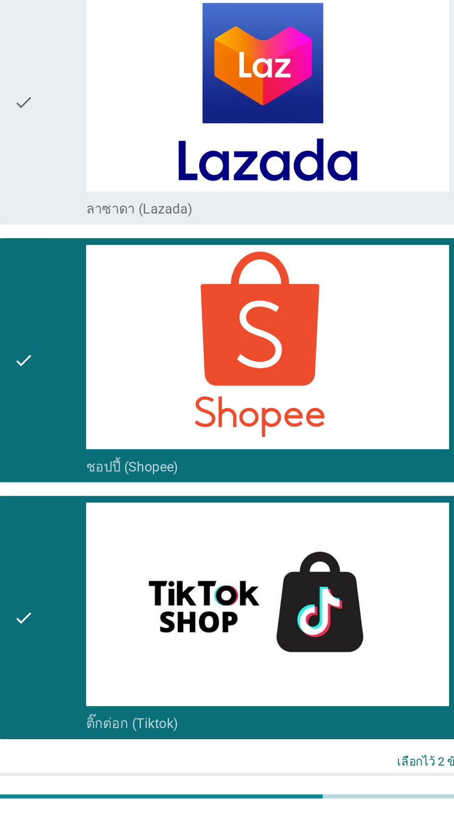
click at [324, 815] on div "ต่อไป" at bounding box center [332, 820] width 26 height 11
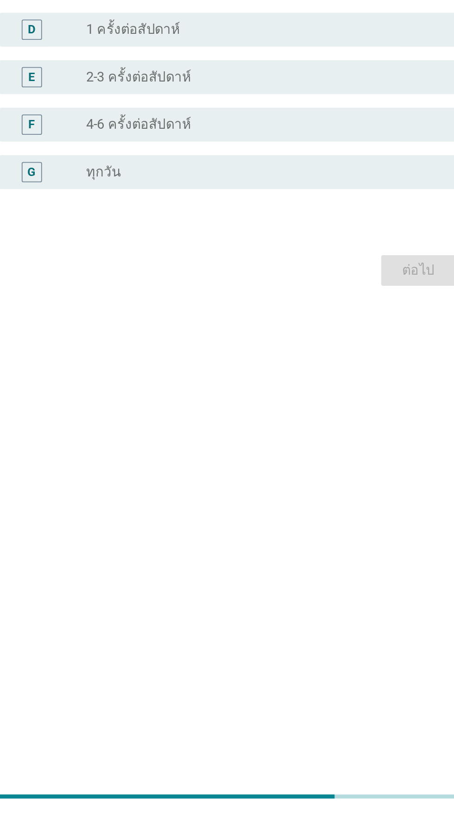
scroll to position [93, 0]
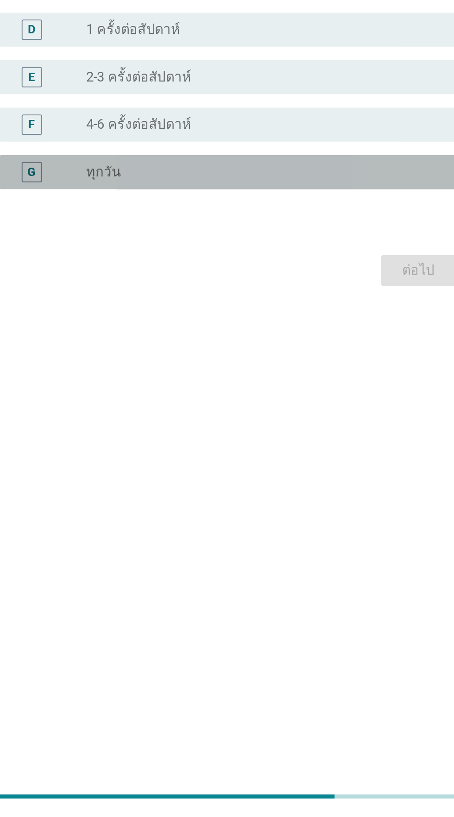
click at [292, 460] on div "radio_button_unchecked ทุกวัน" at bounding box center [245, 464] width 191 height 9
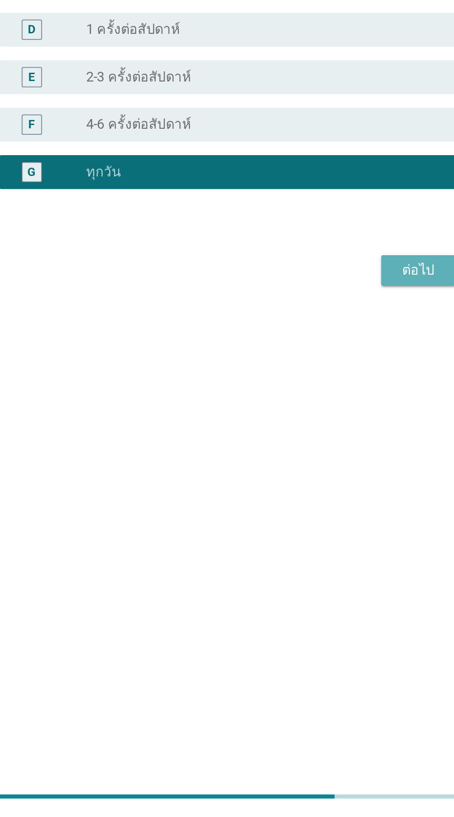
click at [338, 510] on button "ต่อไป" at bounding box center [332, 518] width 41 height 17
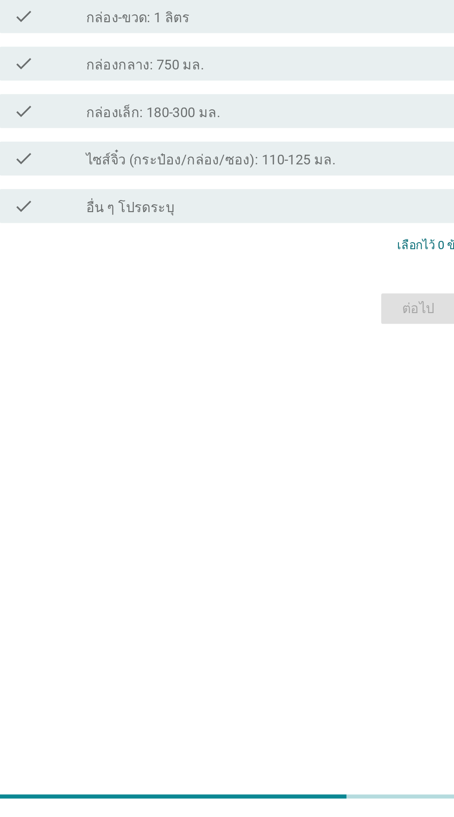
scroll to position [21, 0]
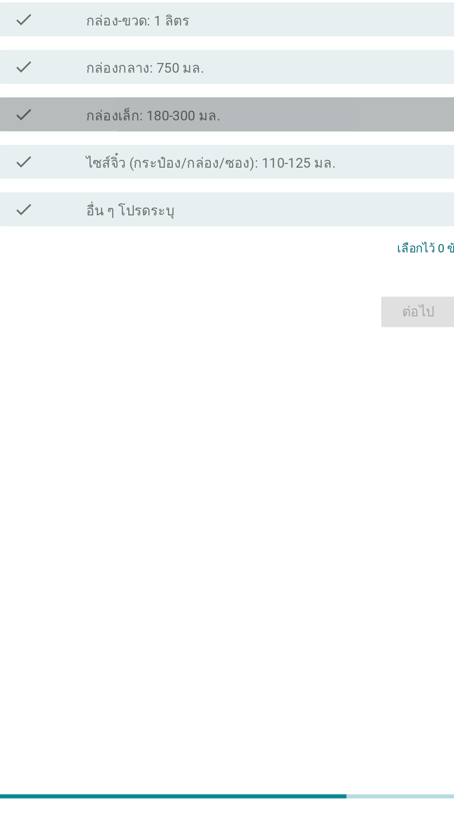
click at [297, 442] on div "check check_box_outline_blank กล่องเล็ก: 180-300 มล." at bounding box center [229, 433] width 252 height 19
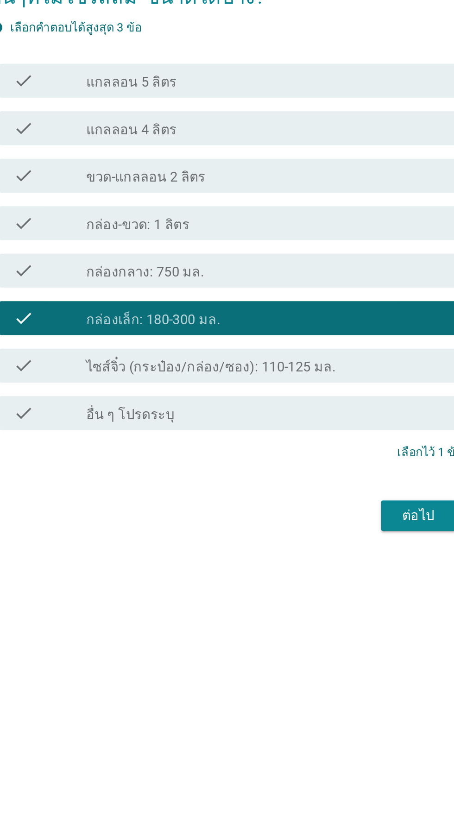
click at [293, 313] on div "check check_box_outline_blank แกลลอน 5 ลิตร" at bounding box center [229, 303] width 252 height 19
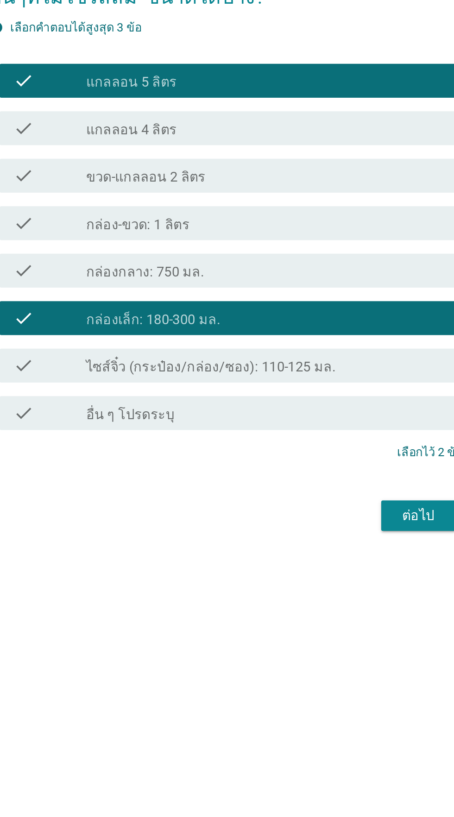
click at [297, 364] on div "check check_box_outline_blank ขวด-แกลลอน 2 ลิตร" at bounding box center [229, 355] width 252 height 19
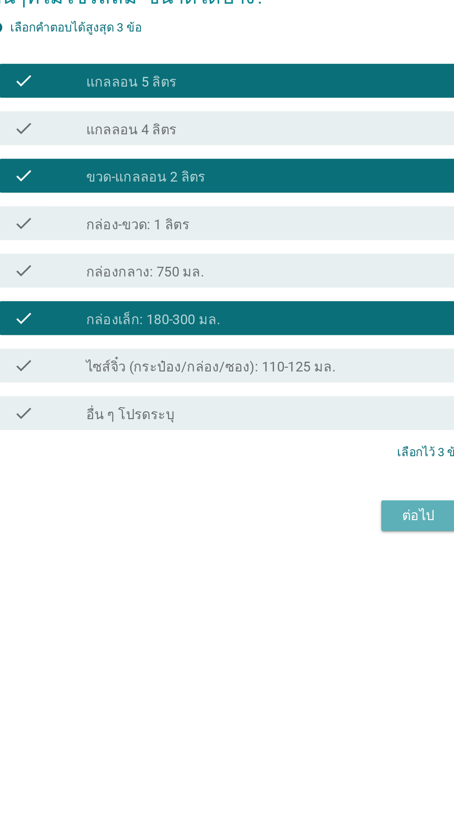
click at [335, 546] on div "ต่อไป" at bounding box center [332, 540] width 26 height 11
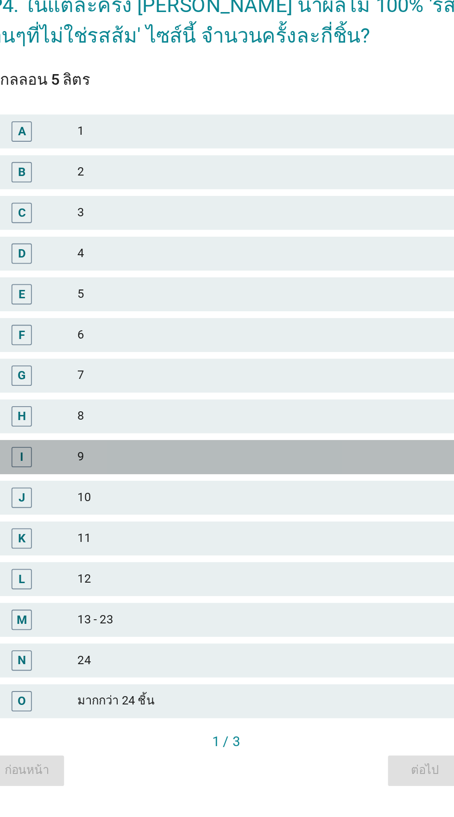
click at [289, 456] on div "9" at bounding box center [247, 450] width 203 height 11
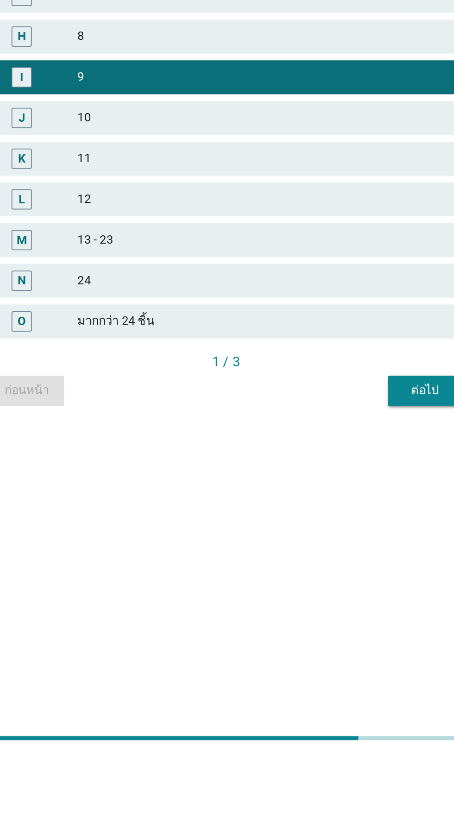
scroll to position [10, 0]
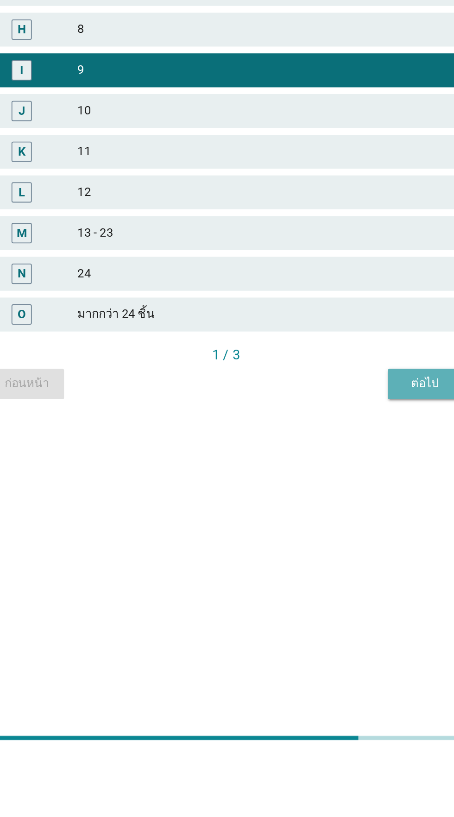
click at [334, 617] on div "ต่อไป" at bounding box center [336, 612] width 26 height 10
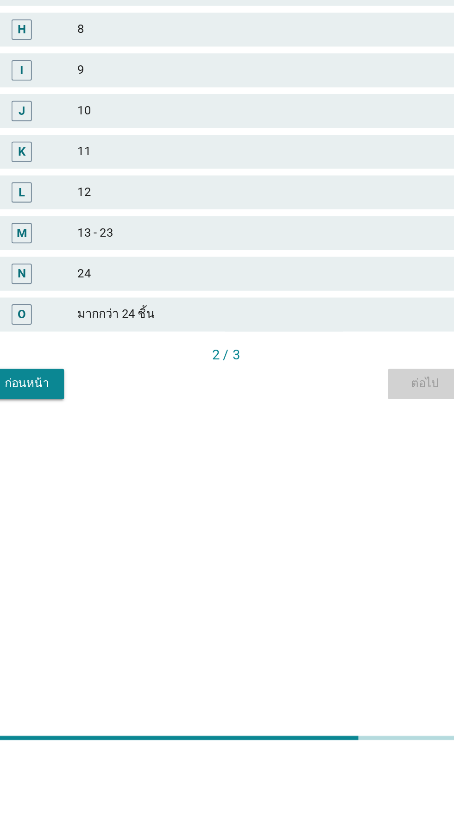
scroll to position [0, 0]
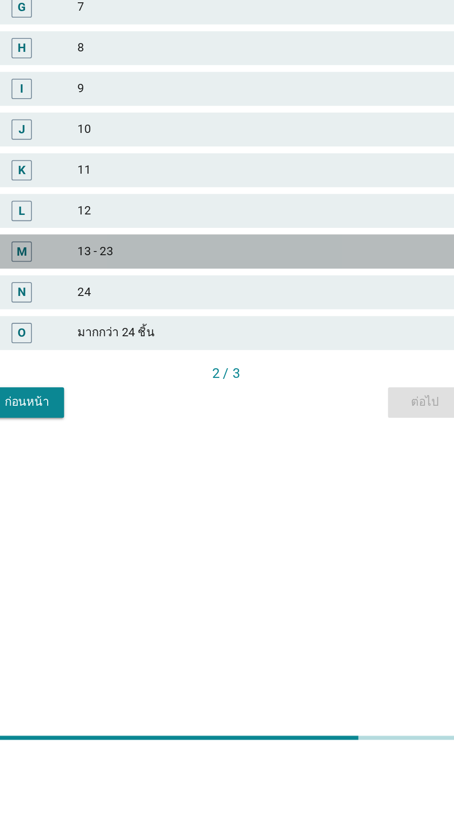
click at [298, 549] on div "M 13 - 23" at bounding box center [227, 540] width 258 height 19
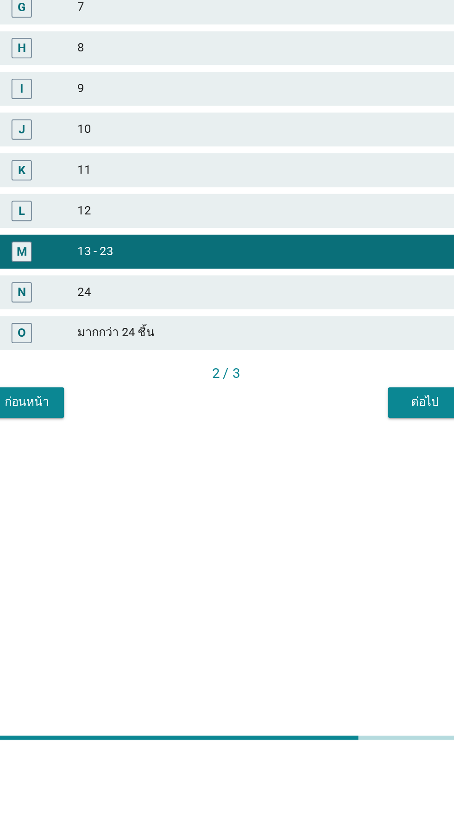
click at [332, 612] on div "2 / 3" at bounding box center [227, 606] width 258 height 11
click at [332, 631] on button "ต่อไป" at bounding box center [335, 622] width 41 height 17
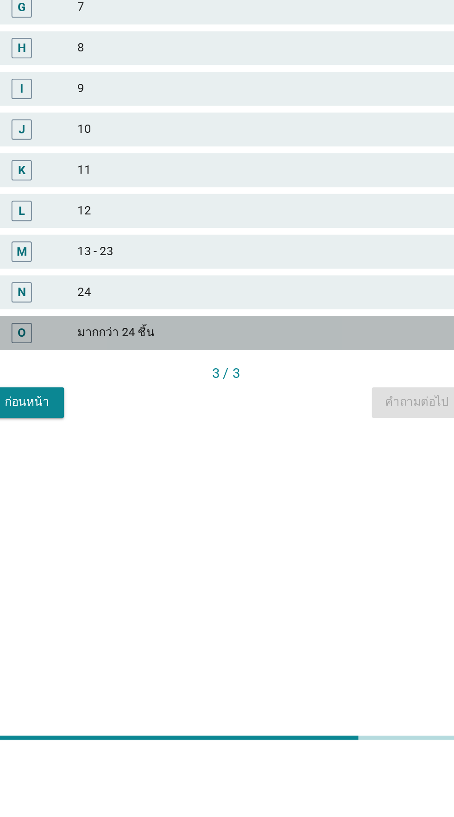
click at [318, 590] on div "มากกว่า 24 ชิ้น" at bounding box center [247, 584] width 203 height 11
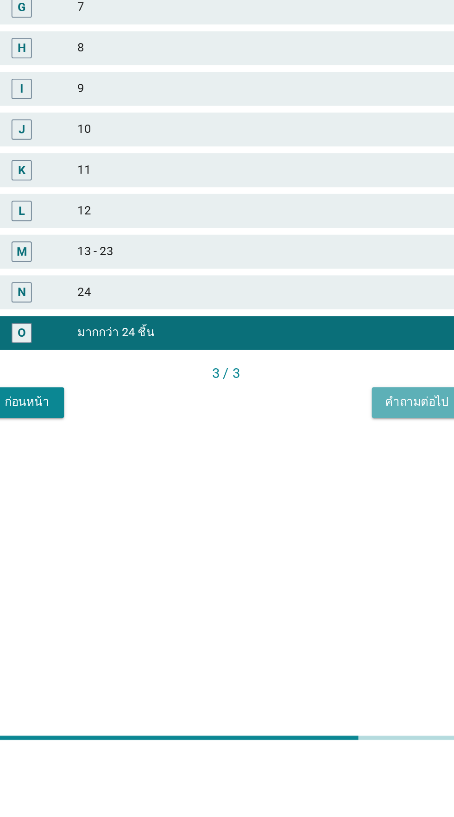
click at [333, 631] on button "คำถามต่อไป" at bounding box center [331, 622] width 50 height 17
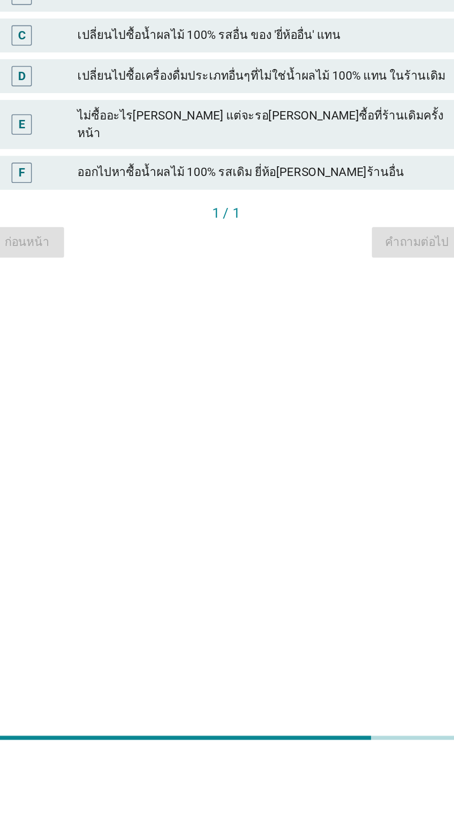
scroll to position [22, 0]
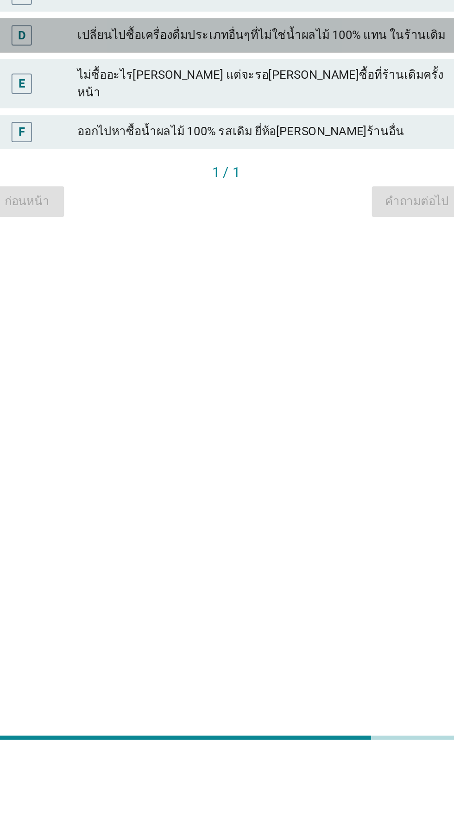
click at [326, 427] on div "เปลี่ยนไปซื้อเครื่องดื่มประเภทอื่นๆที่ไม่ใช่น้ำผลไม้ 100% แทน ในร้านเดิม" at bounding box center [247, 421] width 203 height 11
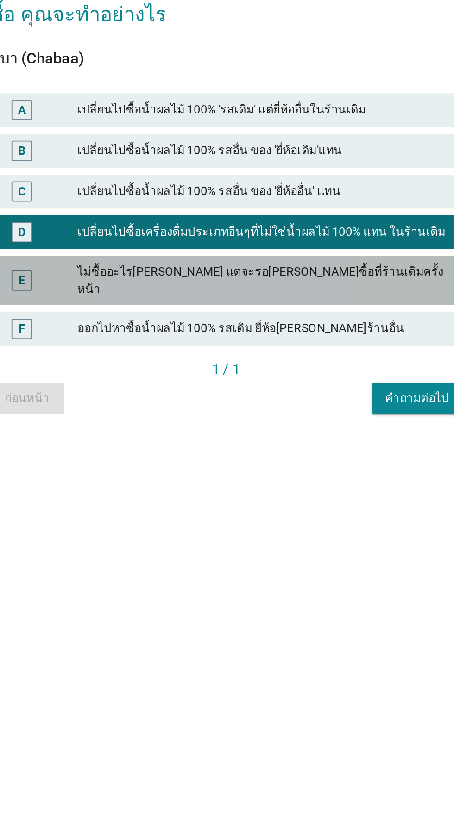
scroll to position [67, 0]
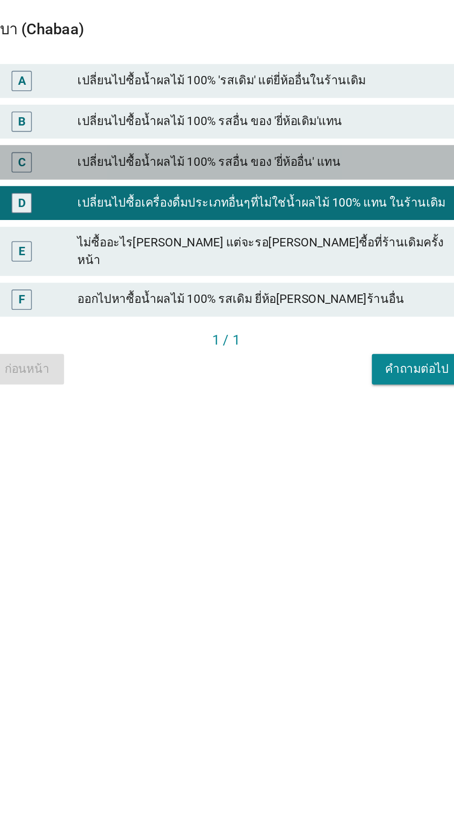
click at [306, 394] on div "เปลี่ยนไปซื้อน้ำผลไม้ 100% รสอื่น ของ 'ยี่ห้ออื่น' แทน" at bounding box center [247, 399] width 203 height 11
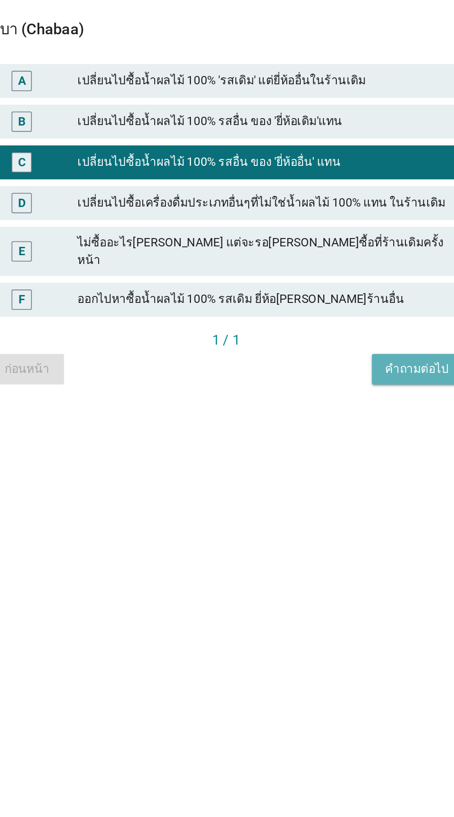
click at [324, 507] on div "คำถามต่อไป" at bounding box center [331, 512] width 35 height 10
